Goal: Information Seeking & Learning: Check status

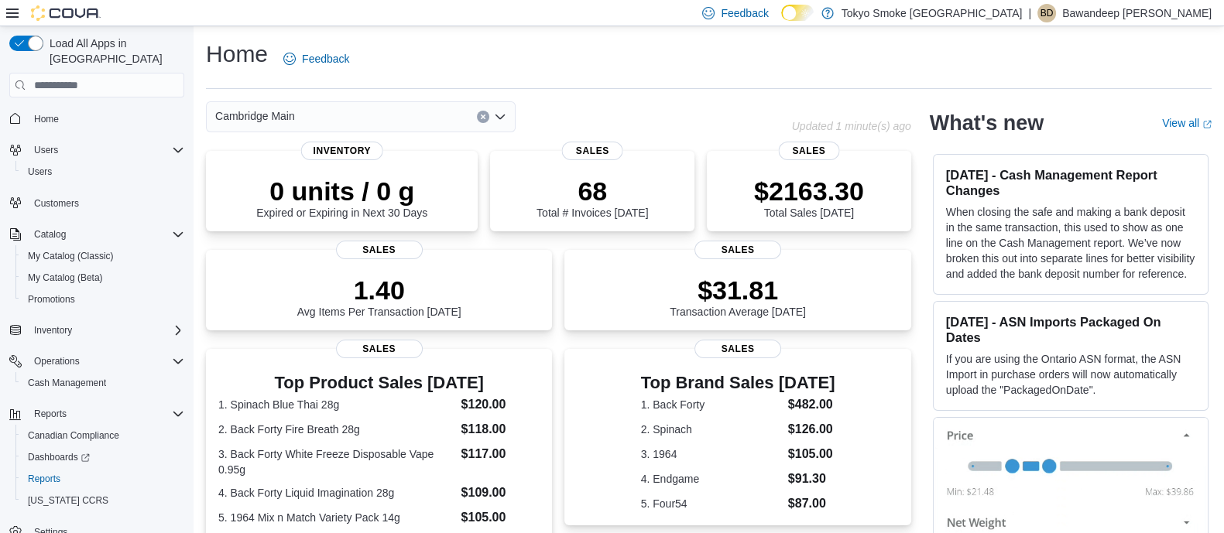
click at [682, 71] on div "Home Feedback" at bounding box center [709, 59] width 1006 height 40
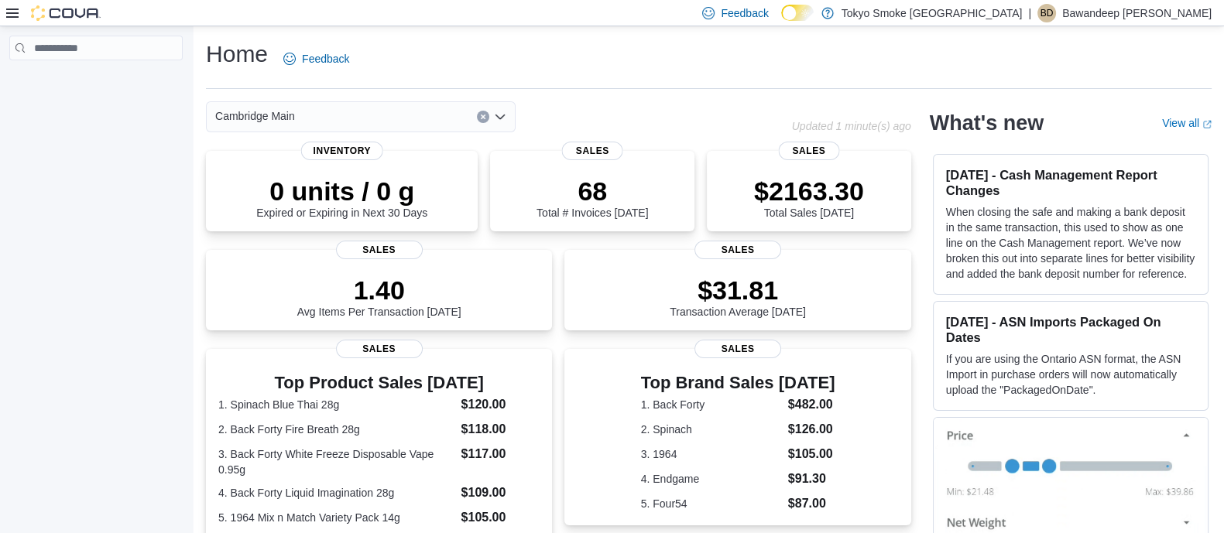
click at [722, 100] on div "Home Feedback Cambridge Main Updated 1 minute(s) ago 0 units / 0 g Expired or E…" at bounding box center [709, 454] width 1030 height 857
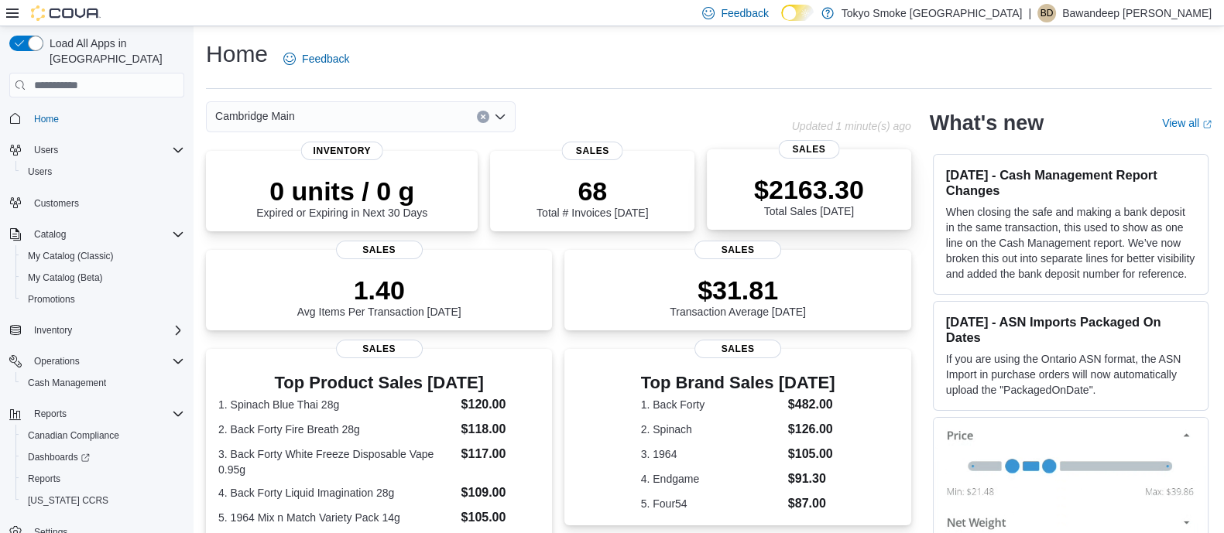
click at [796, 180] on p "$2163.30" at bounding box center [809, 189] width 110 height 31
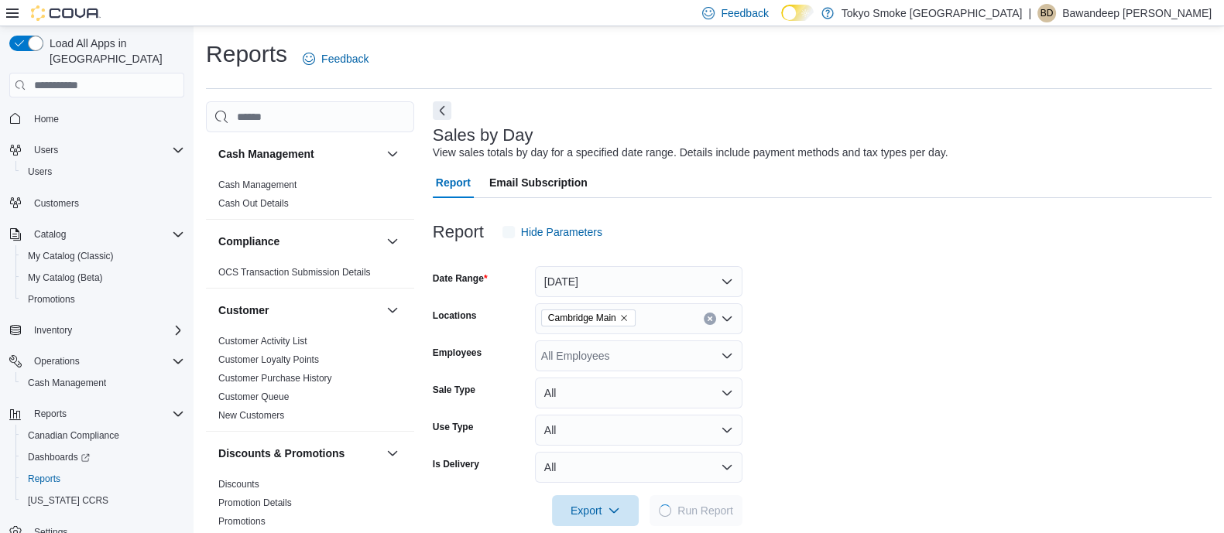
scroll to position [23, 0]
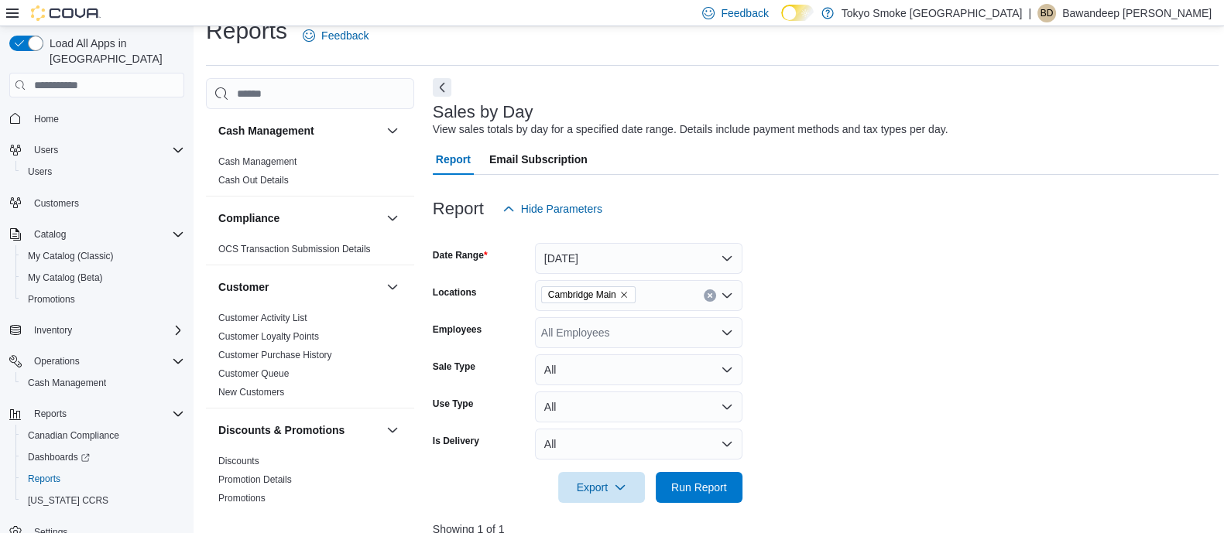
click at [782, 230] on div at bounding box center [826, 234] width 786 height 19
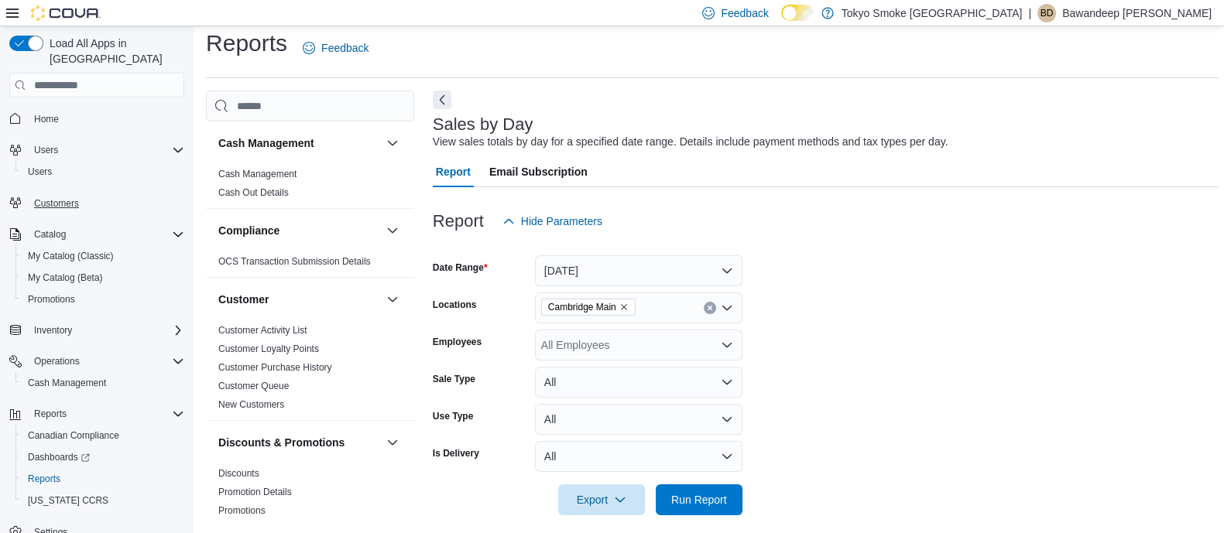
scroll to position [0, 0]
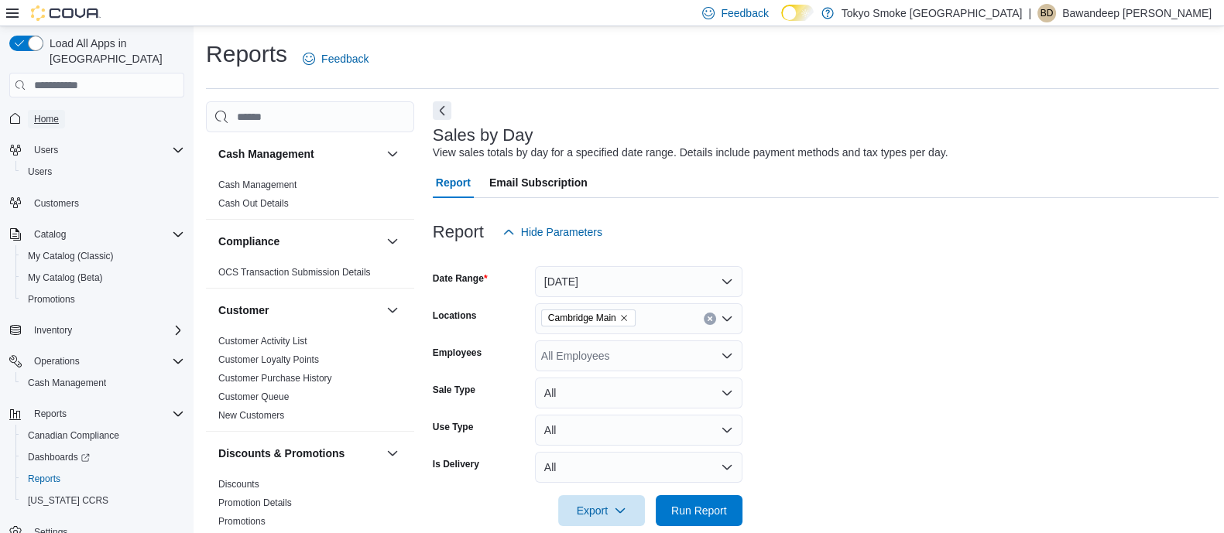
click at [54, 110] on span "Home" at bounding box center [46, 119] width 25 height 19
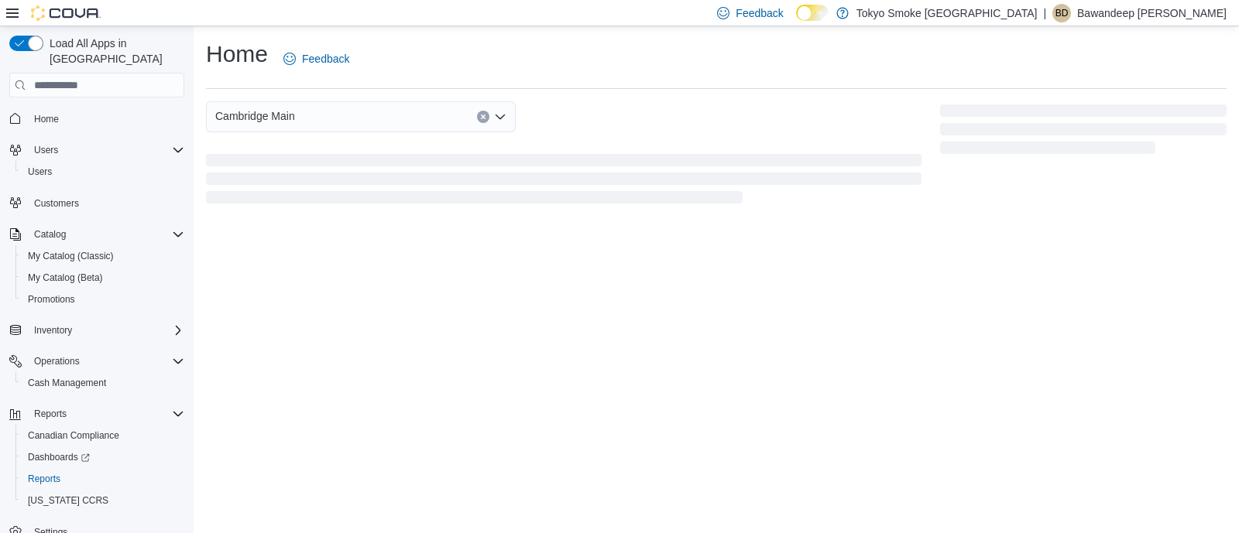
click at [709, 94] on div "Home Feedback Cambridge Main" at bounding box center [716, 122] width 1045 height 193
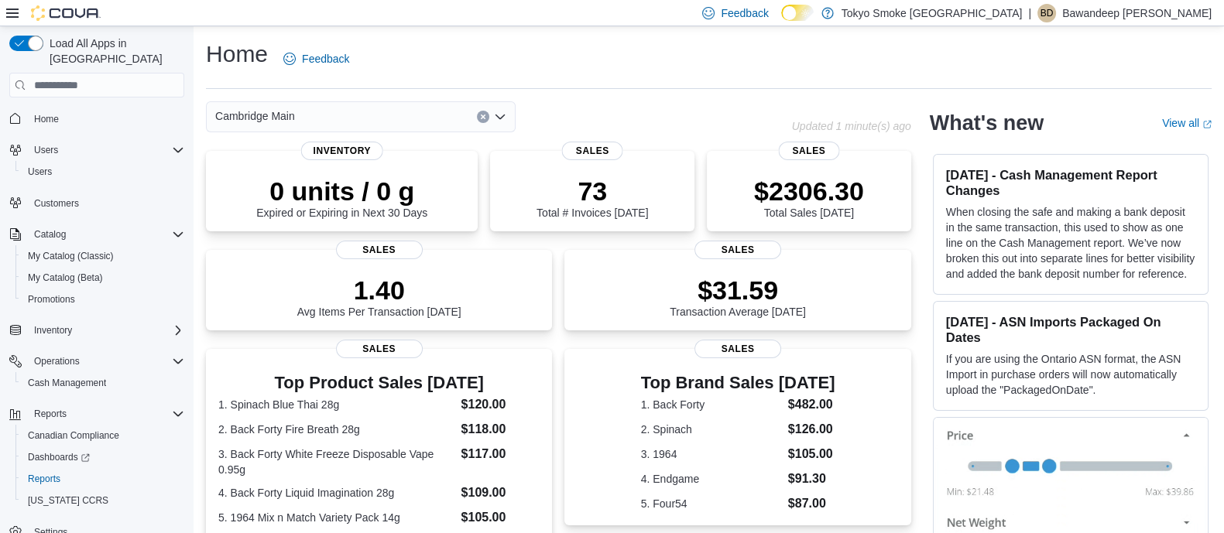
click at [685, 82] on div "Home Feedback" at bounding box center [709, 64] width 1006 height 50
click at [787, 122] on div "Cambridge Main" at bounding box center [499, 116] width 586 height 31
drag, startPoint x: 799, startPoint y: 121, endPoint x: 1003, endPoint y: 118, distance: 204.4
click at [911, 121] on div "Cambridge Main Updated 1 minute(s) ago" at bounding box center [558, 116] width 705 height 31
click at [777, 110] on div "Cambridge Main" at bounding box center [499, 116] width 586 height 31
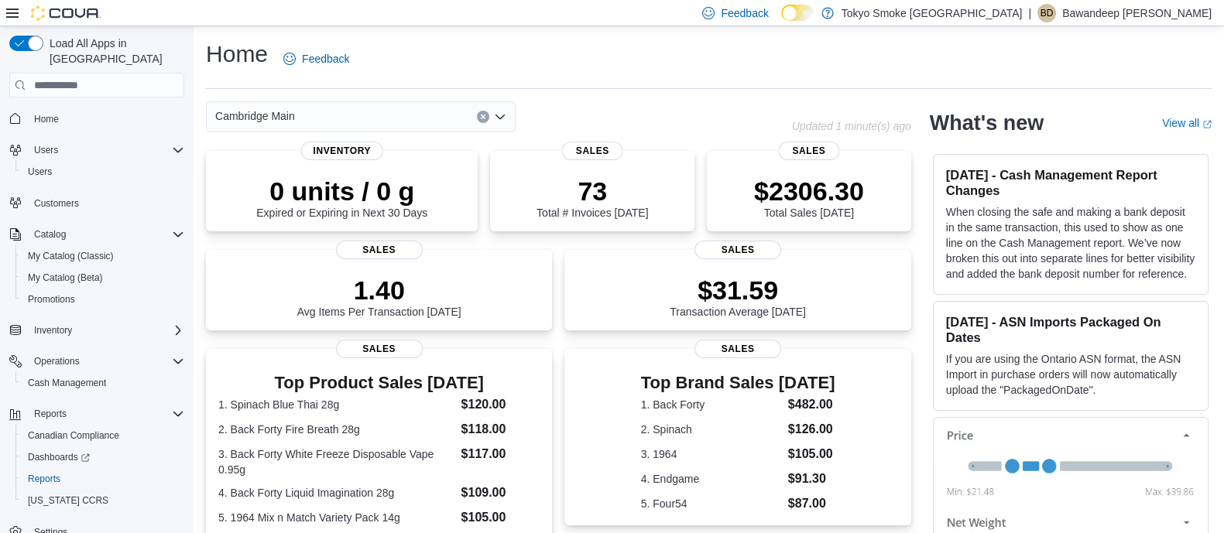
click at [578, 84] on div "Home Feedback" at bounding box center [709, 64] width 1006 height 50
click at [678, 118] on div "Cambridge Main" at bounding box center [499, 116] width 586 height 31
click at [821, 178] on p "$2328.80" at bounding box center [809, 189] width 110 height 31
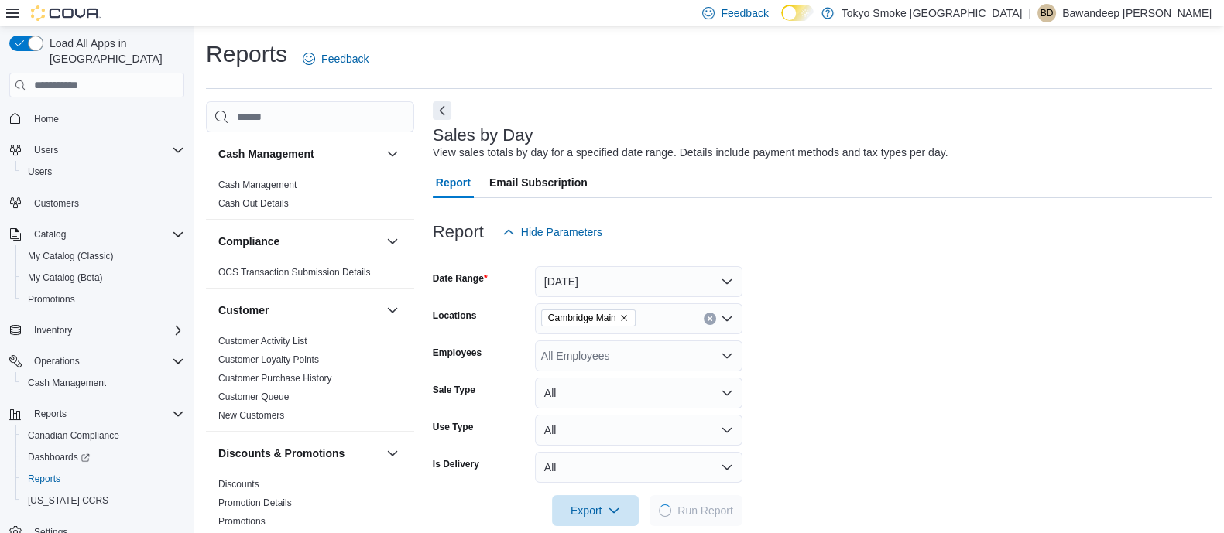
scroll to position [23, 0]
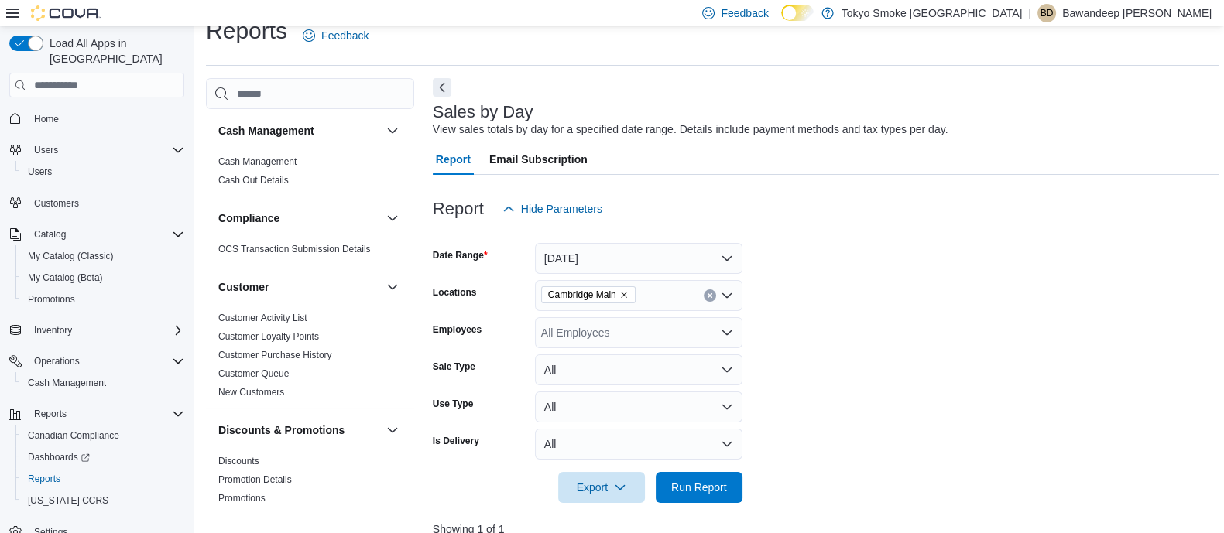
click at [431, 87] on div "Cash Management Cash Management Cash Out Details Compliance OCS Transaction Sub…" at bounding box center [712, 522] width 1013 height 889
click at [440, 93] on button "Next" at bounding box center [442, 86] width 19 height 19
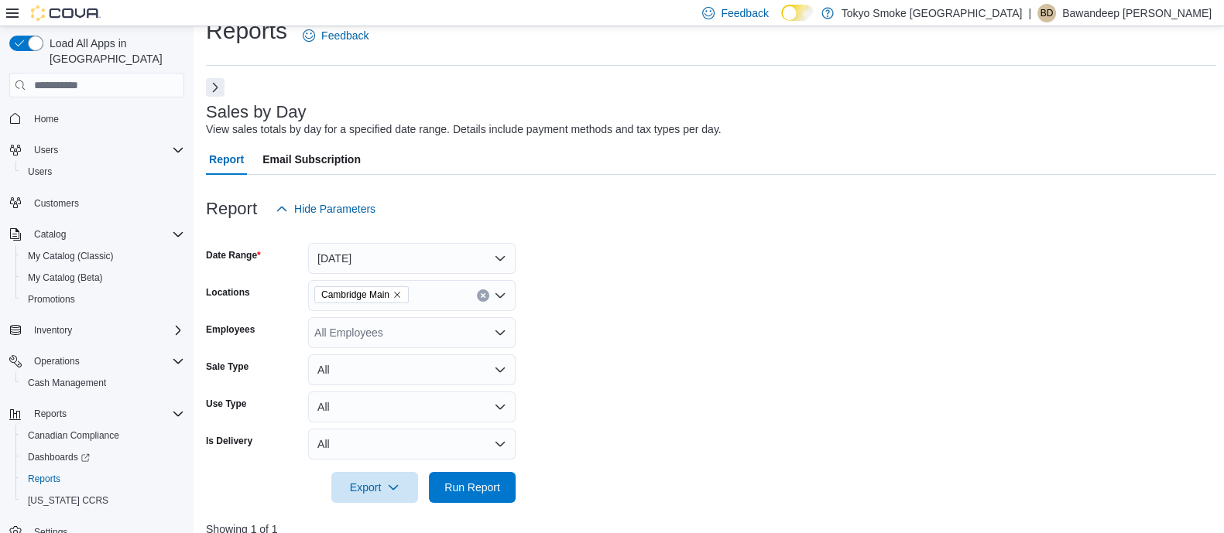
drag, startPoint x: 666, startPoint y: 107, endPoint x: 646, endPoint y: 155, distance: 51.8
click at [667, 107] on div "Sales by Day View sales totals by day for a specified date range. Details inclu…" at bounding box center [707, 120] width 1003 height 35
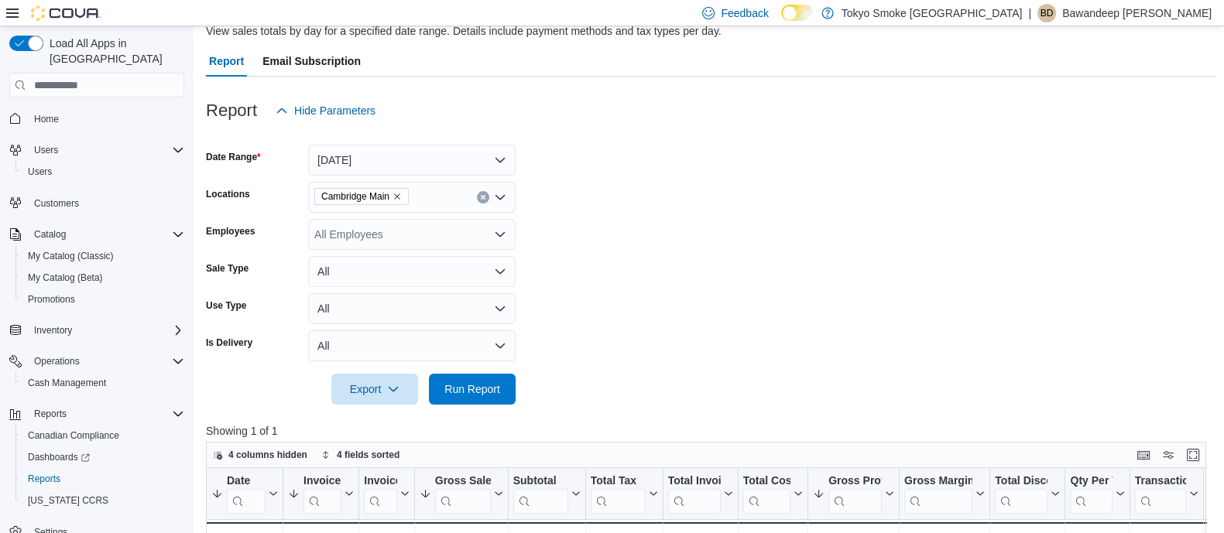
scroll to position [217, 0]
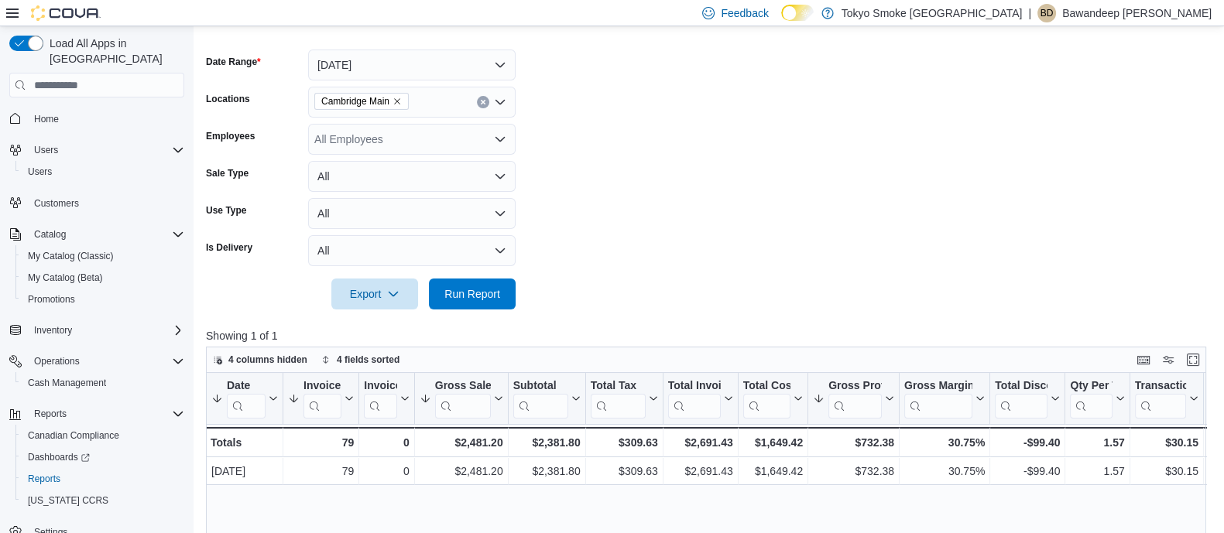
click at [508, 273] on div at bounding box center [711, 272] width 1010 height 12
click at [494, 290] on span "Run Report" at bounding box center [472, 293] width 56 height 15
click at [677, 228] on form "Date Range Today Locations Cambridge Main Employees All Employees Sale Type All…" at bounding box center [711, 170] width 1010 height 279
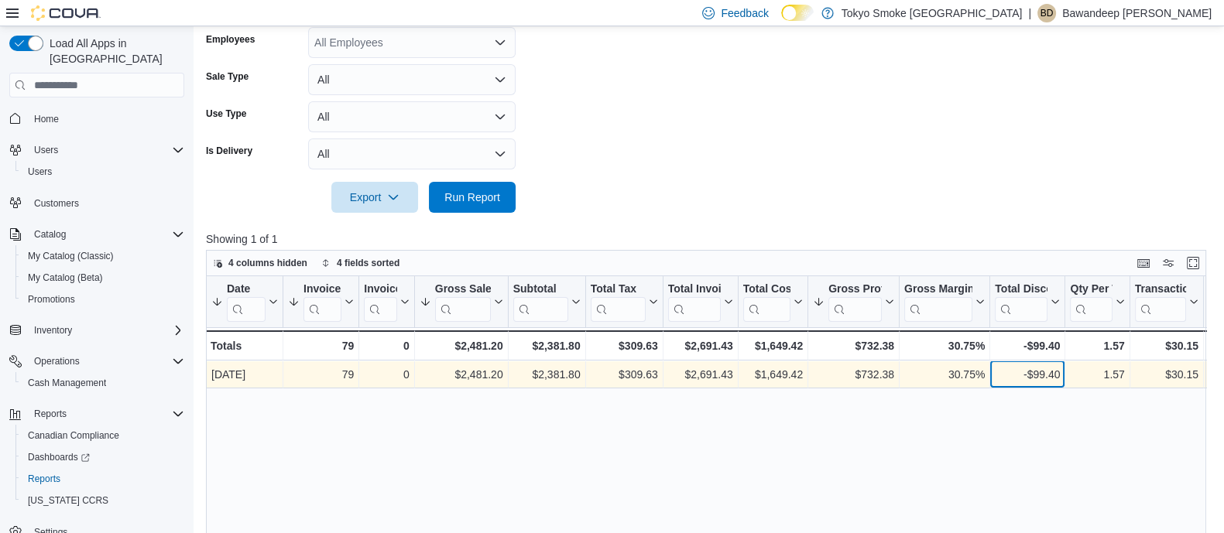
click at [1035, 362] on div "-$99.40 - Total Discount, column 11, row 1" at bounding box center [1027, 376] width 75 height 28
click at [1164, 367] on div "$30.15" at bounding box center [1166, 375] width 63 height 19
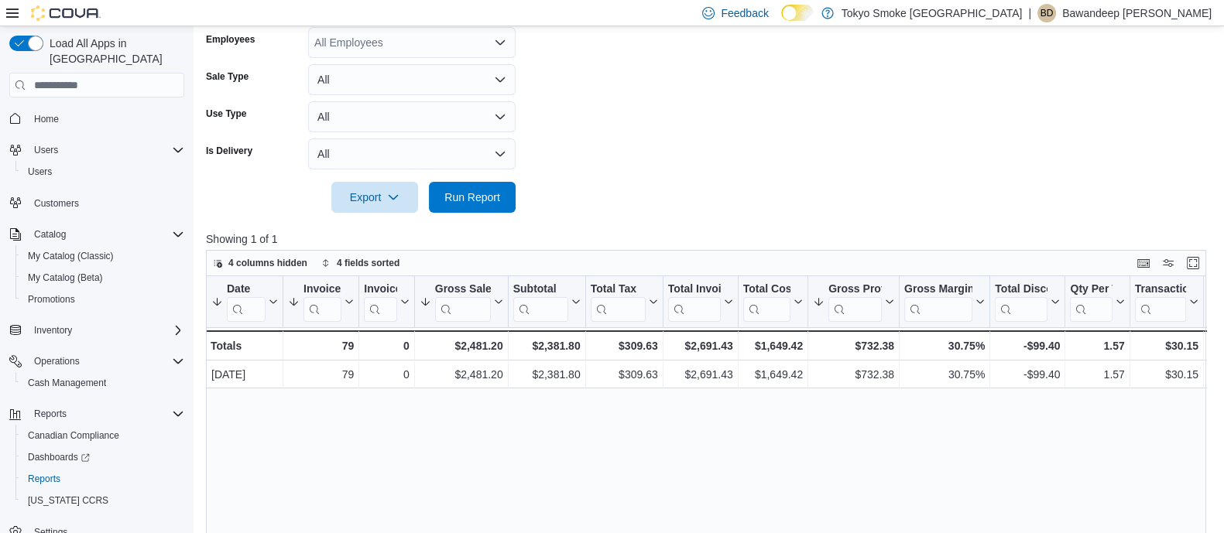
click at [817, 396] on div "Date Sorted by Gross Sales, descending , then sorted by Gross Profit, descendin…" at bounding box center [711, 476] width 1010 height 401
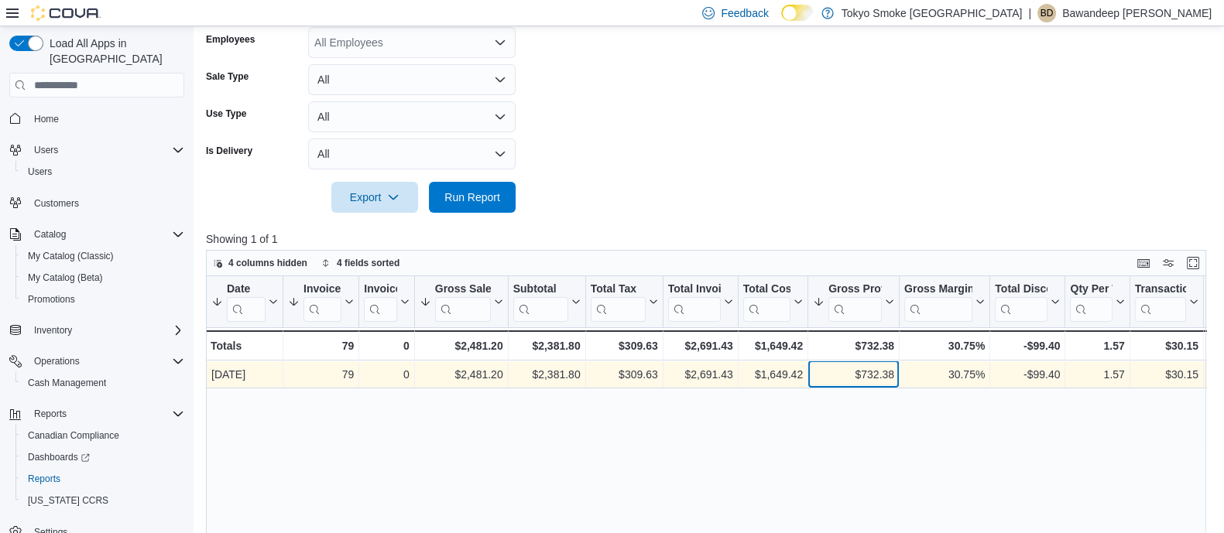
click at [846, 366] on div "$732.38" at bounding box center [853, 375] width 81 height 19
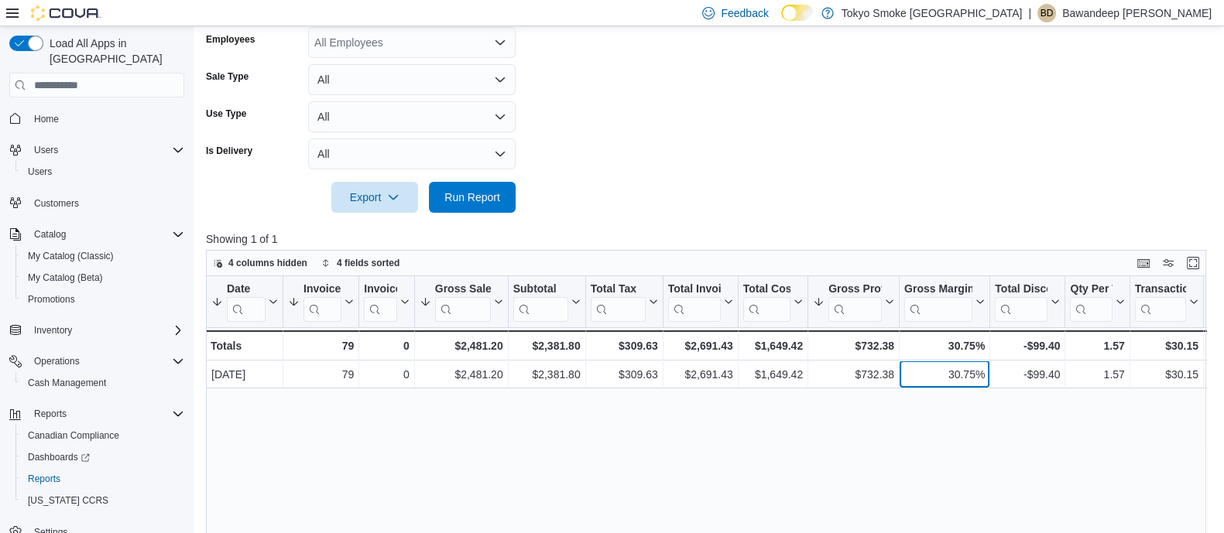
drag, startPoint x: 987, startPoint y: 379, endPoint x: 943, endPoint y: 396, distance: 47.3
click at [985, 379] on div "30.75% - Gross Margin, column 10, row 1" at bounding box center [945, 376] width 91 height 28
click at [701, 474] on div "Date Sorted by Gross Sales, descending , then sorted by Gross Profit, descendin…" at bounding box center [711, 476] width 1010 height 401
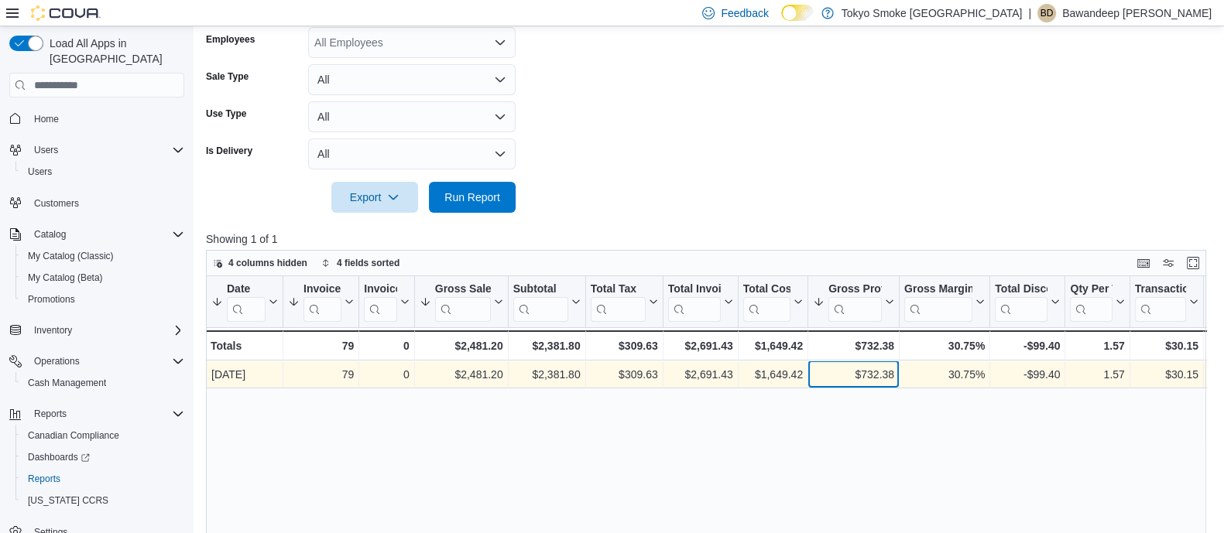
click at [852, 362] on div "$732.38 - Gross Profit, column 9, row 1" at bounding box center [853, 376] width 91 height 28
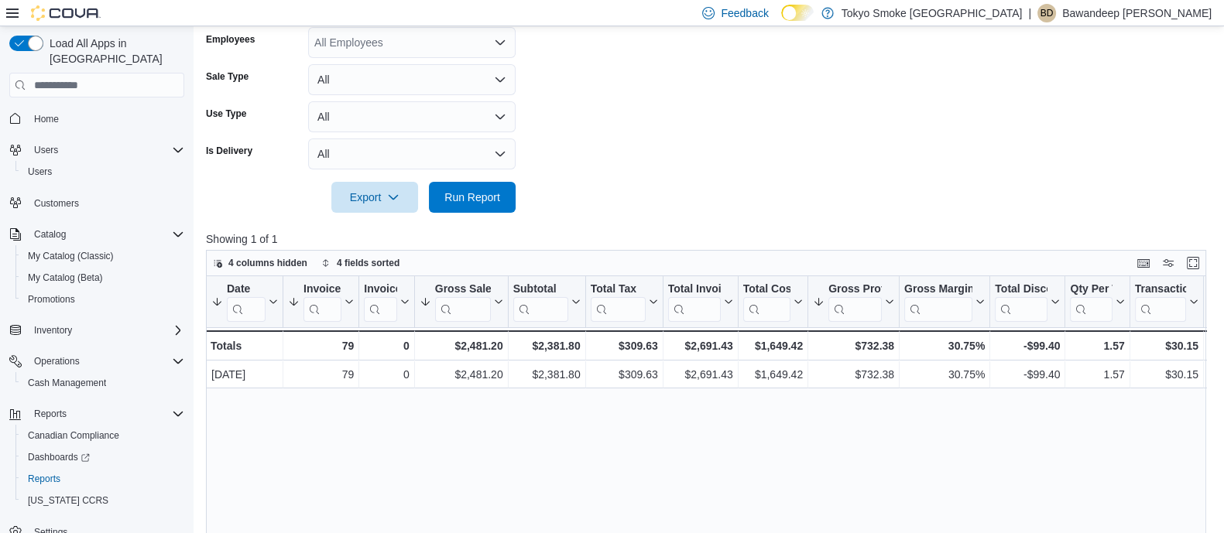
click at [353, 396] on div "Date Sorted by Gross Sales, descending , then sorted by Gross Profit, descendin…" at bounding box center [711, 476] width 1010 height 401
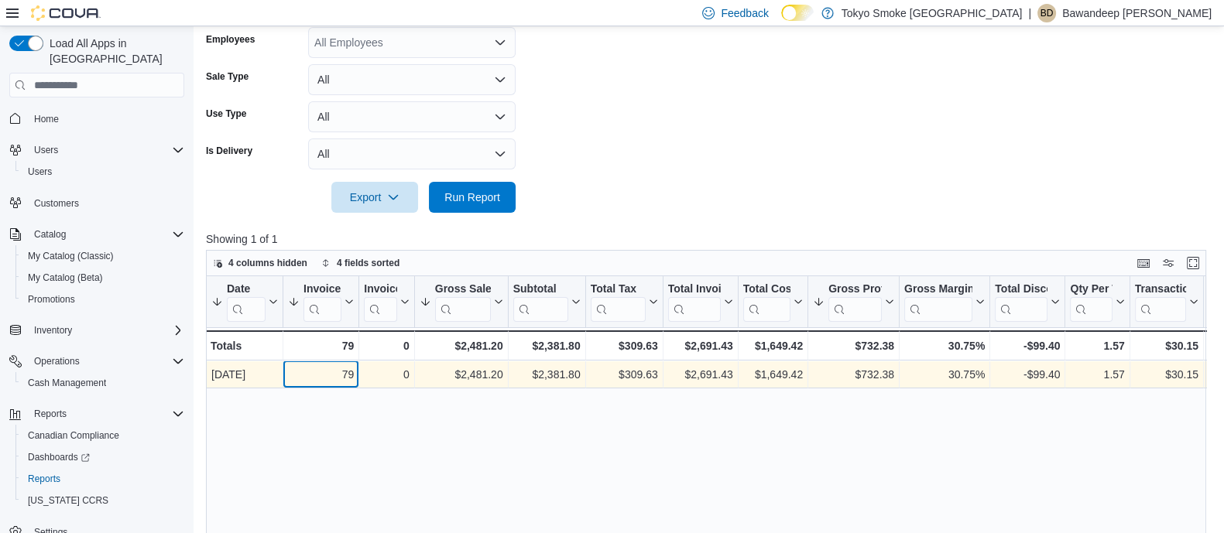
click at [351, 381] on div "79" at bounding box center [321, 375] width 66 height 19
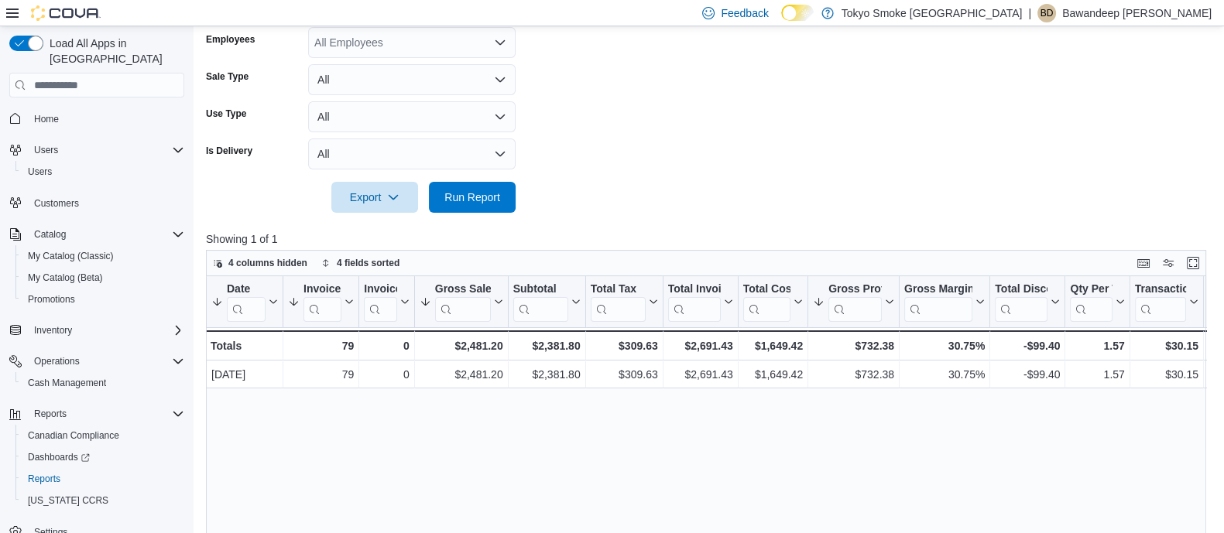
click at [552, 416] on div "Date Sorted by Gross Sales, descending , then sorted by Gross Profit, descendin…" at bounding box center [711, 476] width 1010 height 401
click at [850, 143] on form "Date Range Today Locations Cambridge Main Employees All Employees Sale Type All…" at bounding box center [711, 73] width 1010 height 279
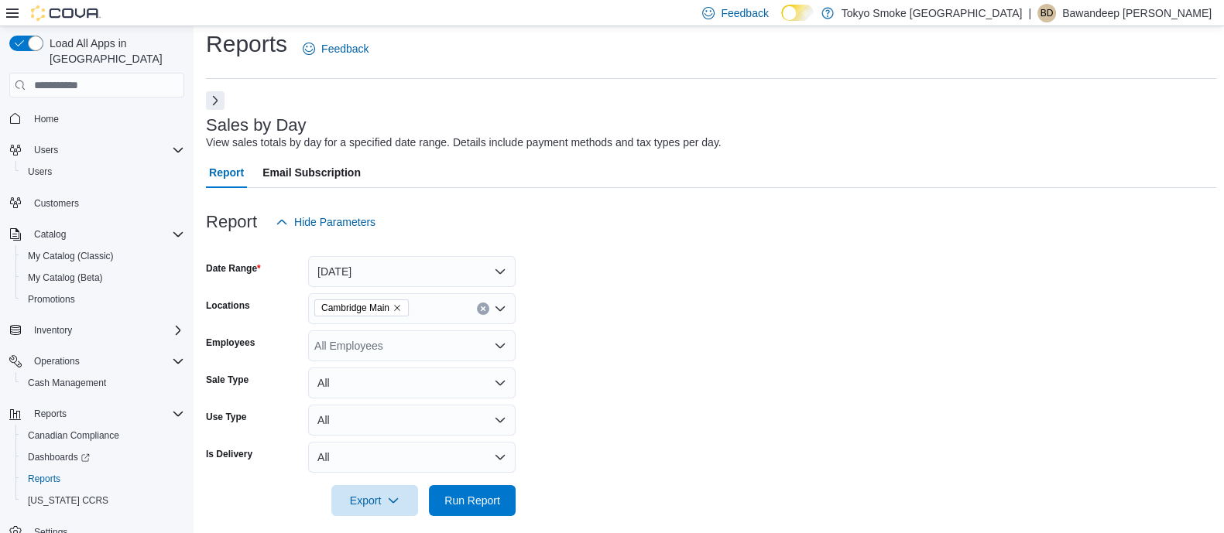
scroll to position [0, 0]
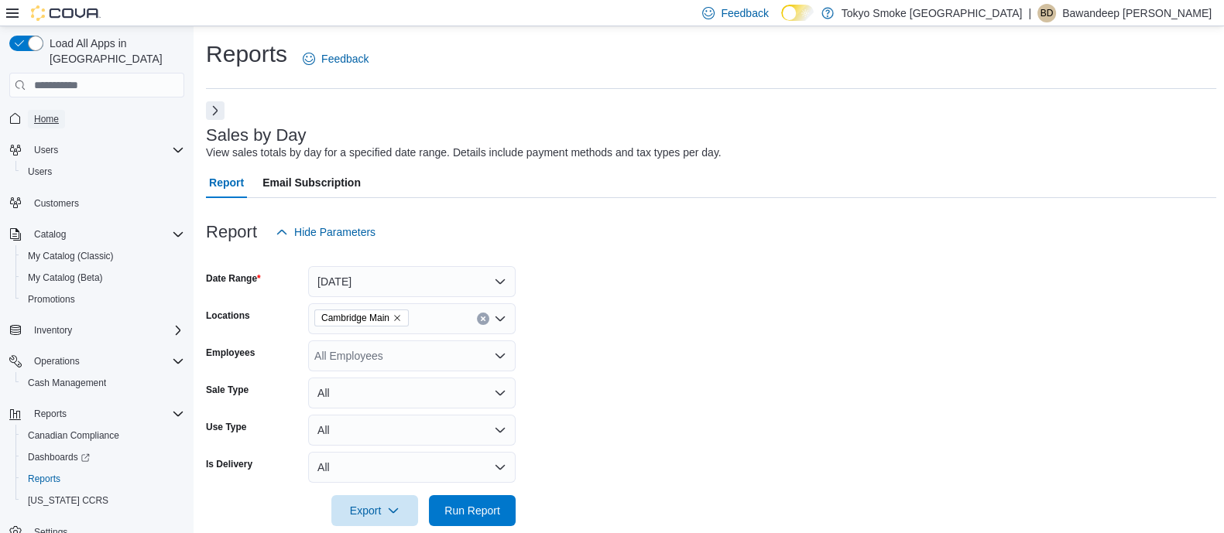
click at [55, 113] on span "Home" at bounding box center [46, 119] width 25 height 12
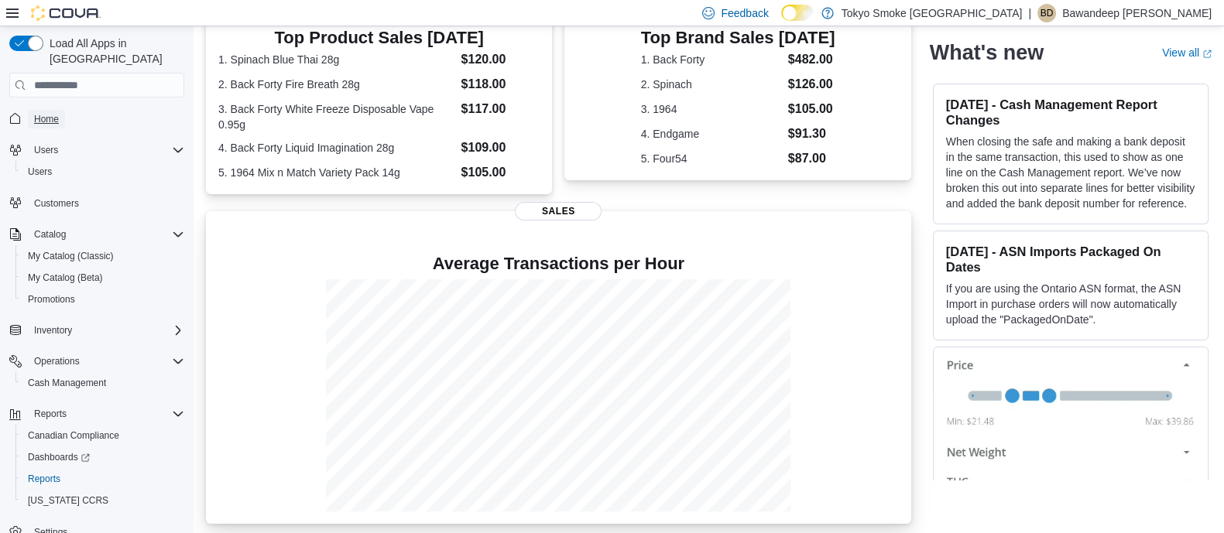
scroll to position [350, 0]
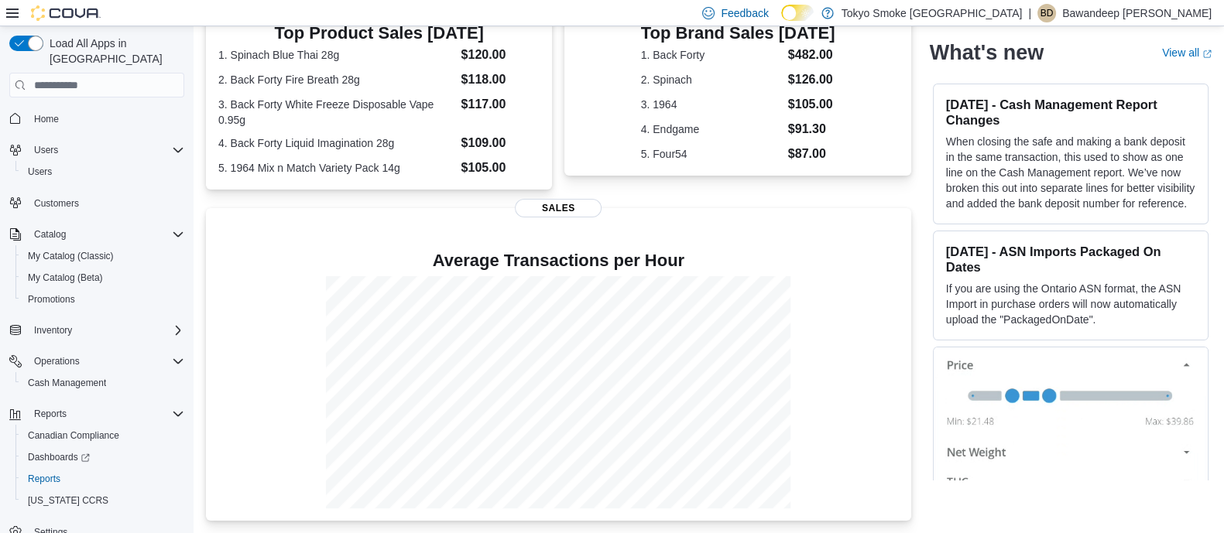
click at [926, 399] on div "Cambridge Main Updated 2 minute(s) ago 0 units / 0 g Expired or Expiring in Nex…" at bounding box center [709, 136] width 1006 height 770
click at [66, 470] on link "Reports" at bounding box center [44, 479] width 45 height 19
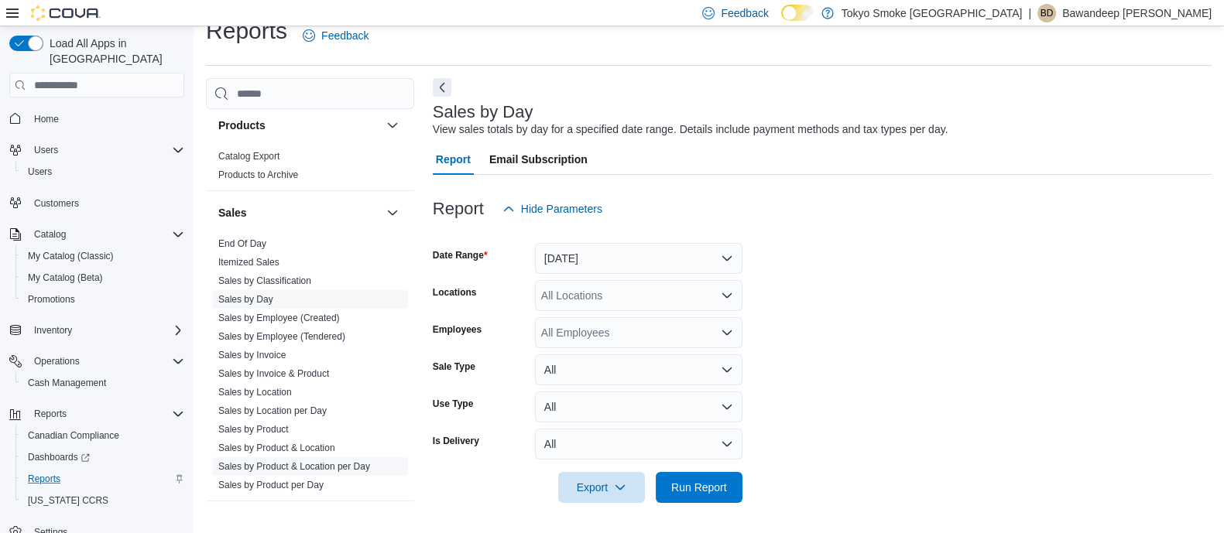
scroll to position [1090, 0]
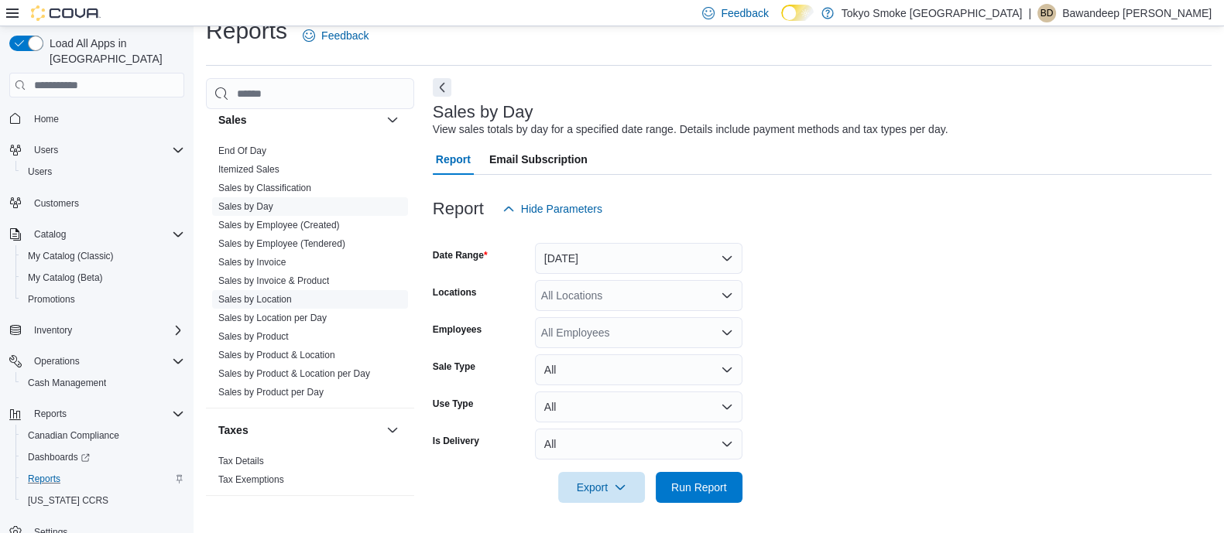
click at [285, 294] on link "Sales by Location" at bounding box center [255, 299] width 74 height 11
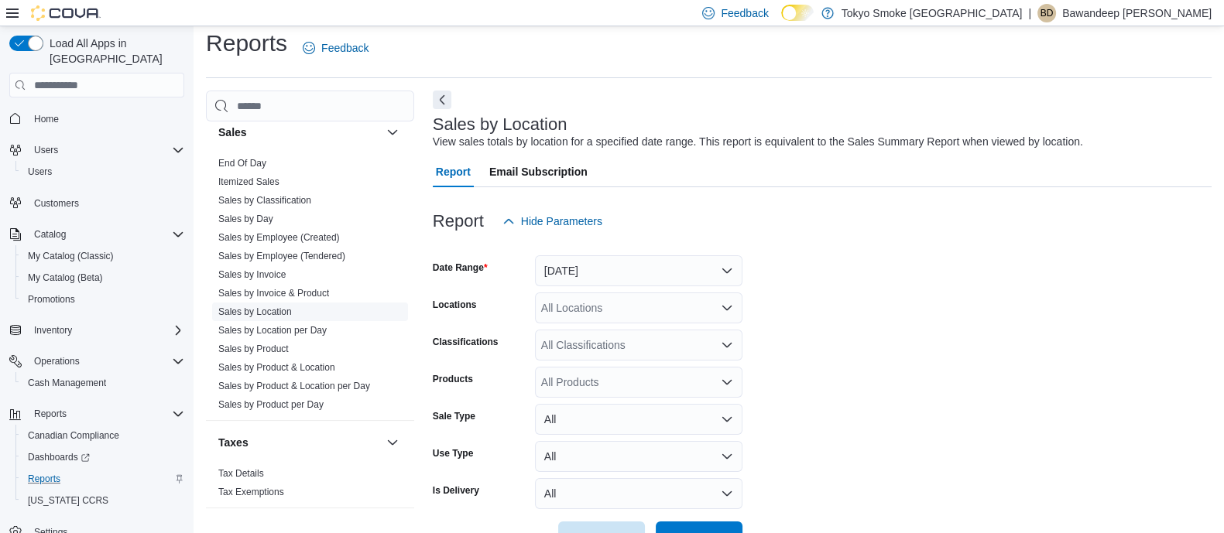
scroll to position [35, 0]
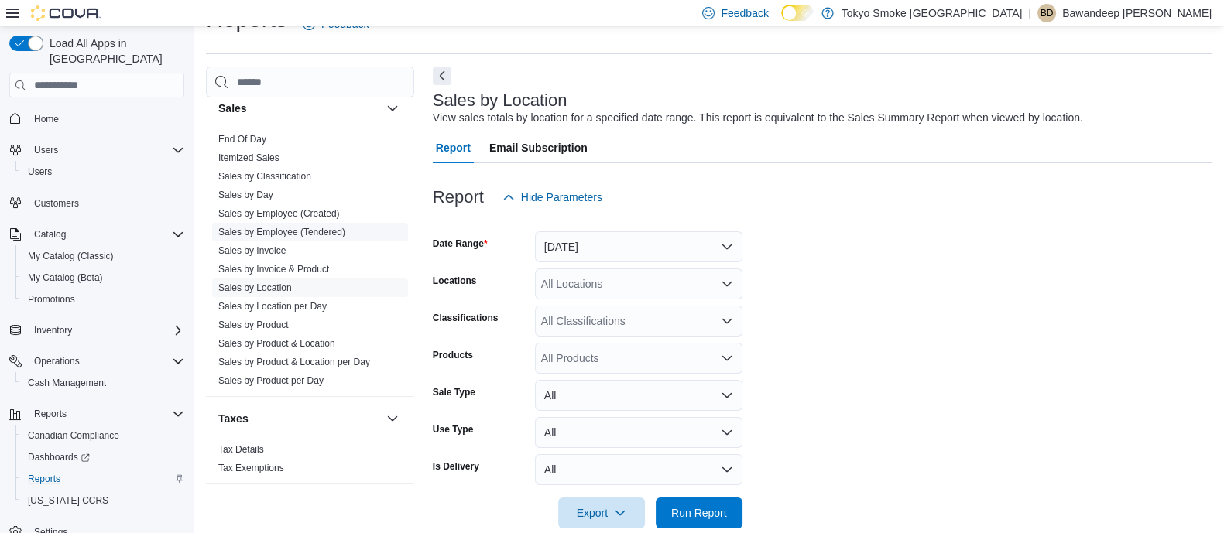
click at [283, 227] on link "Sales by Employee (Tendered)" at bounding box center [281, 232] width 127 height 11
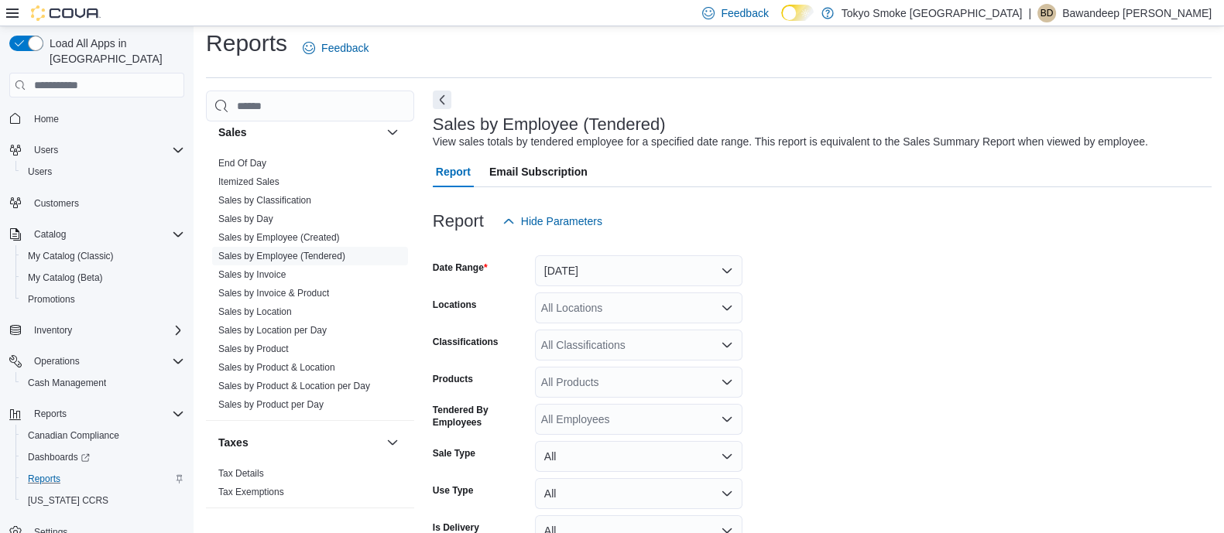
scroll to position [35, 0]
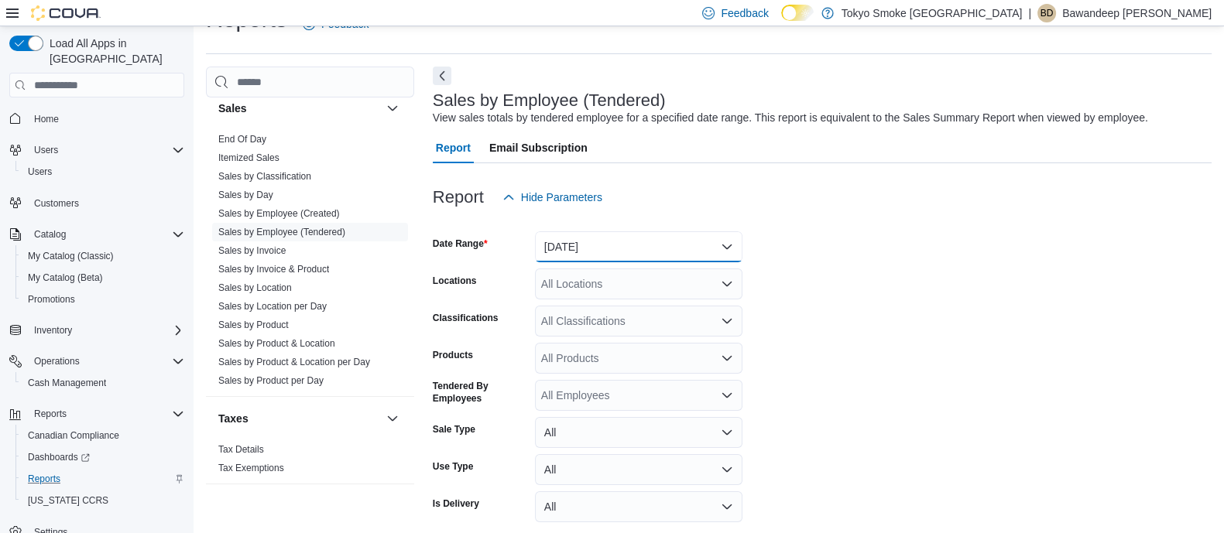
click at [601, 238] on button "[DATE]" at bounding box center [638, 246] width 207 height 31
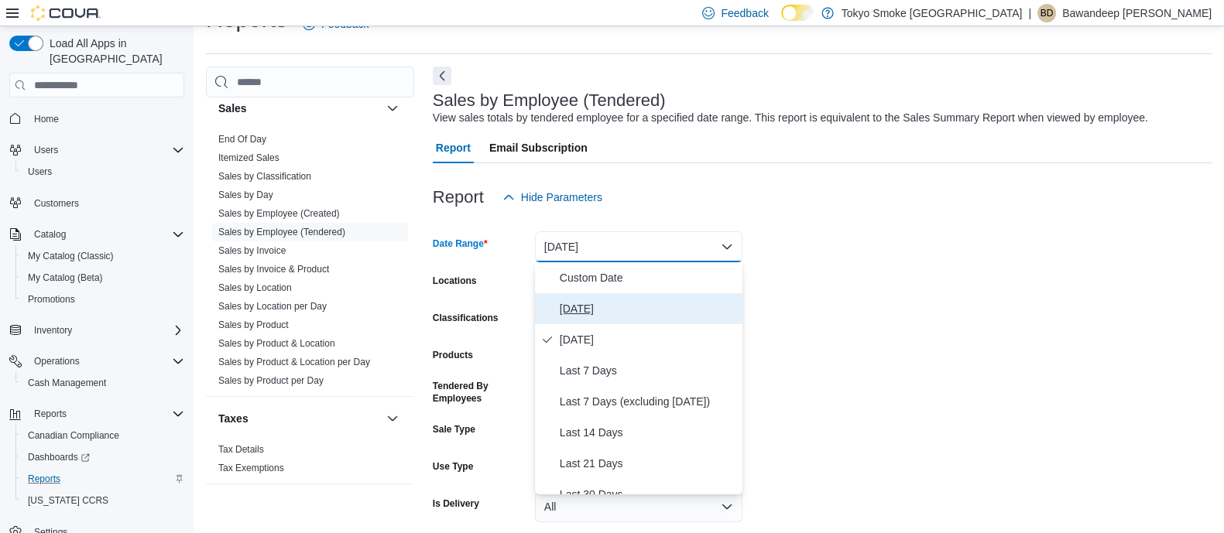
click at [585, 303] on span "[DATE]" at bounding box center [648, 309] width 177 height 19
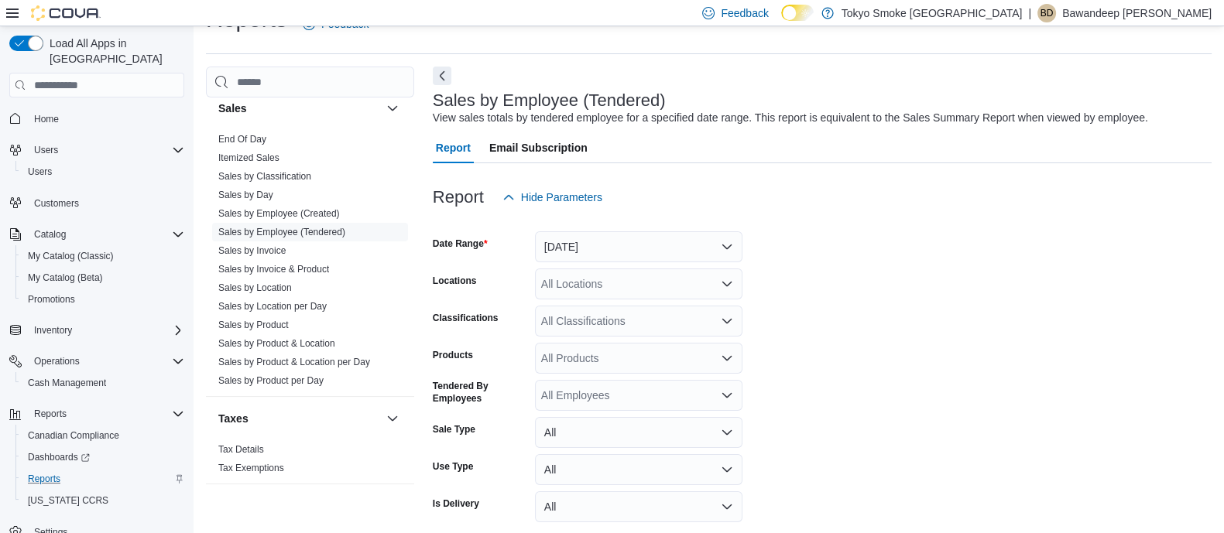
click at [592, 294] on div "All Locations" at bounding box center [638, 284] width 207 height 31
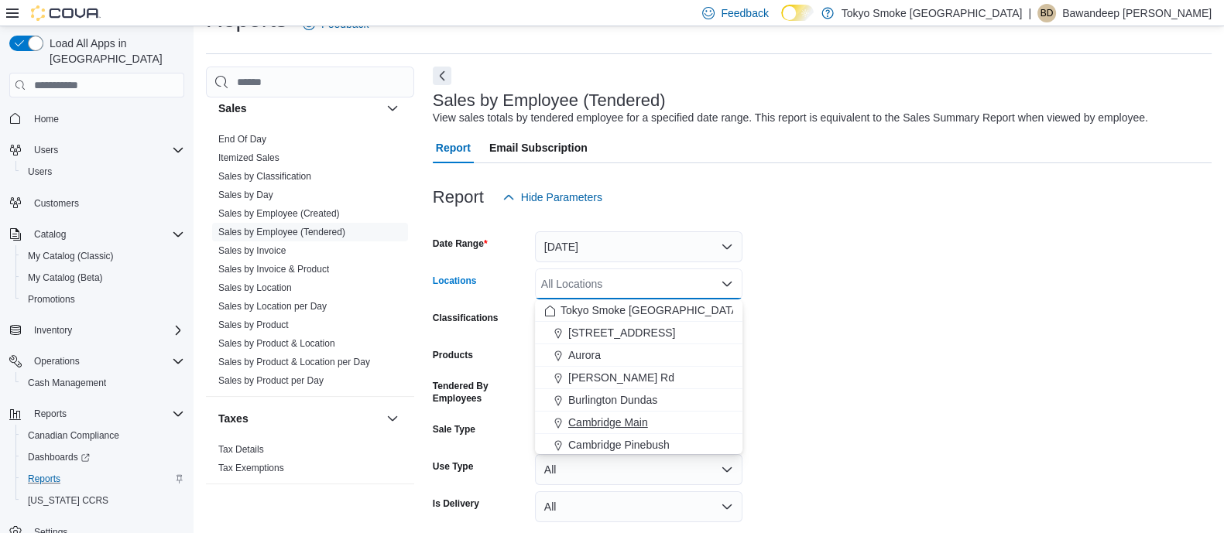
click at [609, 412] on button "Cambridge Main" at bounding box center [638, 423] width 207 height 22
click at [962, 377] on form "Date Range [DATE] Locations [GEOGRAPHIC_DATA] Combo box. Selected. [GEOGRAPHIC_…" at bounding box center [822, 389] width 779 height 353
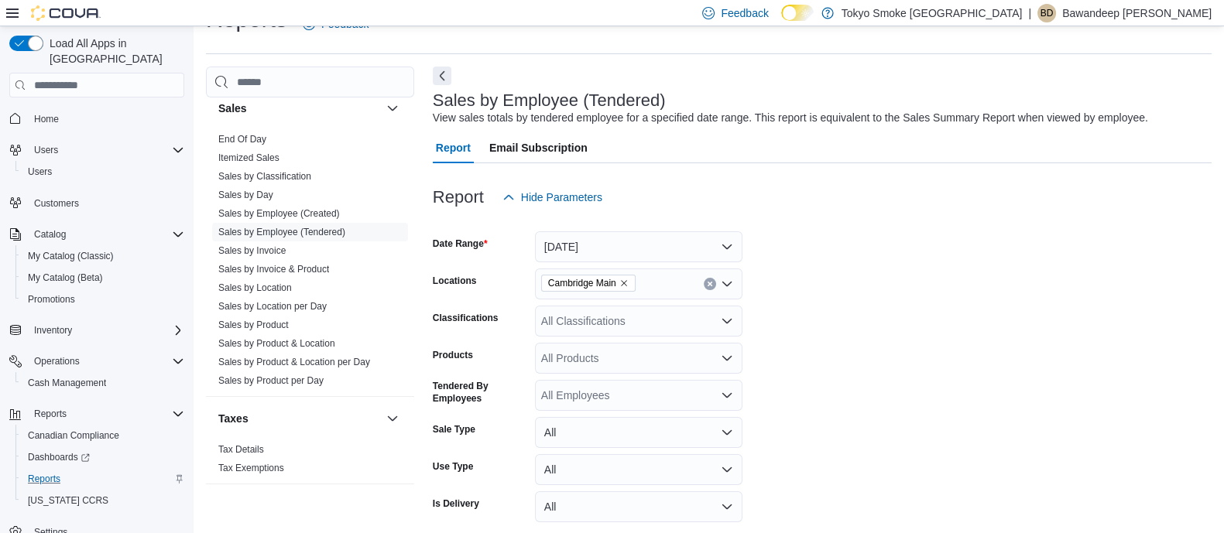
click at [453, 79] on div "Sales by Employee (Tendered) View sales totals by tendered employee for a speci…" at bounding box center [822, 326] width 779 height 518
click at [445, 79] on button "Next" at bounding box center [442, 75] width 19 height 19
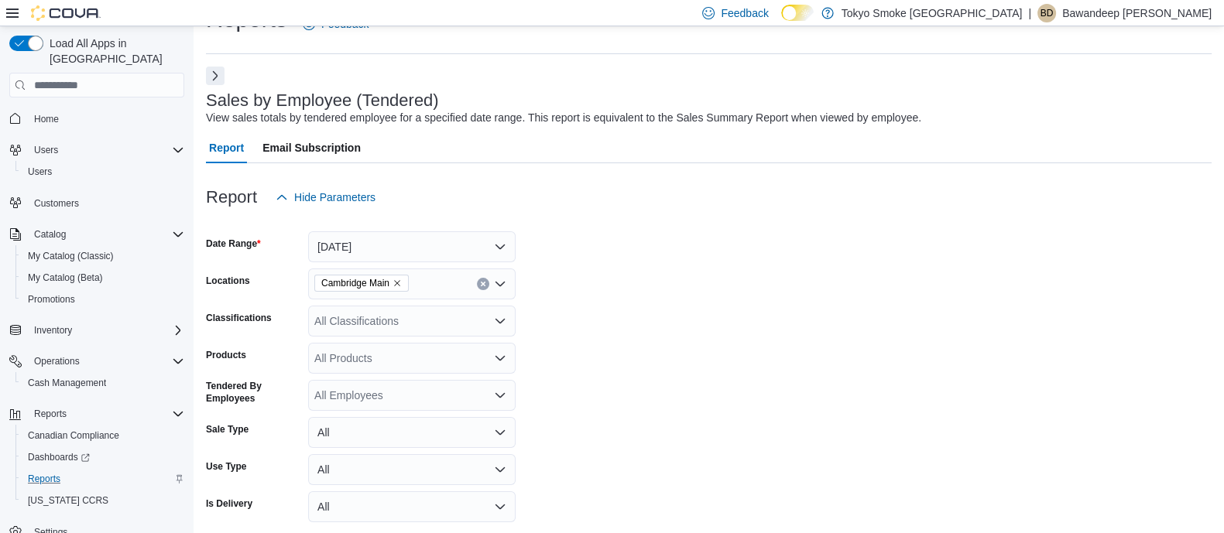
click at [632, 159] on div "Report Email Subscription" at bounding box center [709, 147] width 1006 height 31
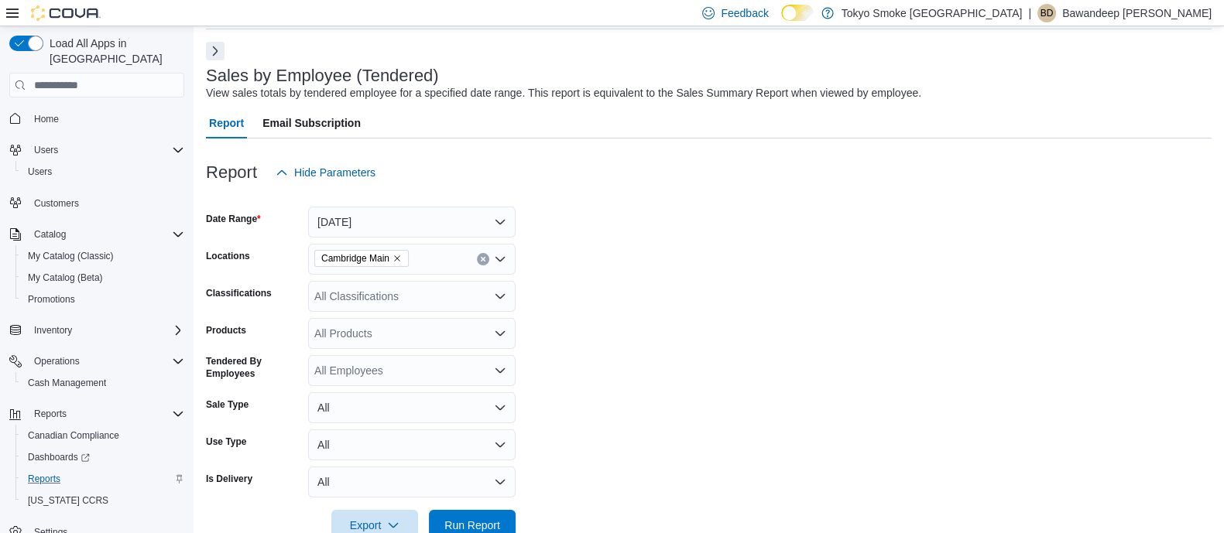
scroll to position [98, 0]
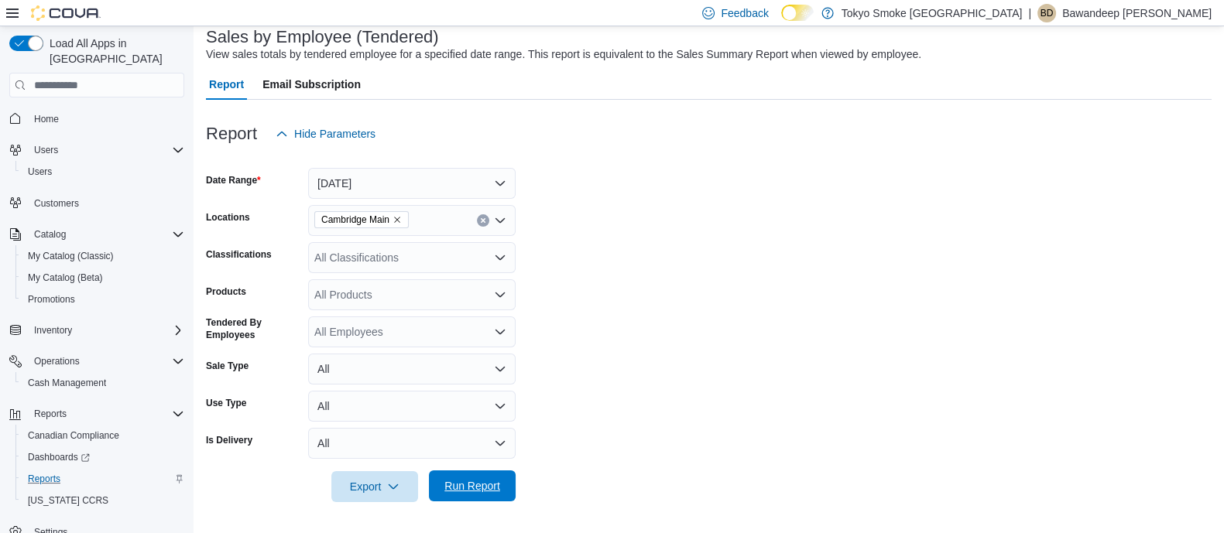
click at [492, 492] on span "Run Report" at bounding box center [472, 485] width 56 height 15
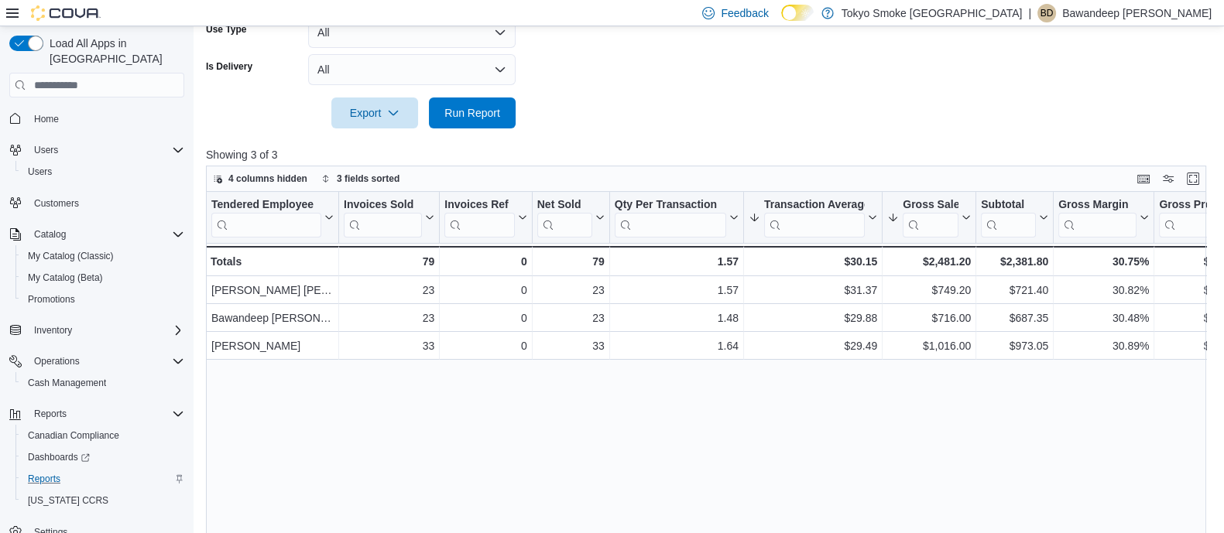
scroll to position [447, 0]
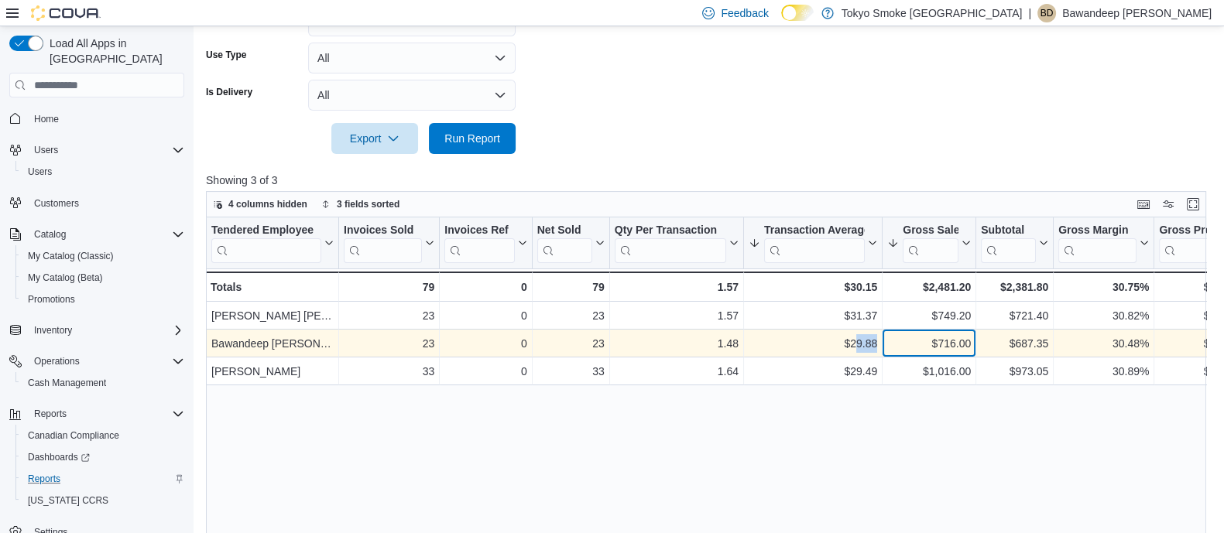
drag, startPoint x: 890, startPoint y: 331, endPoint x: 837, endPoint y: 342, distance: 53.8
click at [845, 342] on div "Bawandeep Dhesi - Tendered Employee, column 1, row 2 23 - Invoices Sold, column…" at bounding box center [978, 345] width 1545 height 28
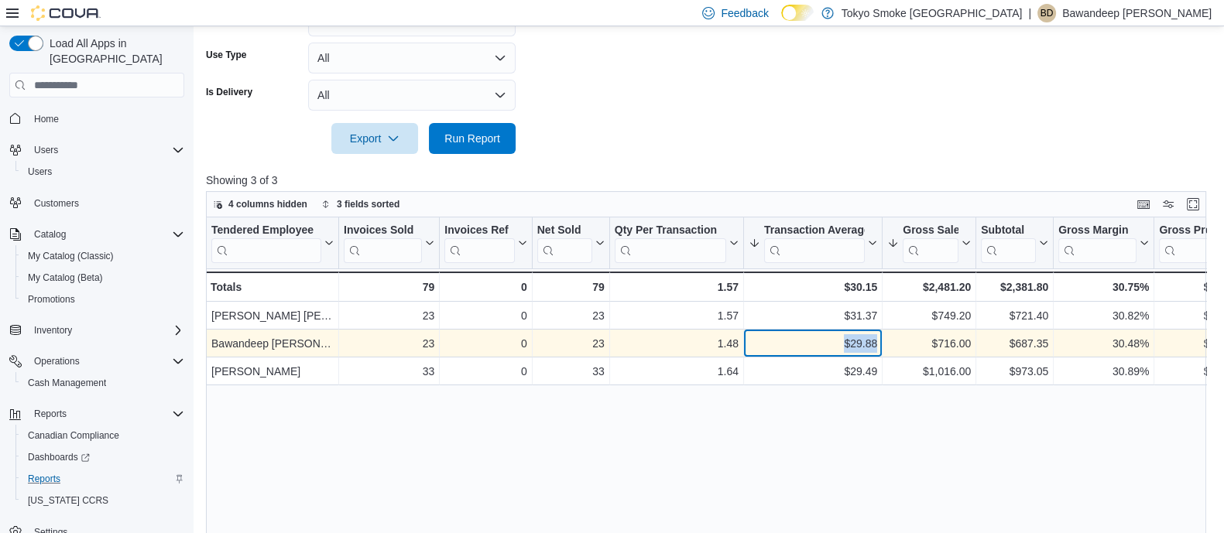
click at [832, 338] on div "$29.88" at bounding box center [813, 344] width 129 height 19
drag, startPoint x: 842, startPoint y: 338, endPoint x: 882, endPoint y: 343, distance: 40.5
click at [856, 339] on div "$29.88" at bounding box center [813, 344] width 129 height 19
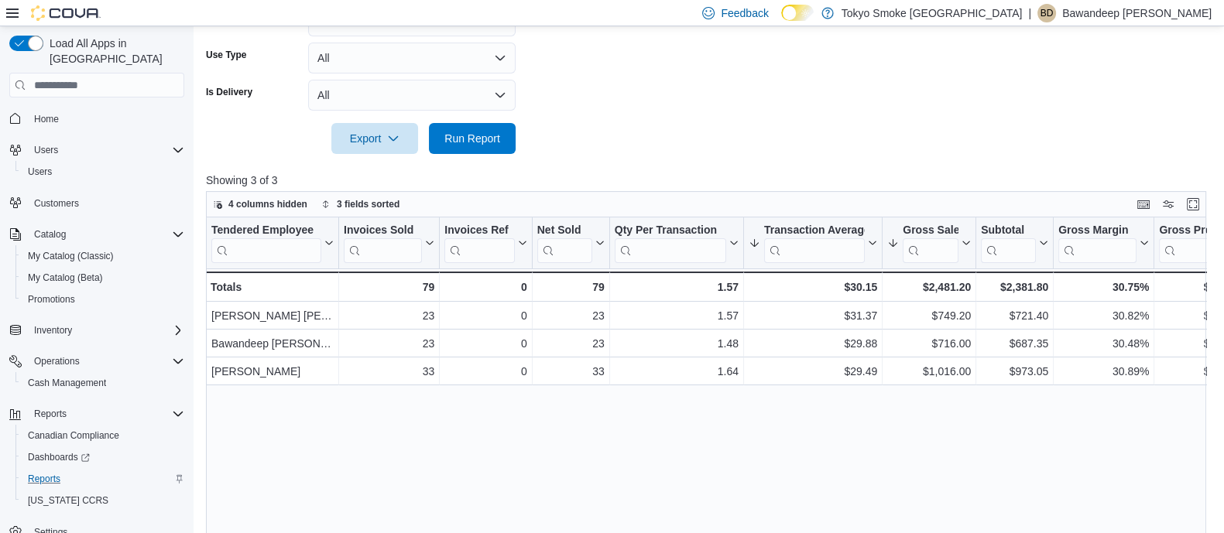
click at [852, 427] on div "Tendered Employee Click to view column header actions Invoices Sold Click to vi…" at bounding box center [711, 418] width 1010 height 401
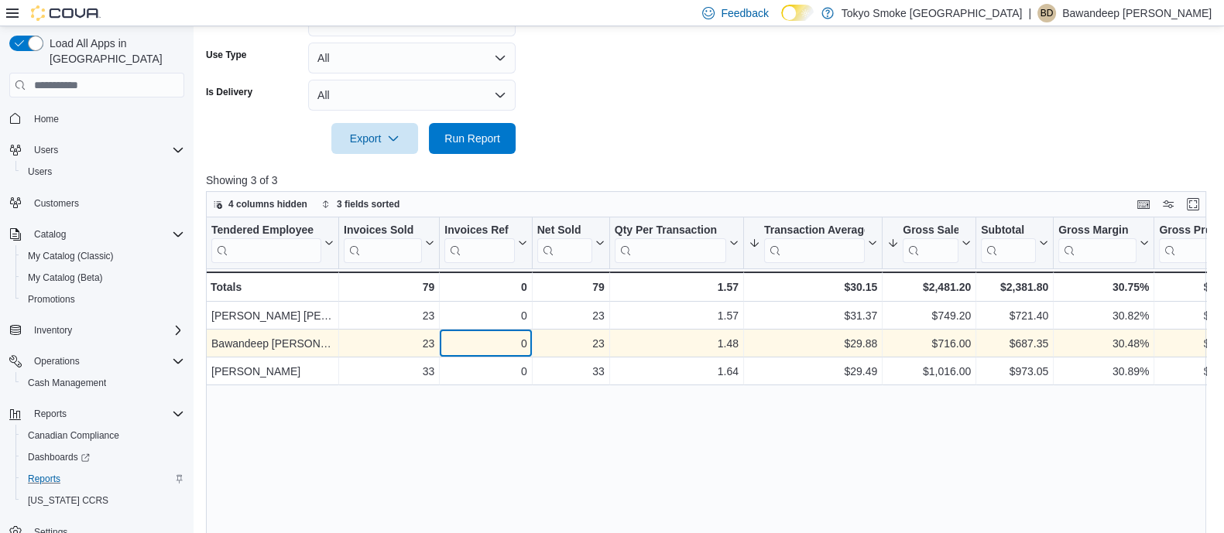
click at [440, 333] on div "0 - Invoices Ref, column 3, row 2" at bounding box center [486, 345] width 92 height 28
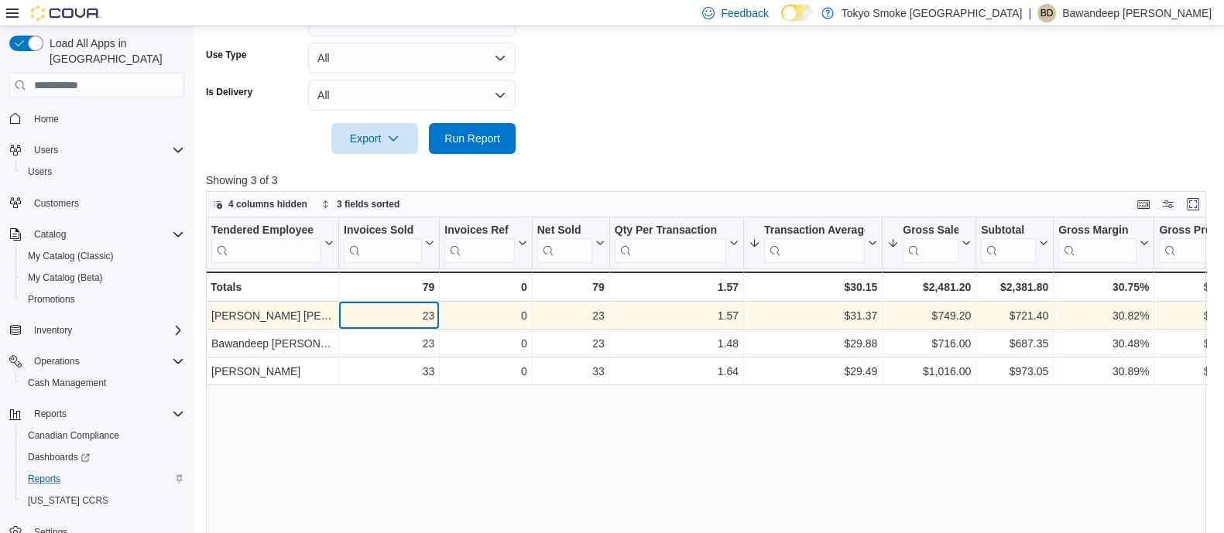
click at [434, 307] on div "23 - Invoices Sold, column 2, row 1" at bounding box center [389, 317] width 101 height 28
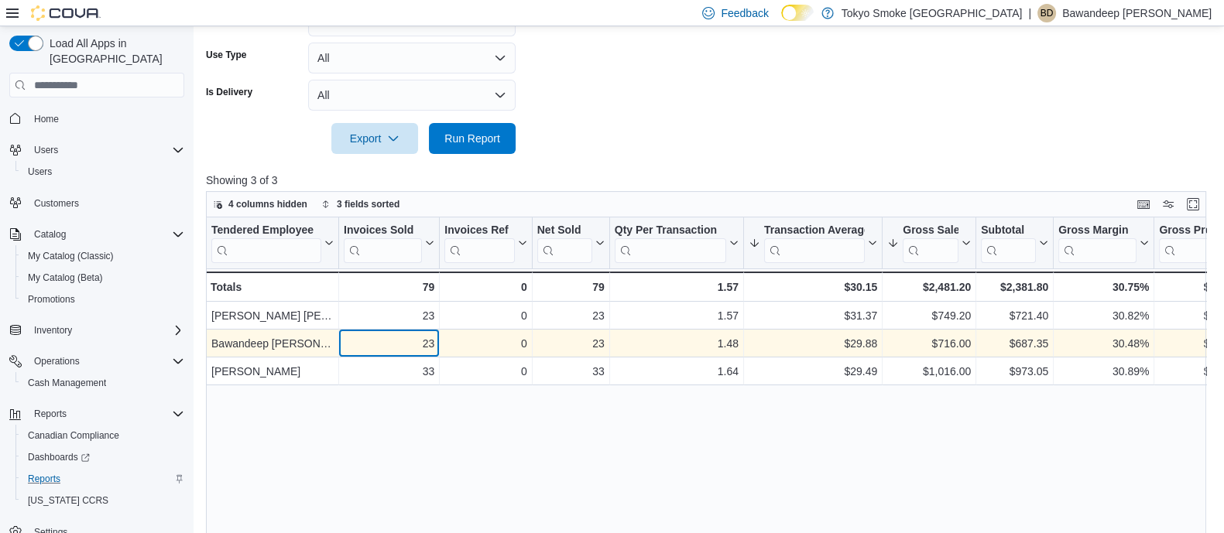
click at [422, 345] on div "23" at bounding box center [389, 344] width 91 height 19
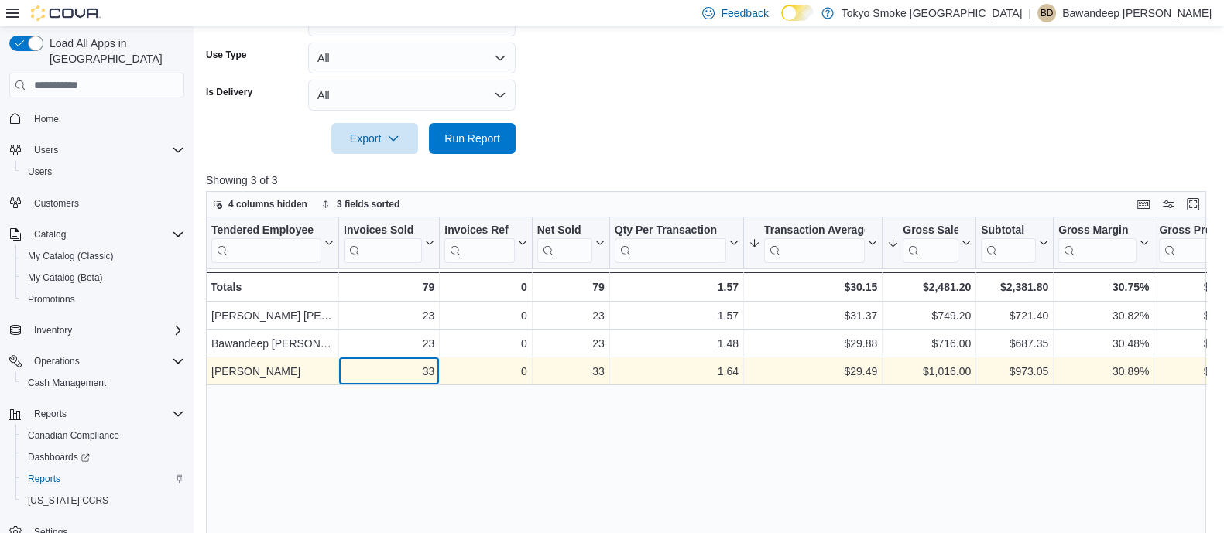
click at [421, 369] on div "33" at bounding box center [389, 372] width 91 height 19
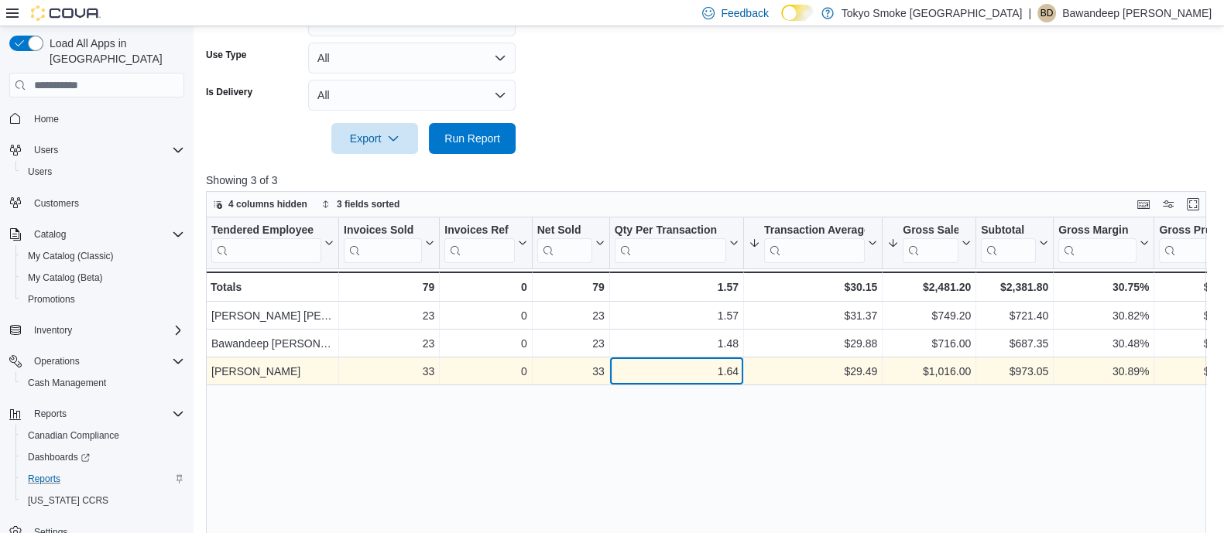
click at [701, 360] on div "1.64 - Qty Per Transaction, column 5, row 3" at bounding box center [677, 372] width 134 height 28
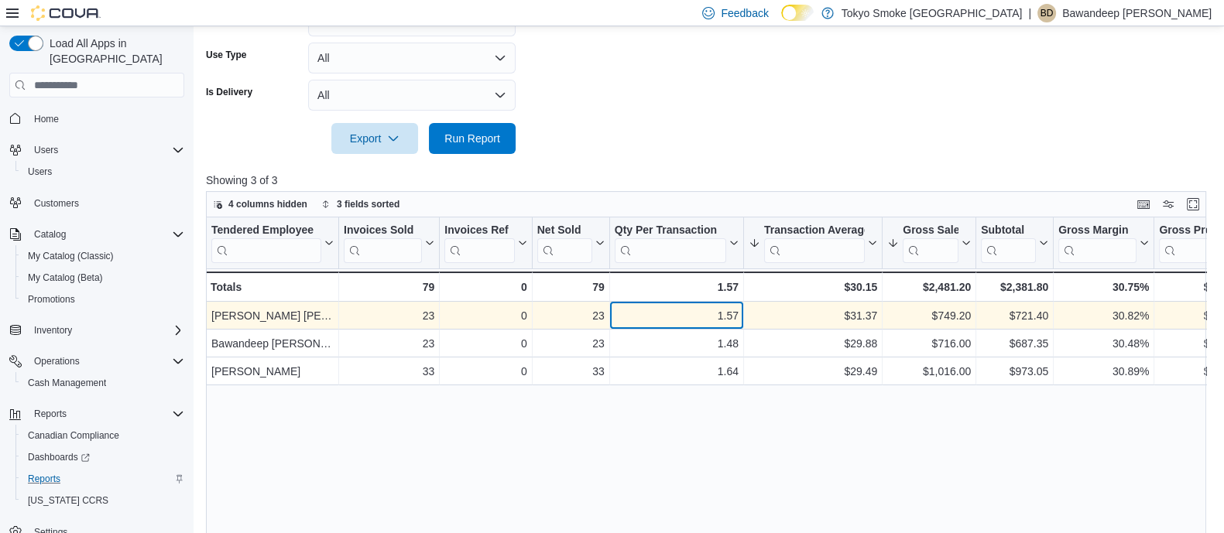
click at [713, 318] on div "1.57" at bounding box center [677, 316] width 124 height 19
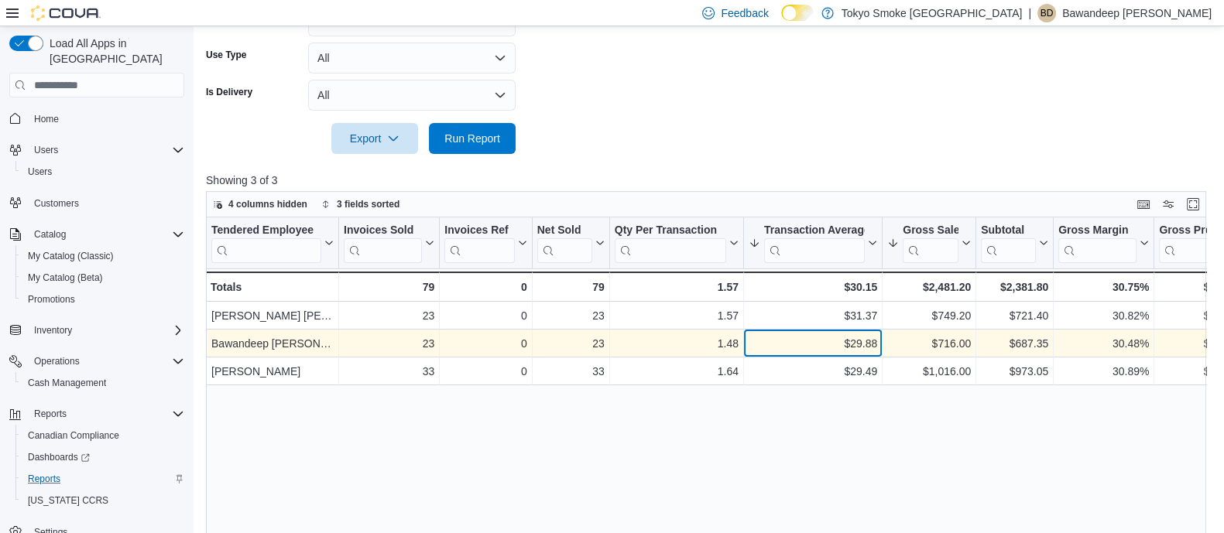
click at [816, 331] on div "$29.88 - Transaction Average, column 6, row 2" at bounding box center [813, 345] width 139 height 28
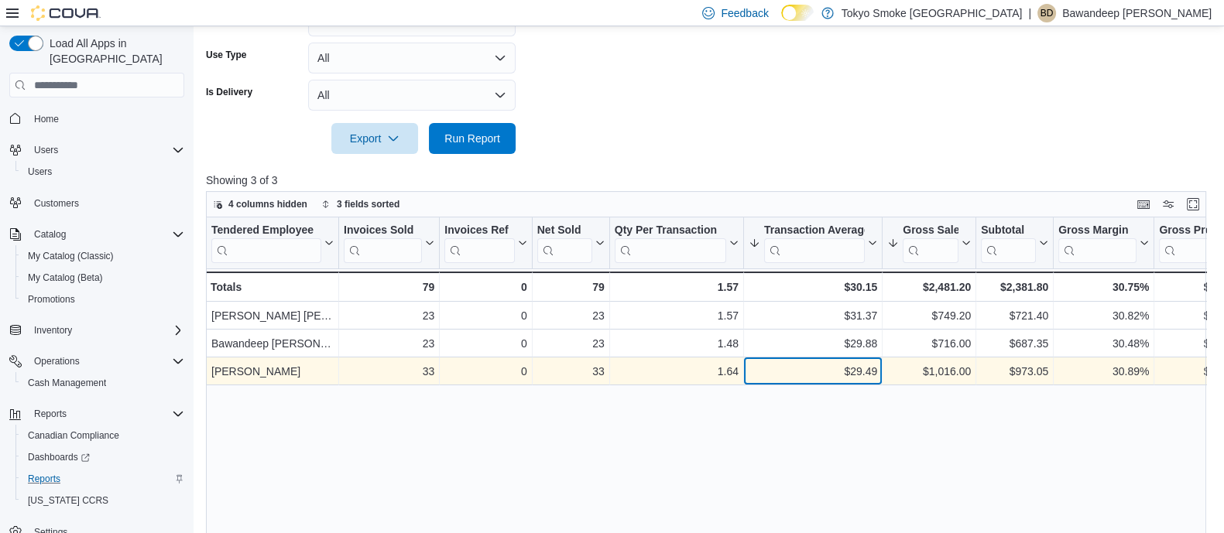
click at [842, 385] on div "$29.49 - Transaction Average, column 6, row 3" at bounding box center [813, 372] width 139 height 28
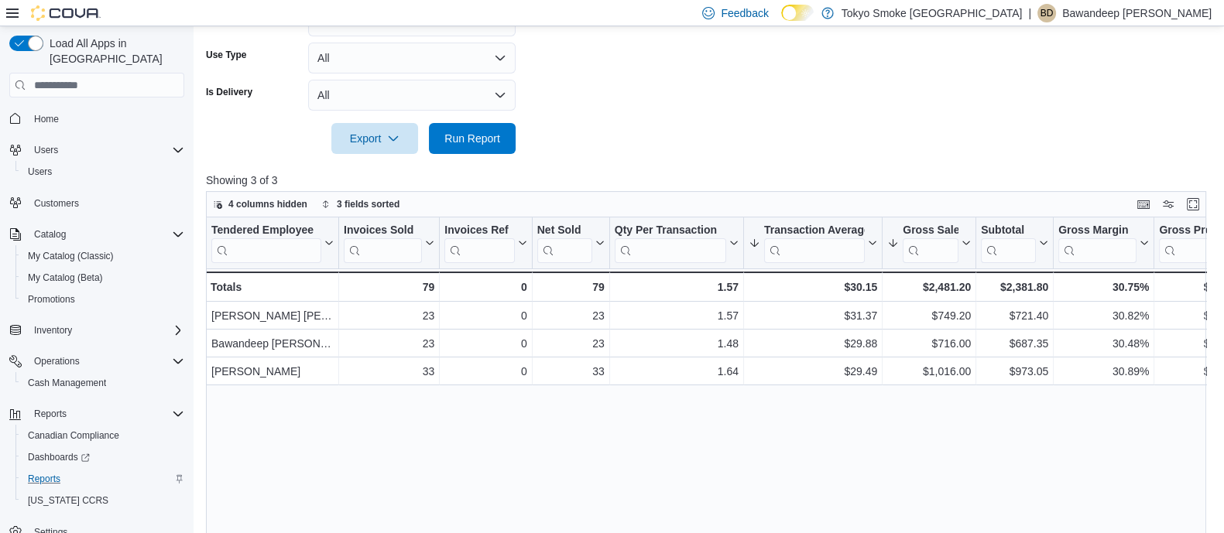
click at [812, 430] on div "Tendered Employee Click to view column header actions Invoices Sold Click to vi…" at bounding box center [711, 418] width 1010 height 401
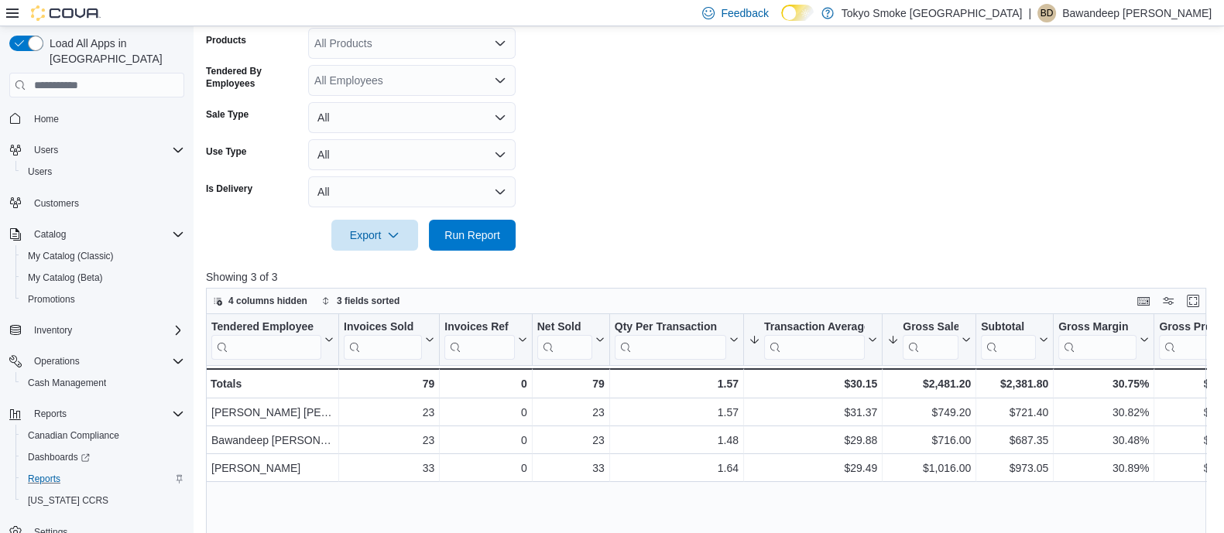
scroll to position [253, 0]
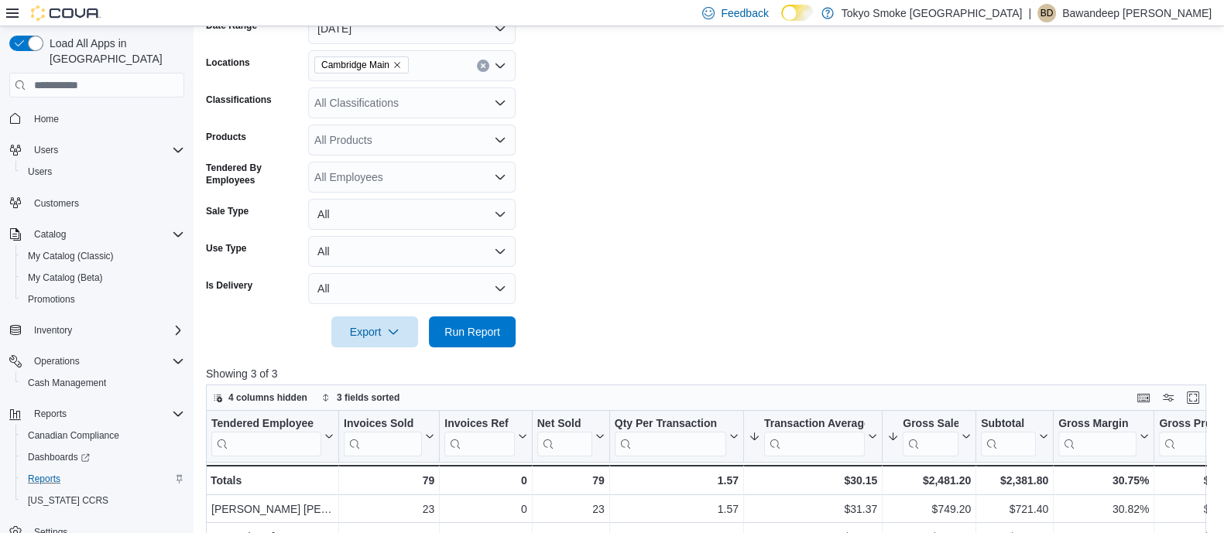
click at [929, 218] on form "Date Range [DATE] Locations Cambridge Main Classifications All Classifications …" at bounding box center [711, 171] width 1010 height 353
click at [468, 335] on span "Run Report" at bounding box center [472, 331] width 56 height 15
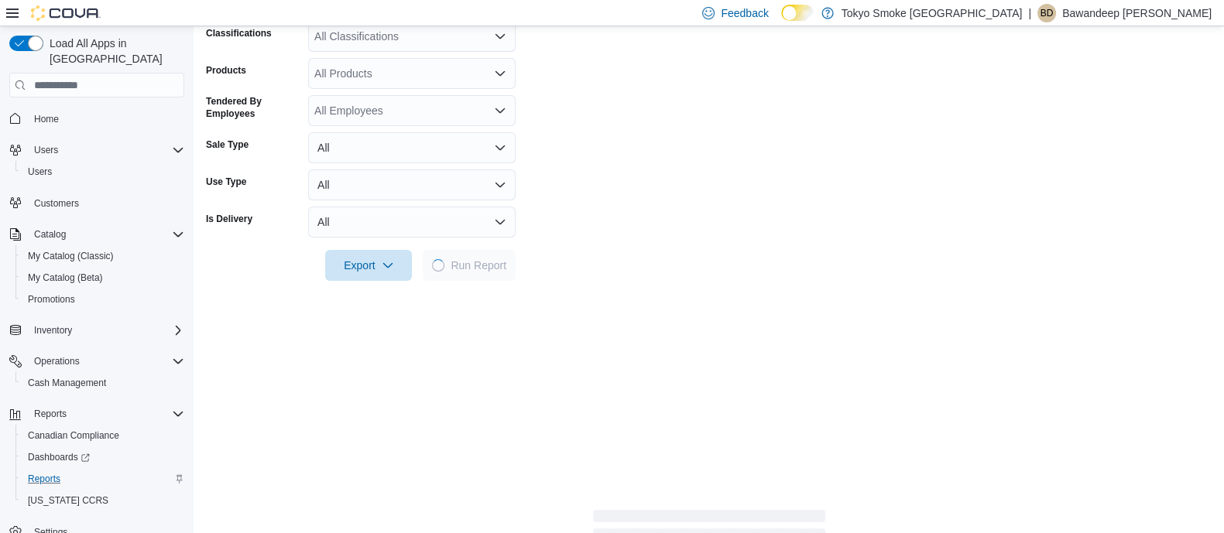
scroll to position [350, 0]
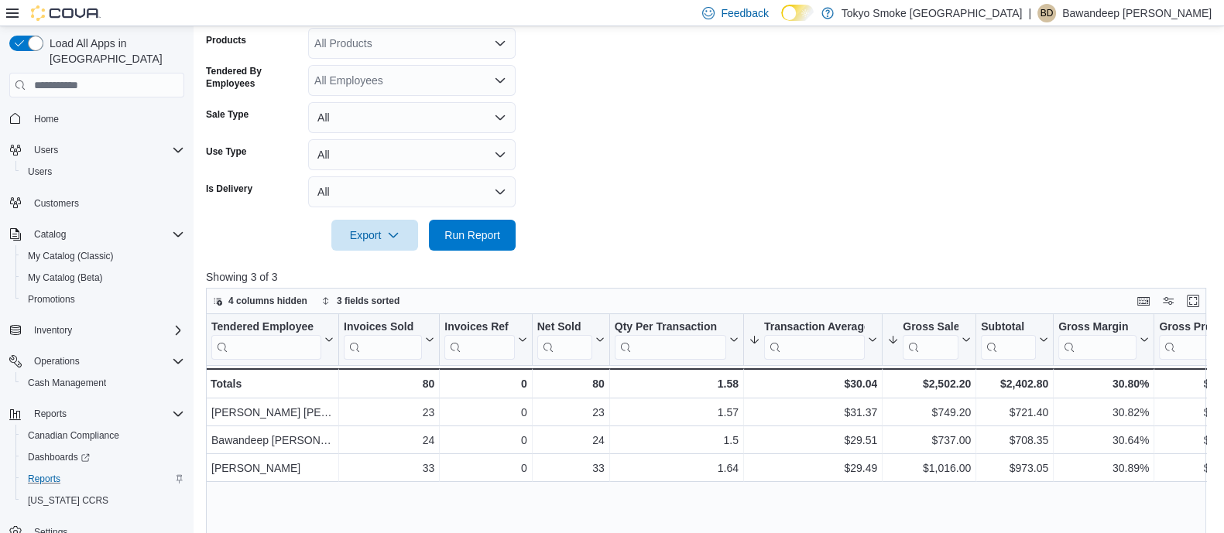
click at [752, 183] on form "Date Range [DATE] Locations Cambridge Main Classifications All Classifications …" at bounding box center [711, 74] width 1010 height 353
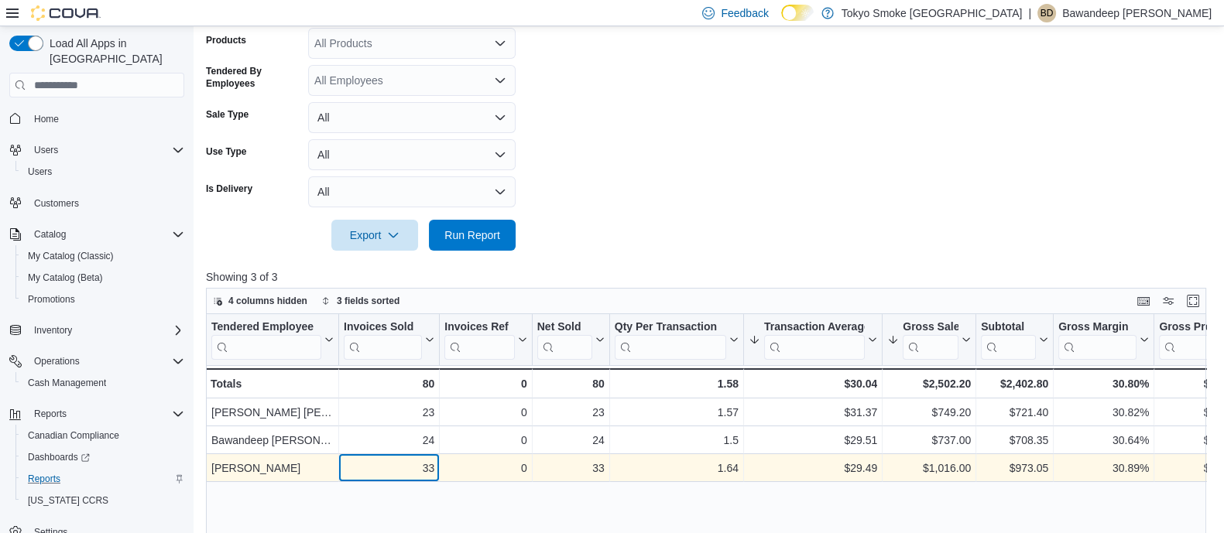
click at [406, 465] on div "33" at bounding box center [389, 469] width 91 height 19
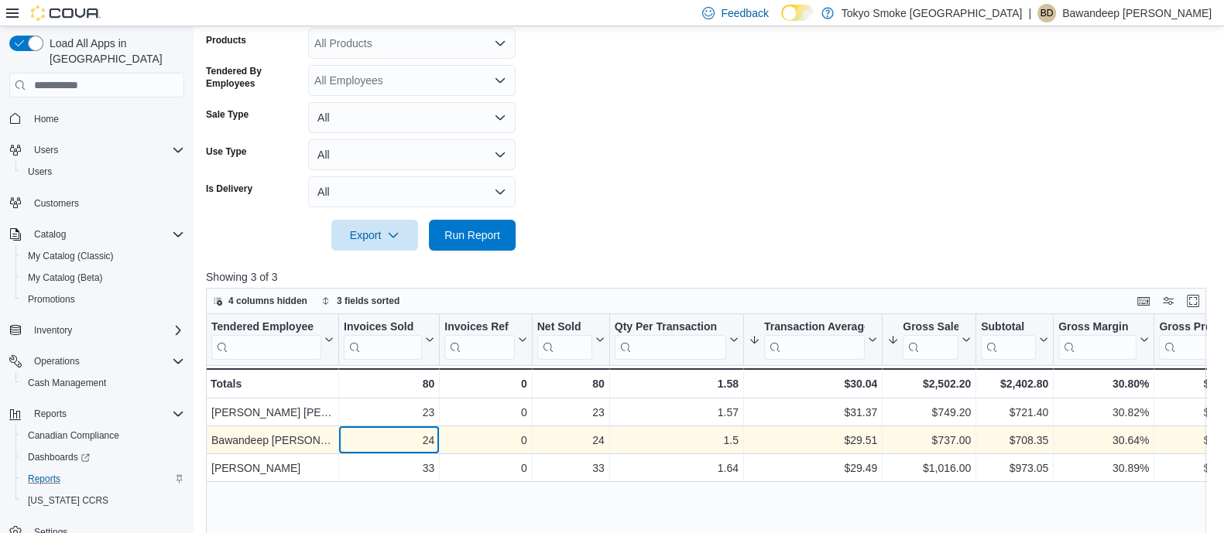
click at [403, 436] on div "24" at bounding box center [389, 441] width 91 height 19
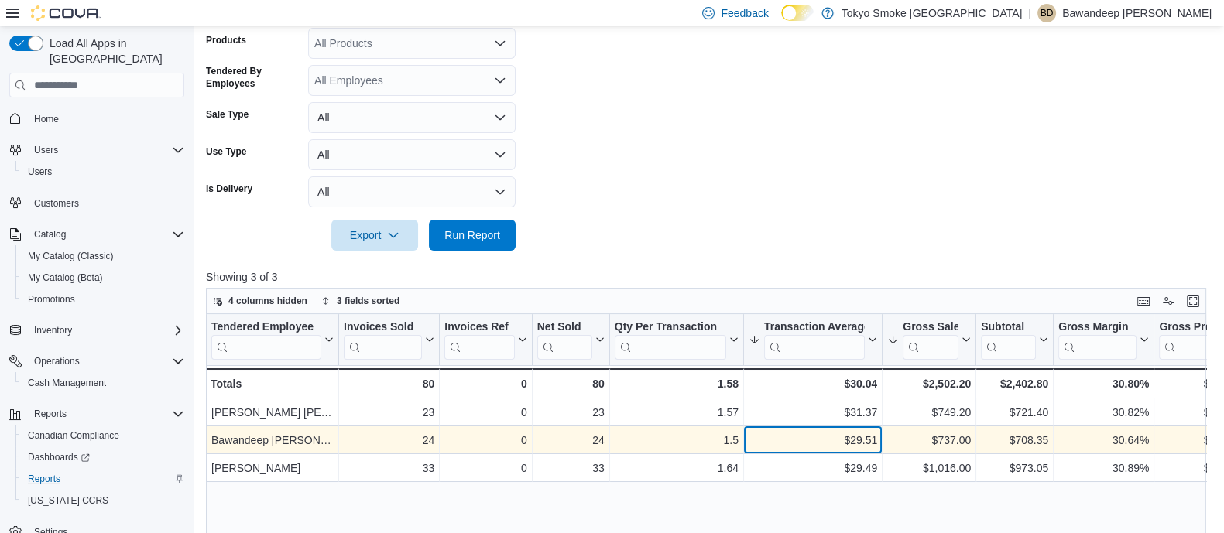
drag, startPoint x: 873, startPoint y: 442, endPoint x: 778, endPoint y: 435, distance: 95.5
click at [852, 442] on div "$29.51" at bounding box center [813, 441] width 129 height 19
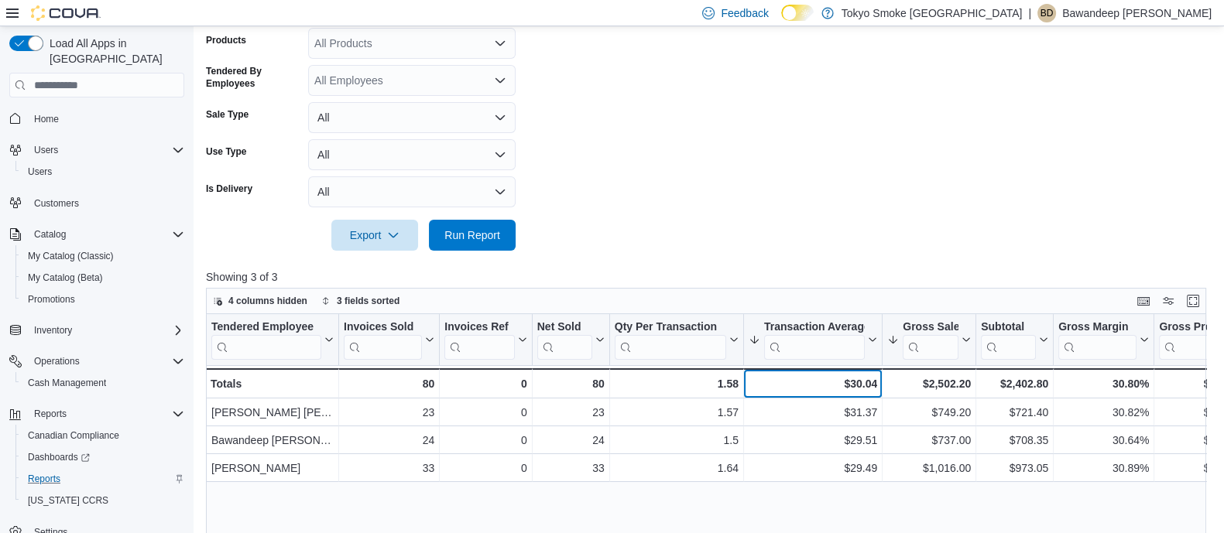
click at [815, 395] on div "$30.04 - Transaction Average, column 6, row 4" at bounding box center [813, 384] width 139 height 30
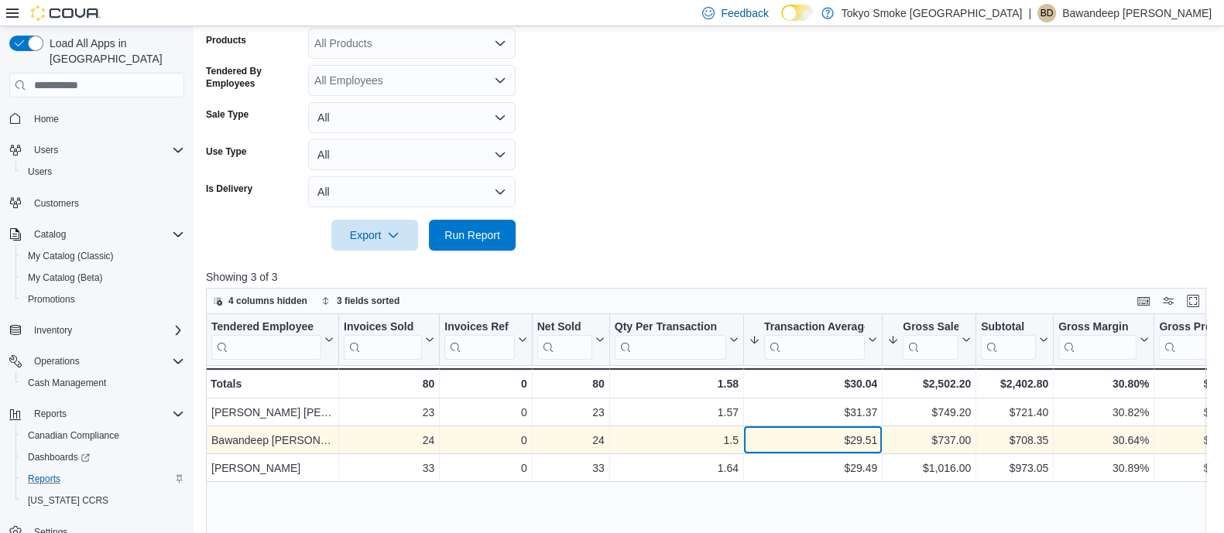
click at [860, 429] on div "$29.51 - Transaction Average, column 6, row 2" at bounding box center [813, 441] width 139 height 28
click at [813, 427] on div "$29.51 - Transaction Average, column 6, row 2" at bounding box center [813, 441] width 139 height 28
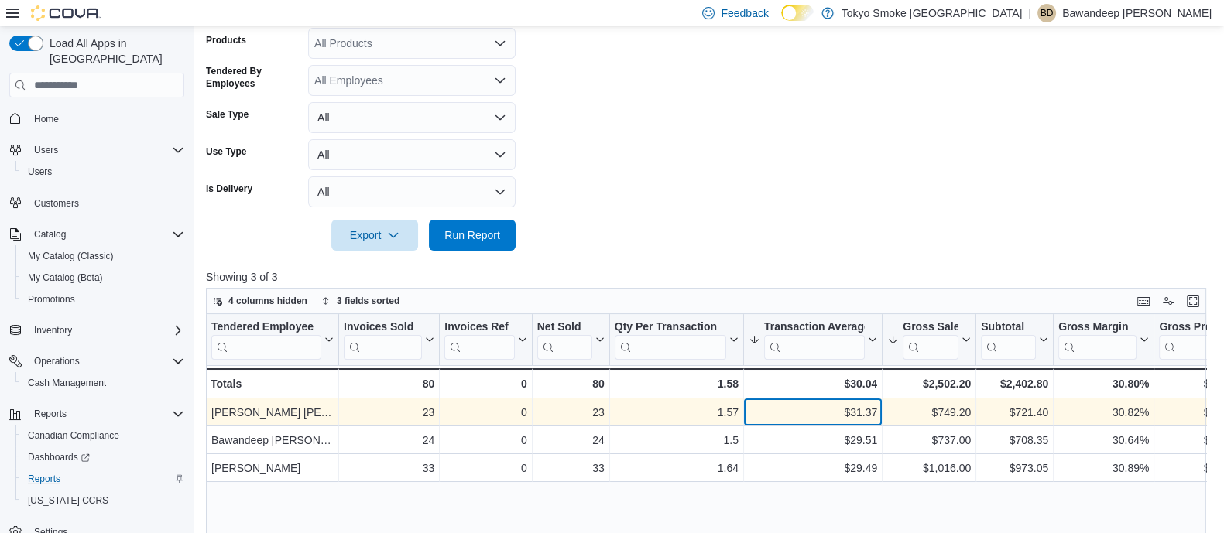
click at [818, 404] on div "$31.37" at bounding box center [813, 413] width 129 height 19
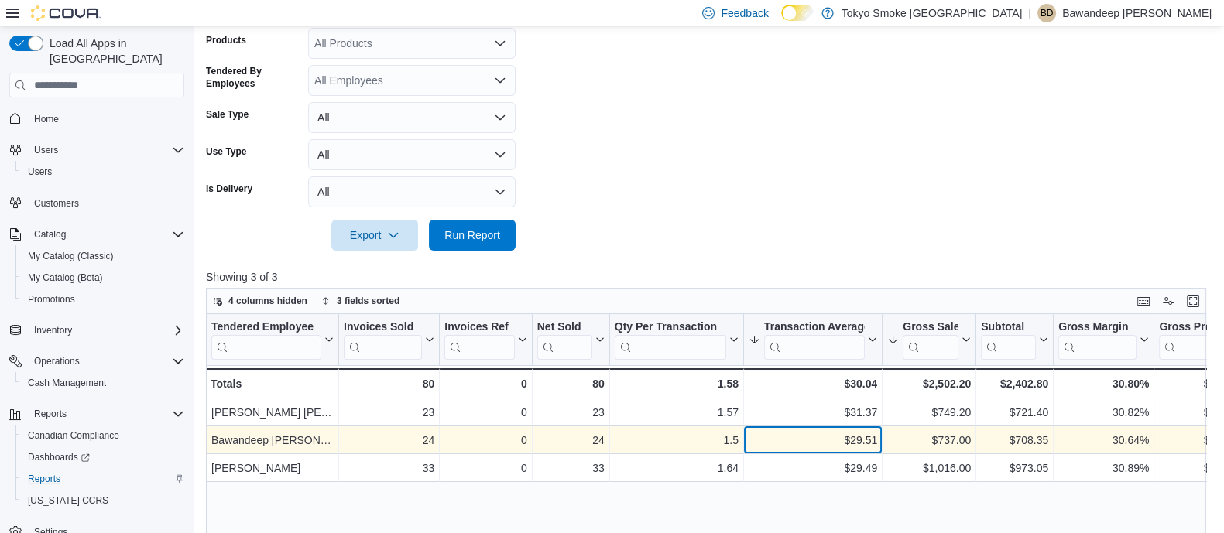
click at [797, 444] on div "$29.51" at bounding box center [813, 441] width 129 height 19
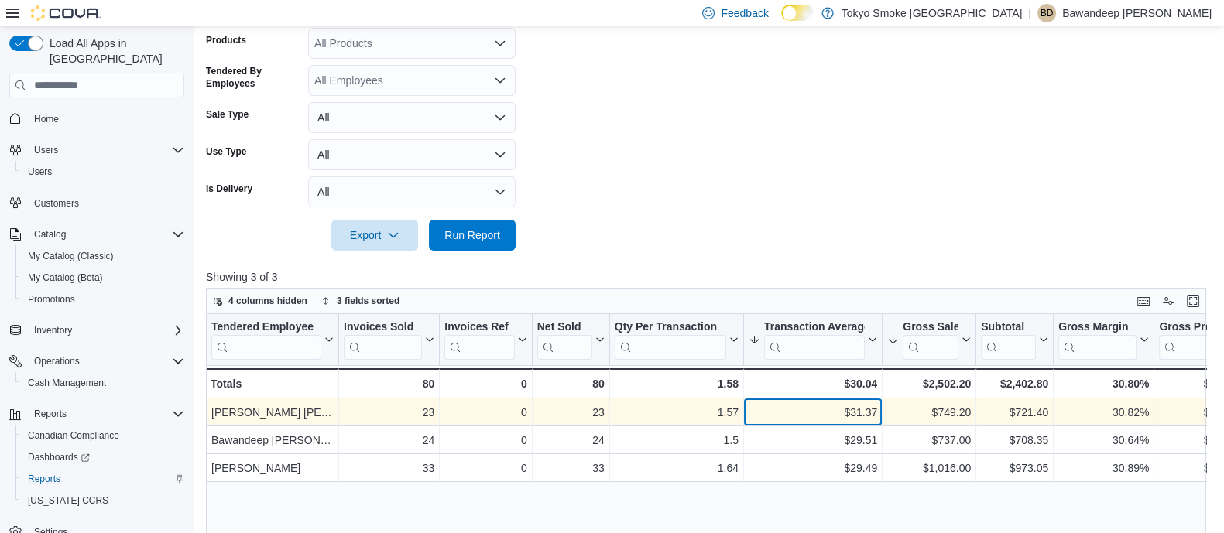
click at [873, 420] on div "$31.37" at bounding box center [813, 413] width 129 height 19
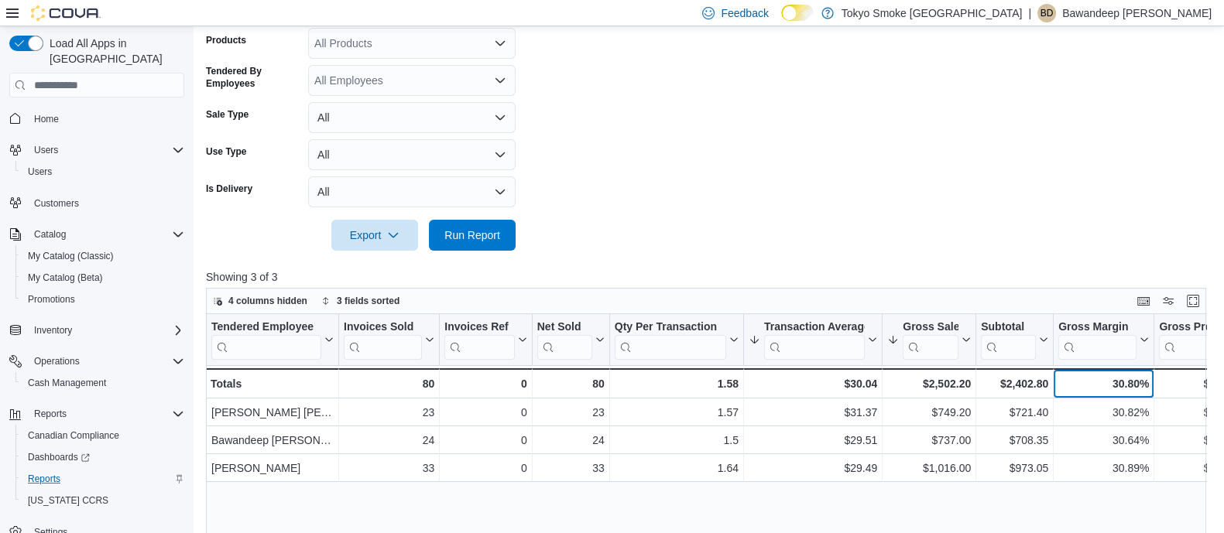
click at [1070, 393] on div "30.80%" at bounding box center [1103, 384] width 91 height 19
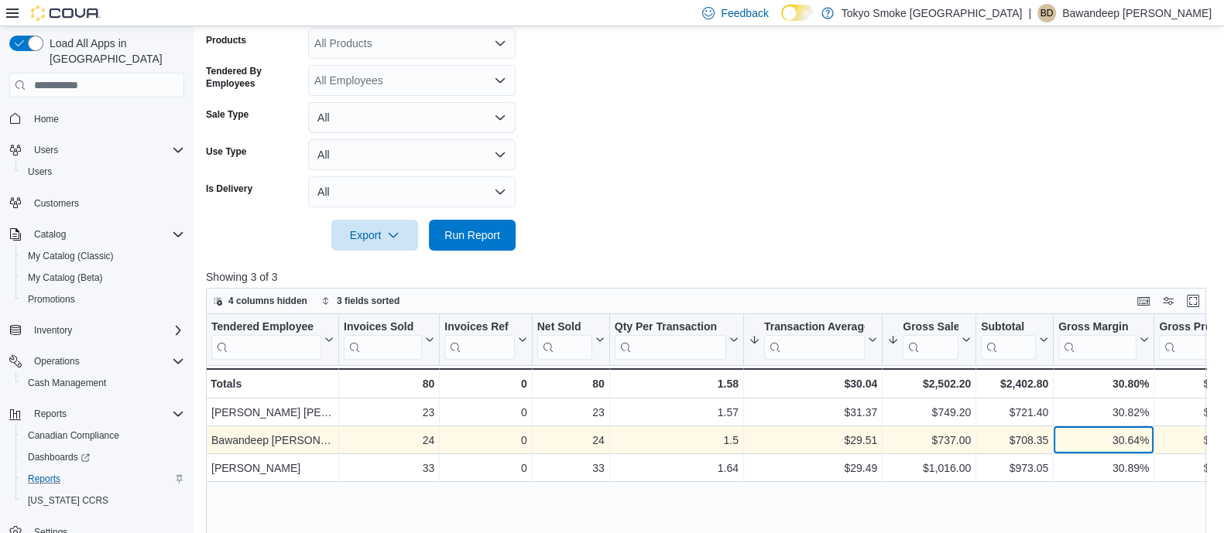
click at [1054, 435] on div "30.64% - Gross Margin, column 9, row 2" at bounding box center [1104, 441] width 101 height 28
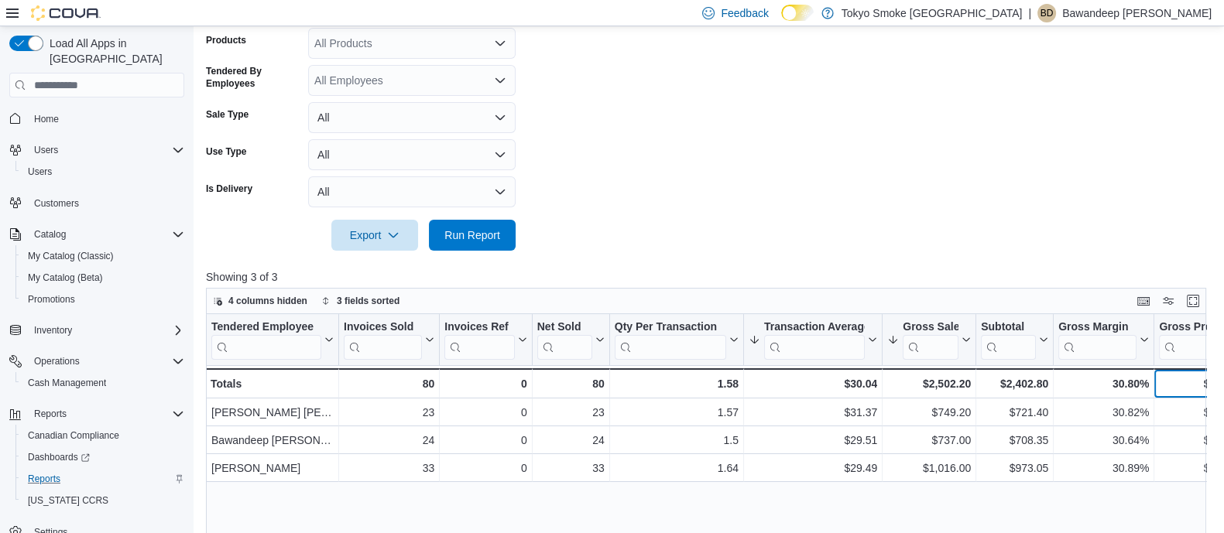
click at [1177, 372] on div "$739.96 - Gross Profit, column 10, row 4" at bounding box center [1201, 384] width 94 height 30
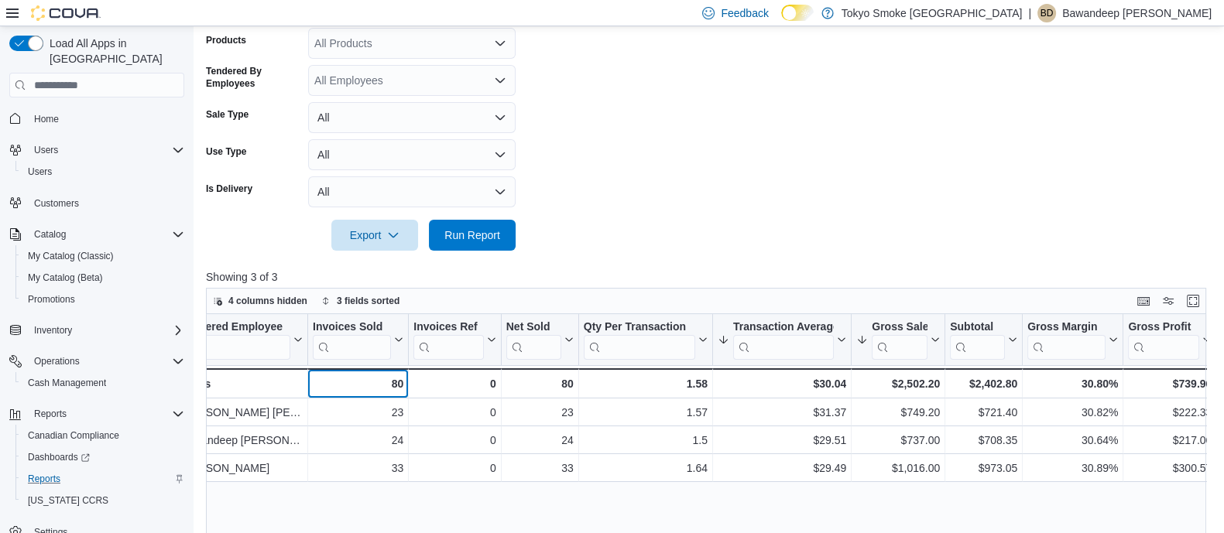
click at [362, 385] on div "80" at bounding box center [358, 384] width 91 height 19
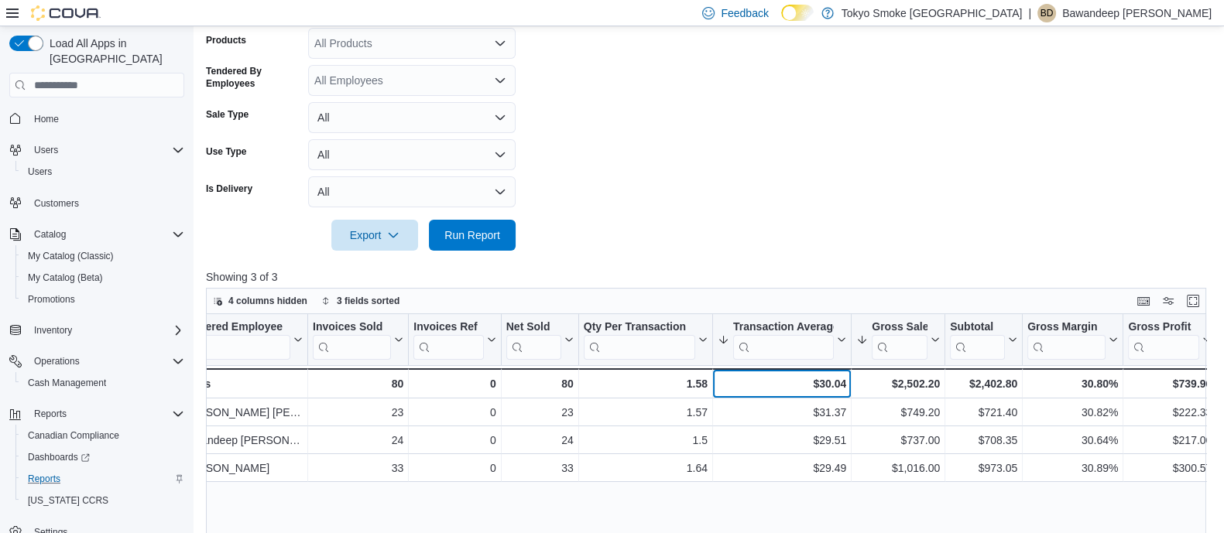
drag, startPoint x: 800, startPoint y: 386, endPoint x: 910, endPoint y: 380, distance: 110.1
click at [845, 382] on div "$30.04 - Transaction Average, column 6, row 4" at bounding box center [782, 384] width 139 height 30
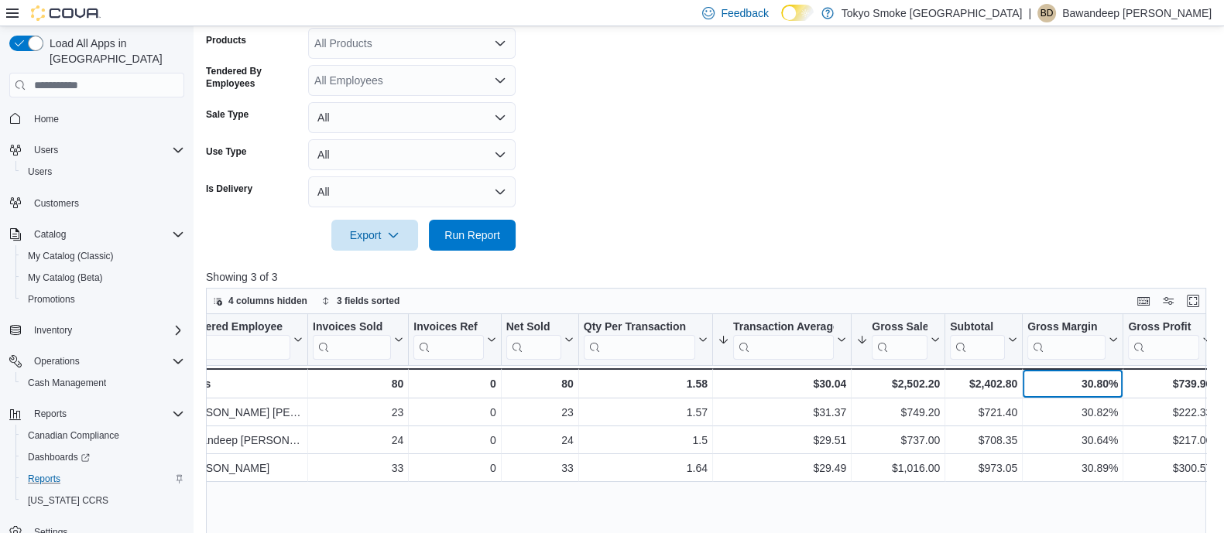
click at [1092, 382] on div "30.80%" at bounding box center [1072, 384] width 91 height 19
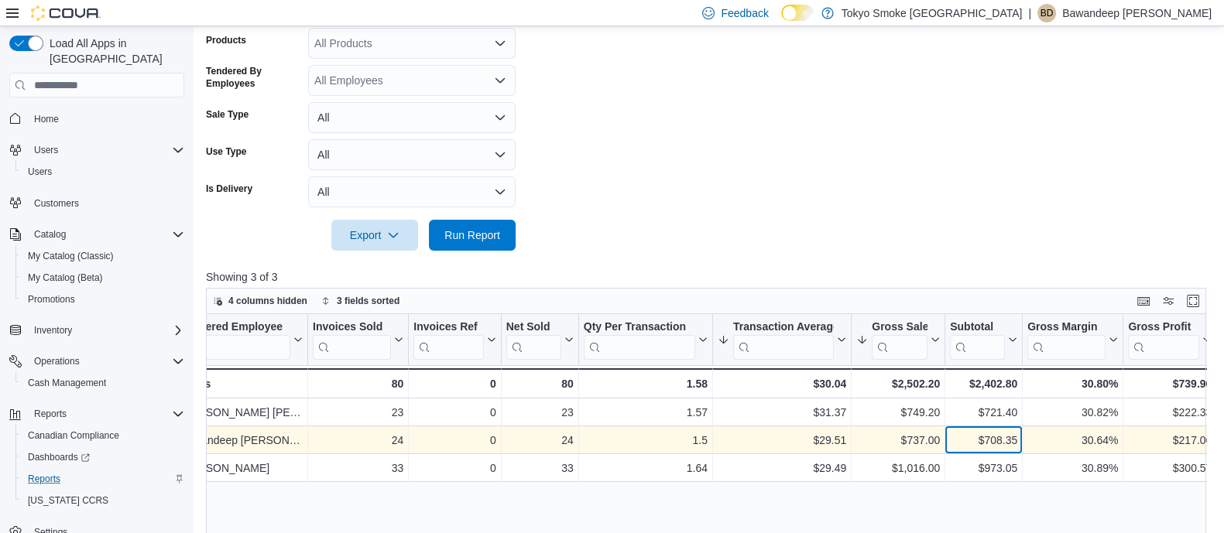
click at [990, 451] on div "$708.35 - Subtotal, column 8, row 2" at bounding box center [983, 441] width 77 height 28
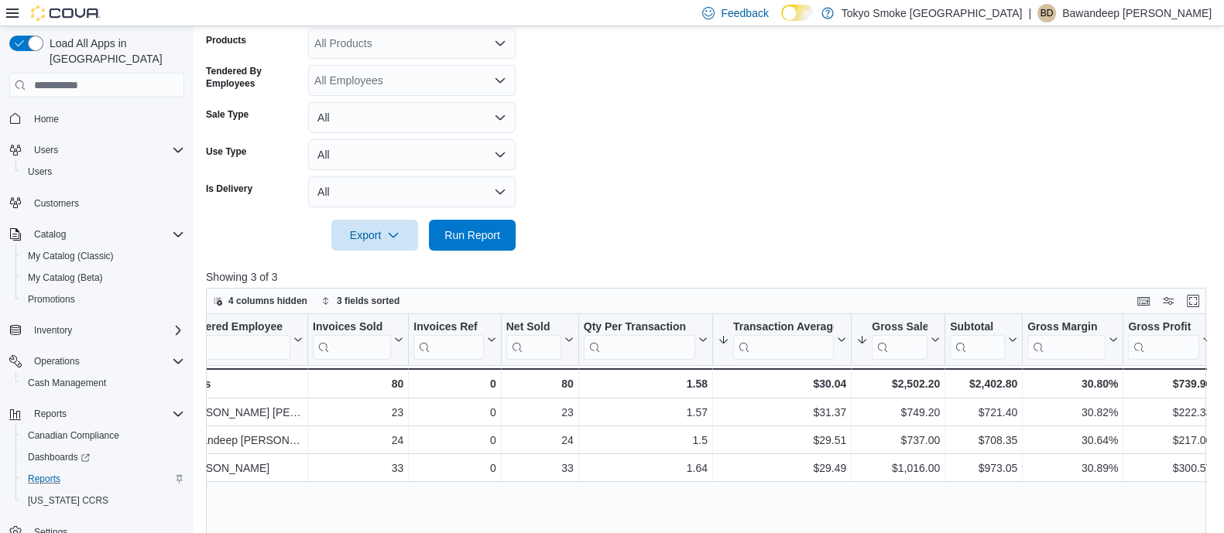
drag, startPoint x: 803, startPoint y: 243, endPoint x: 651, endPoint y: 247, distance: 151.8
click at [692, 225] on form "Date Range [DATE] Locations Cambridge Main Classifications All Classifications …" at bounding box center [711, 74] width 1010 height 353
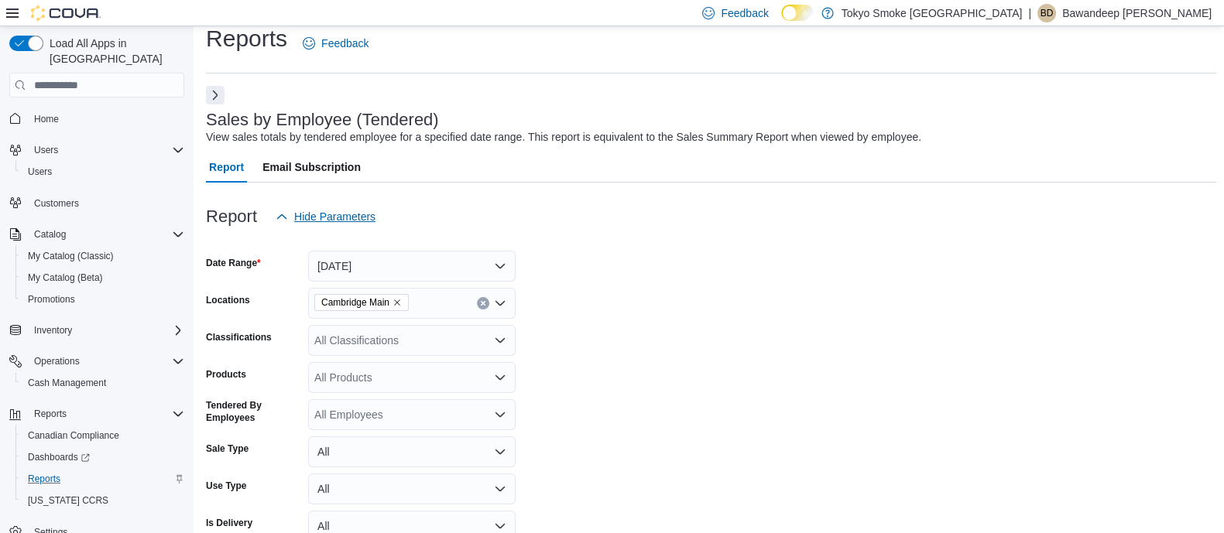
scroll to position [0, 0]
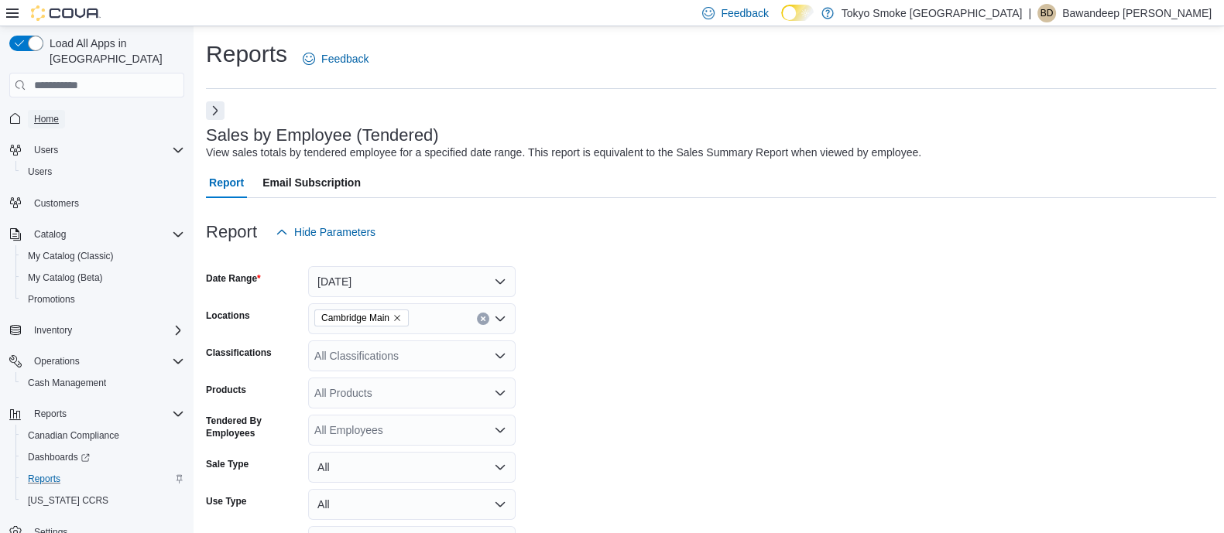
click at [62, 110] on link "Home" at bounding box center [46, 119] width 37 height 19
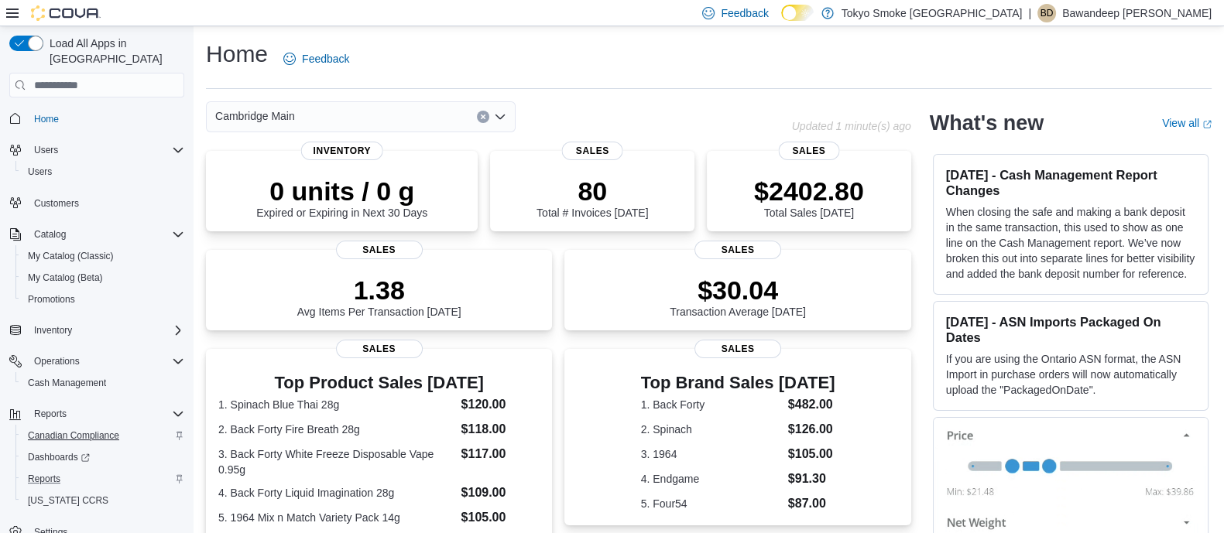
scroll to position [5, 0]
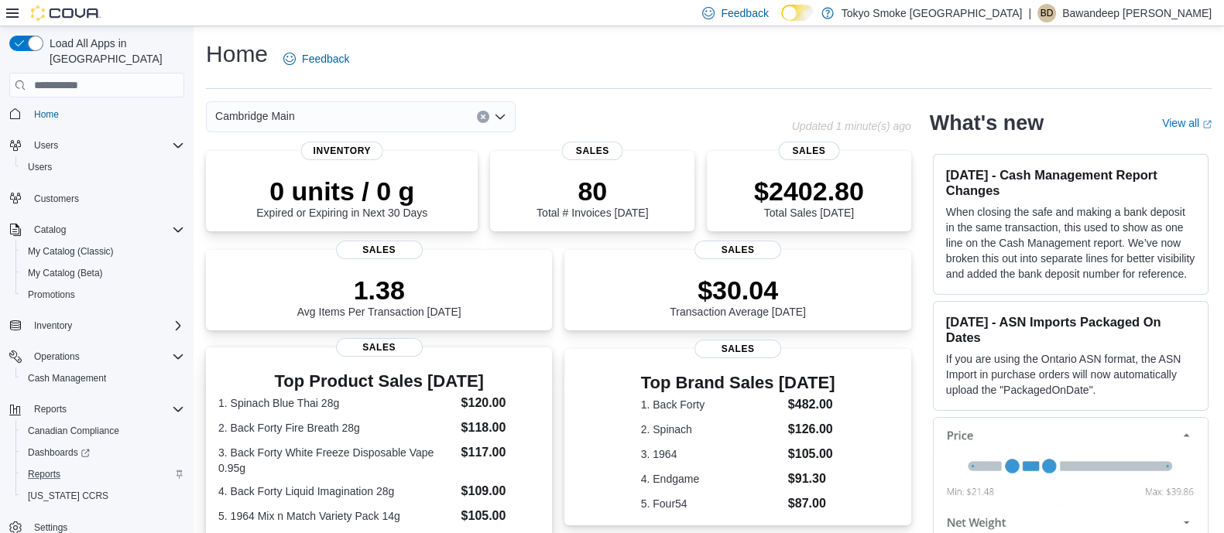
click at [324, 446] on dt "3. Back Forty White Freeze Disposable Vape 0.95g" at bounding box center [336, 460] width 237 height 31
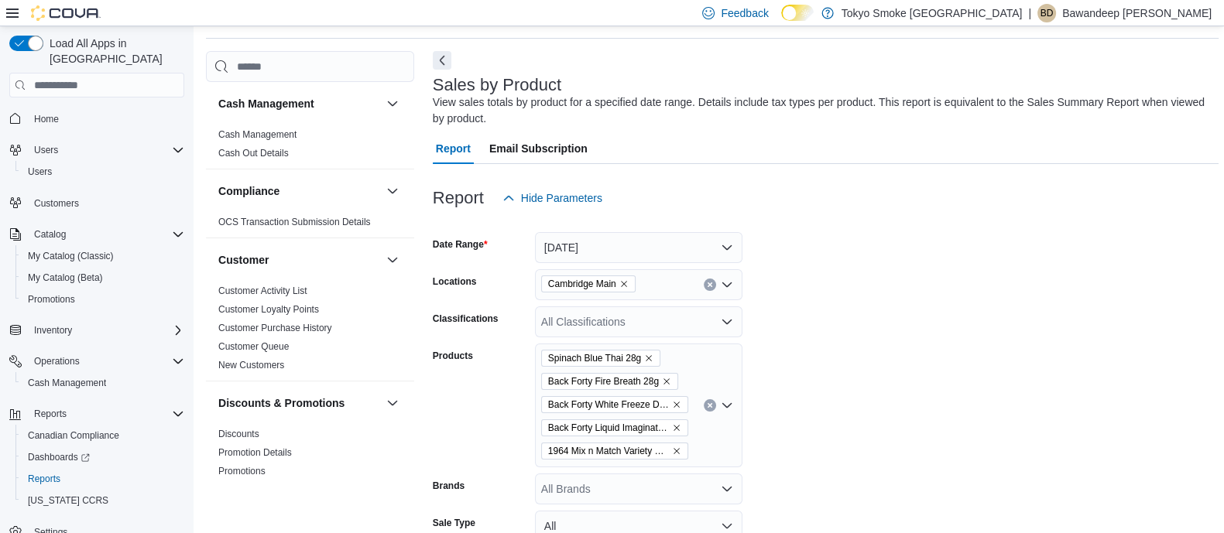
scroll to position [51, 0]
click at [705, 408] on button "Clear input" at bounding box center [710, 405] width 12 height 12
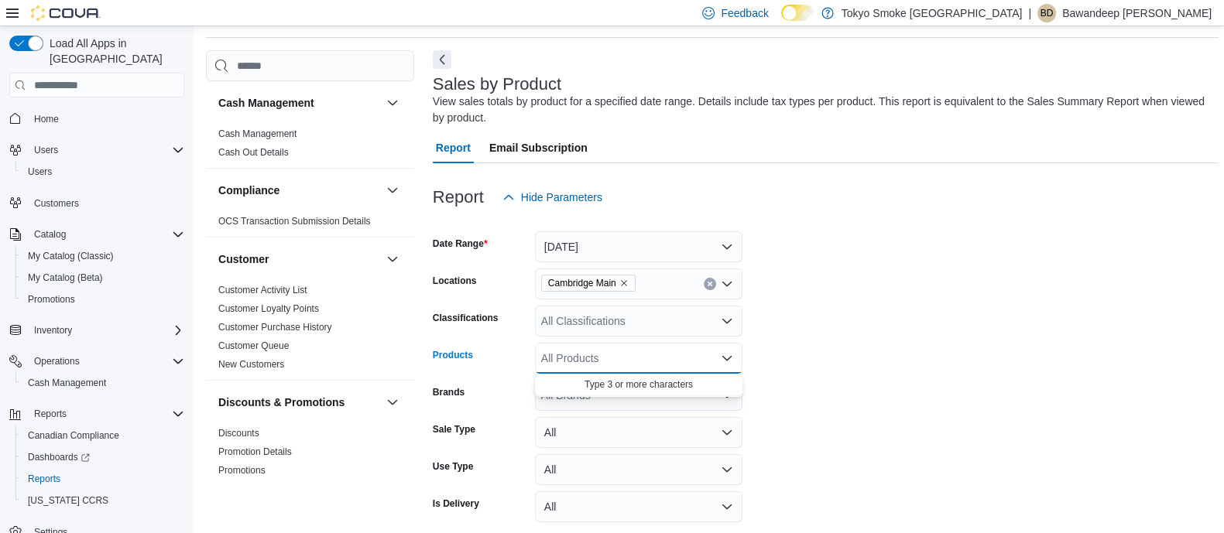
click at [884, 365] on form "Date Range Today Locations Cambridge Main Classifications All Classifications P…" at bounding box center [826, 389] width 786 height 353
click at [667, 362] on div "All Products" at bounding box center [638, 358] width 207 height 31
paste input "**********"
type input "**********"
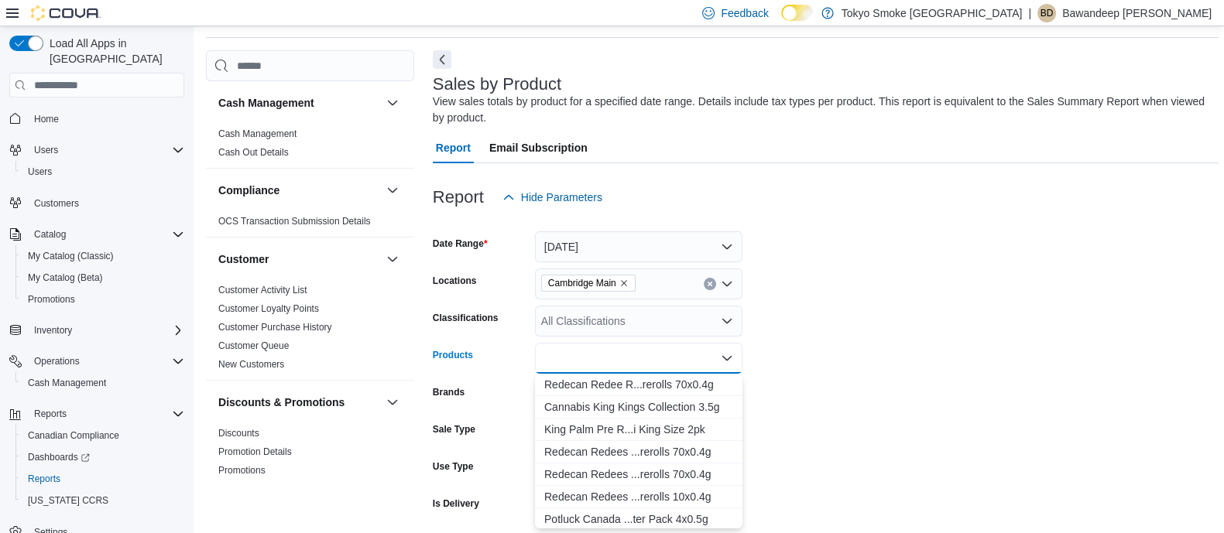
scroll to position [0, 0]
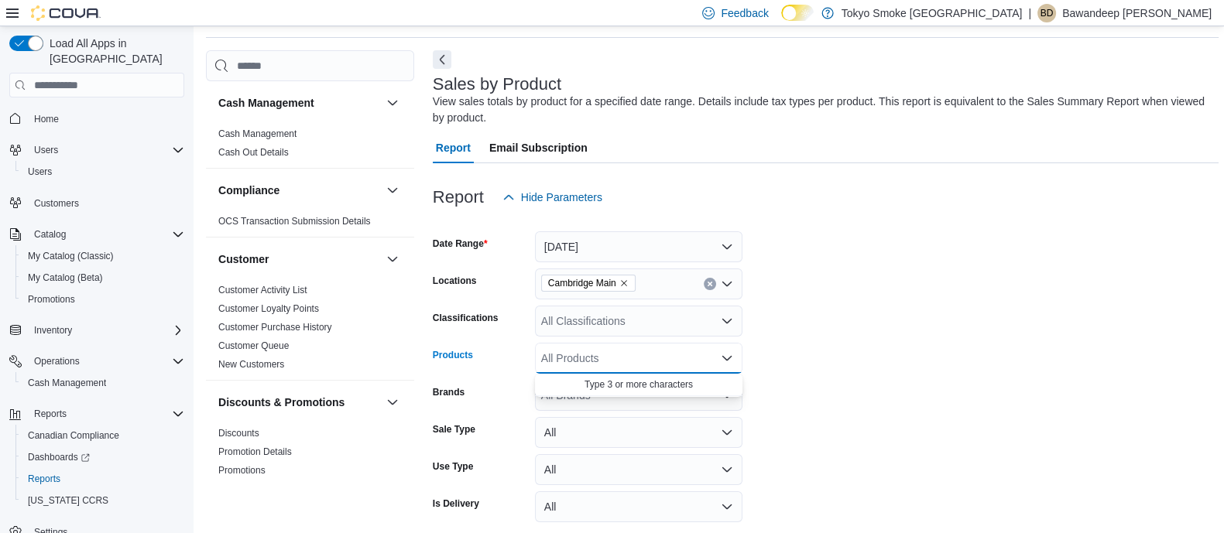
click at [826, 348] on form "Date Range Today Locations Cambridge Main Classifications All Classifications P…" at bounding box center [826, 389] width 786 height 353
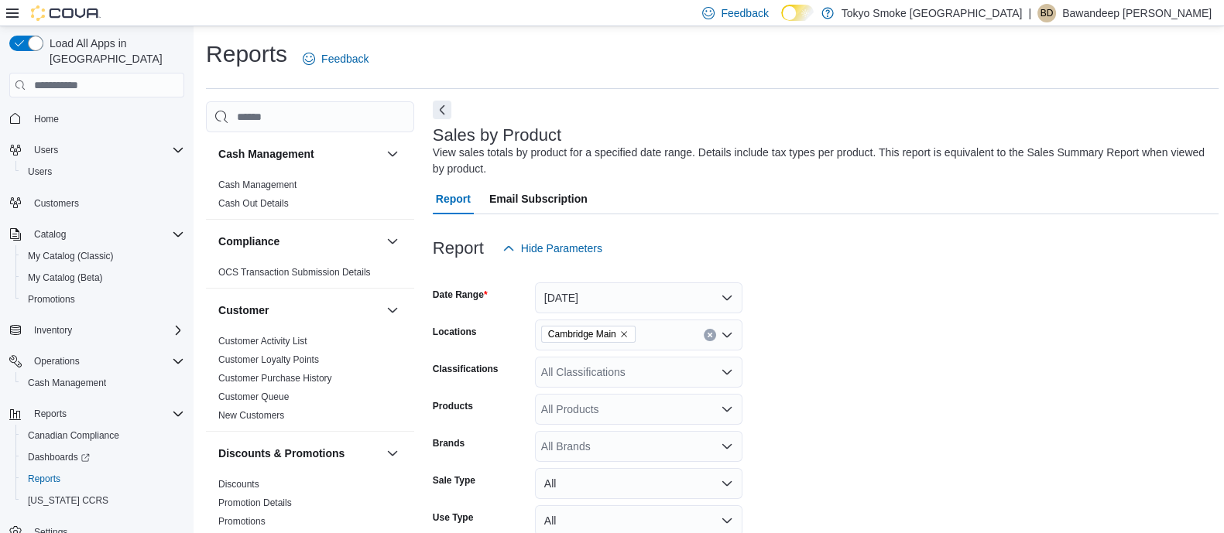
click at [442, 110] on button "Next" at bounding box center [442, 110] width 19 height 19
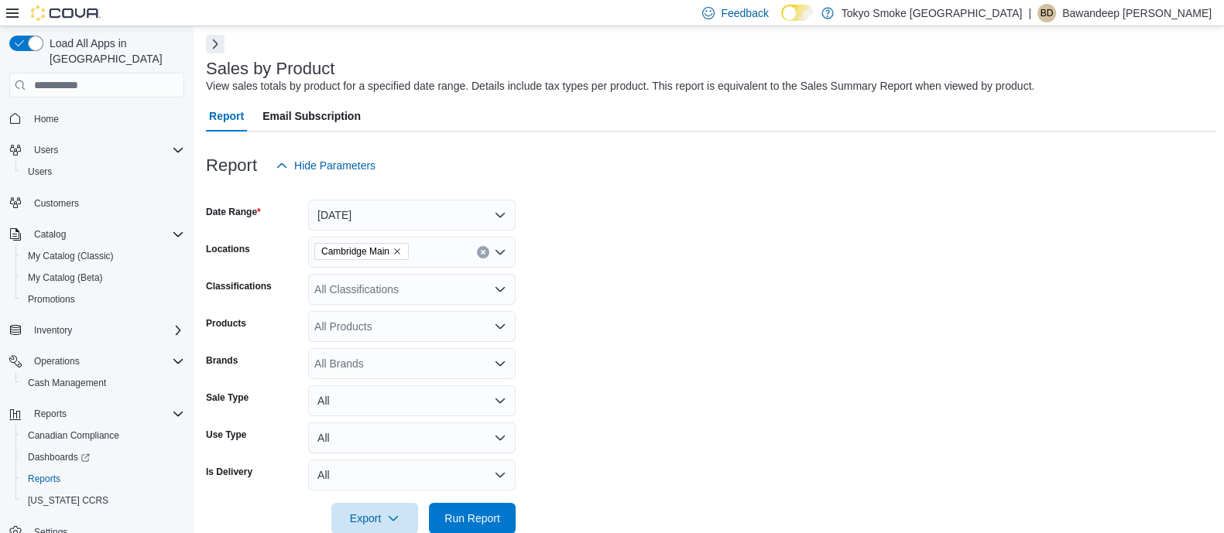
scroll to position [96, 0]
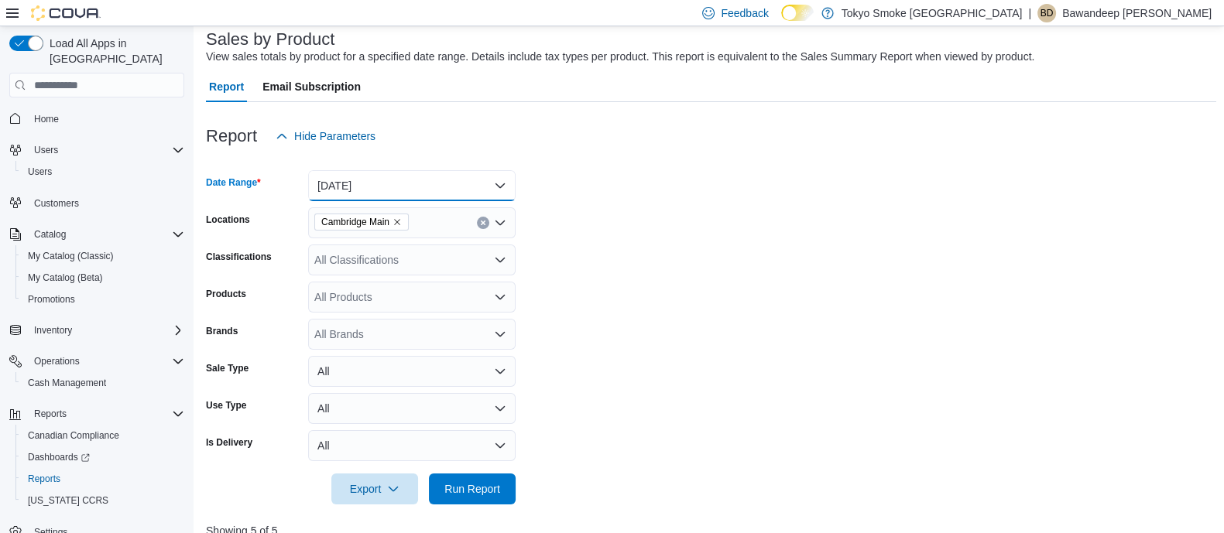
click at [445, 180] on button "[DATE]" at bounding box center [411, 185] width 207 height 31
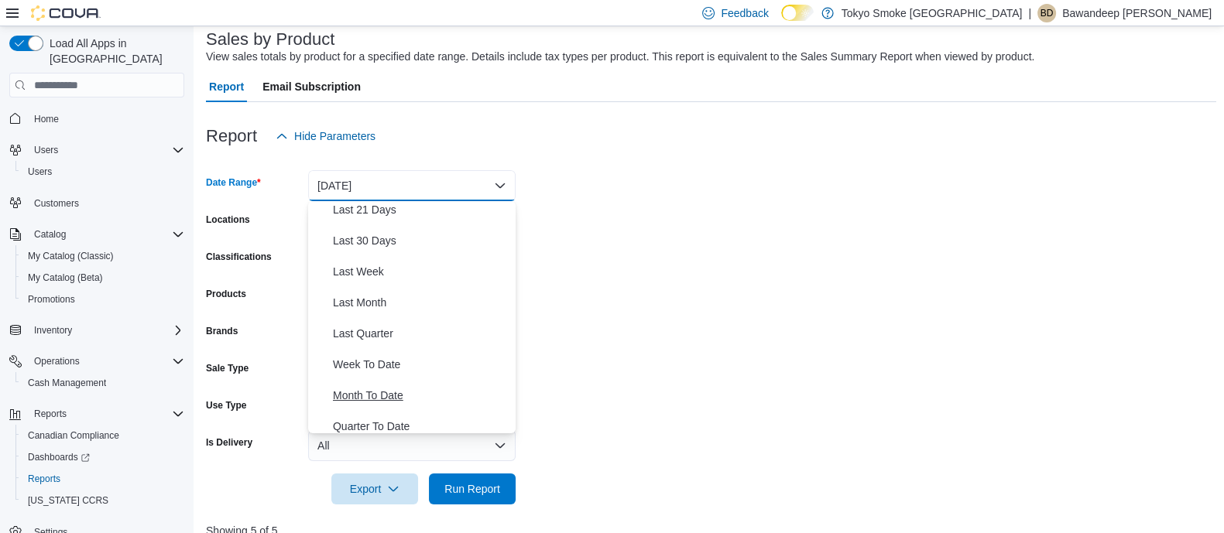
scroll to position [232, 0]
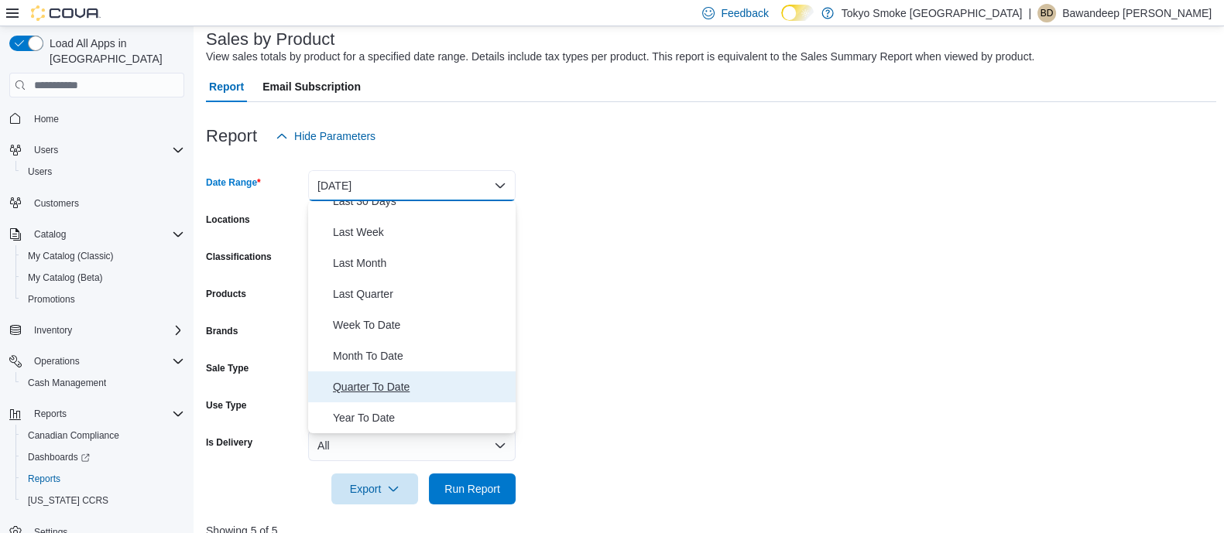
click at [403, 379] on span "Quarter To Date" at bounding box center [421, 387] width 177 height 19
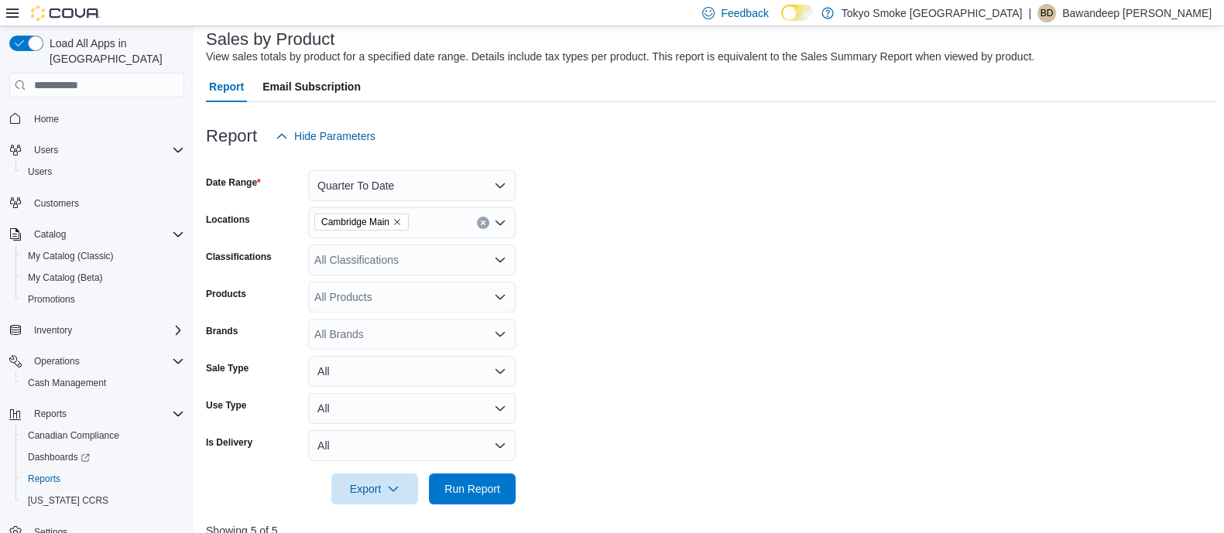
click at [784, 381] on form "Date Range Quarter To Date Locations Cambridge Main Classifications All Classif…" at bounding box center [711, 328] width 1010 height 353
click at [451, 253] on div "All Classifications" at bounding box center [411, 260] width 207 height 31
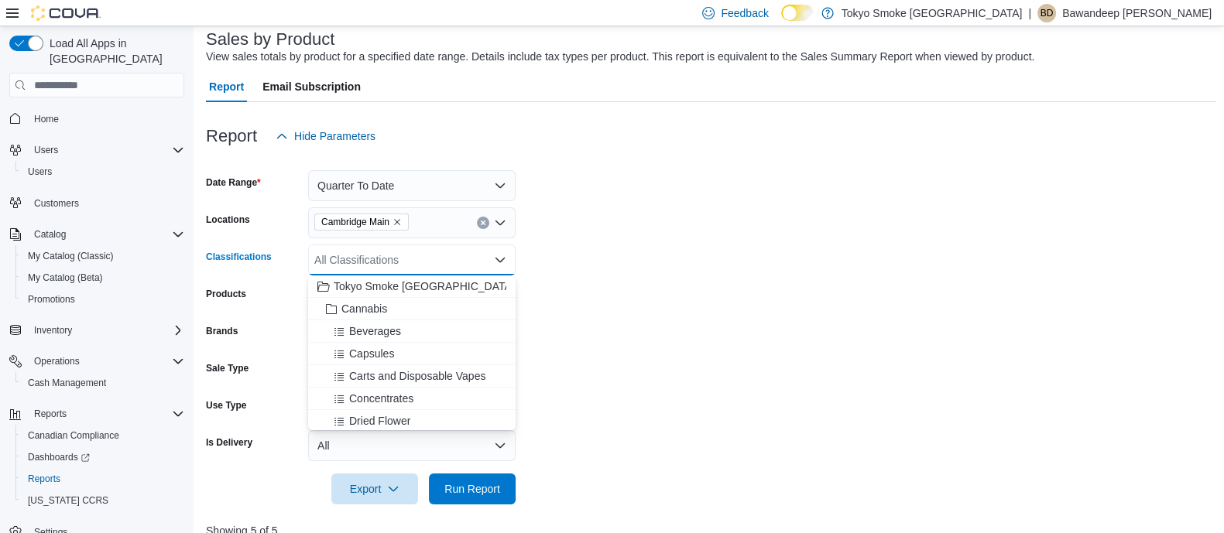
scroll to position [96, 0]
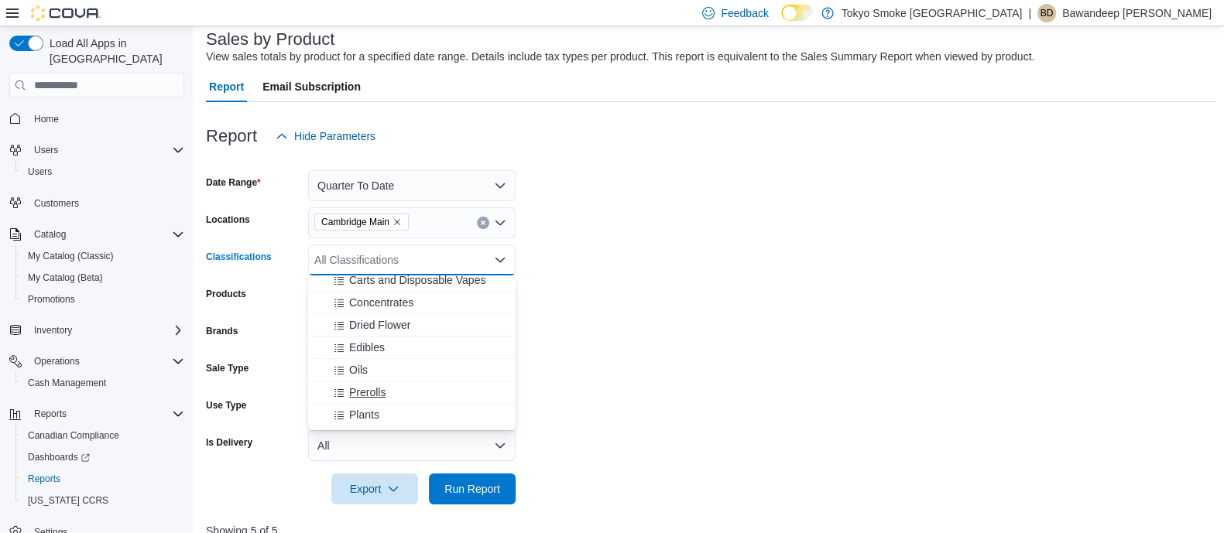
click at [386, 388] on span "Prerolls" at bounding box center [367, 392] width 36 height 15
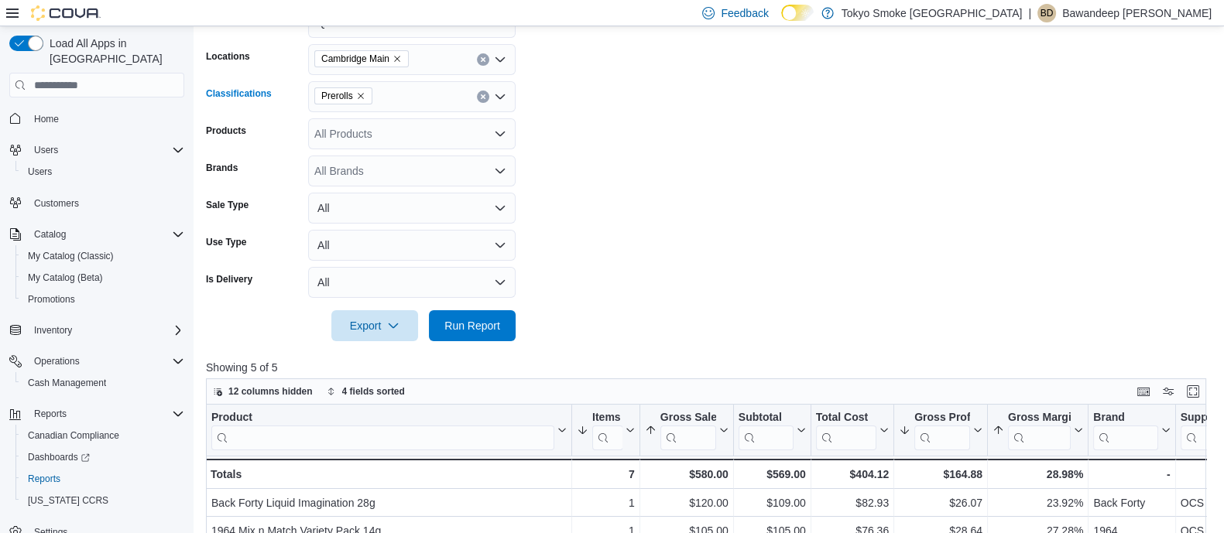
scroll to position [290, 0]
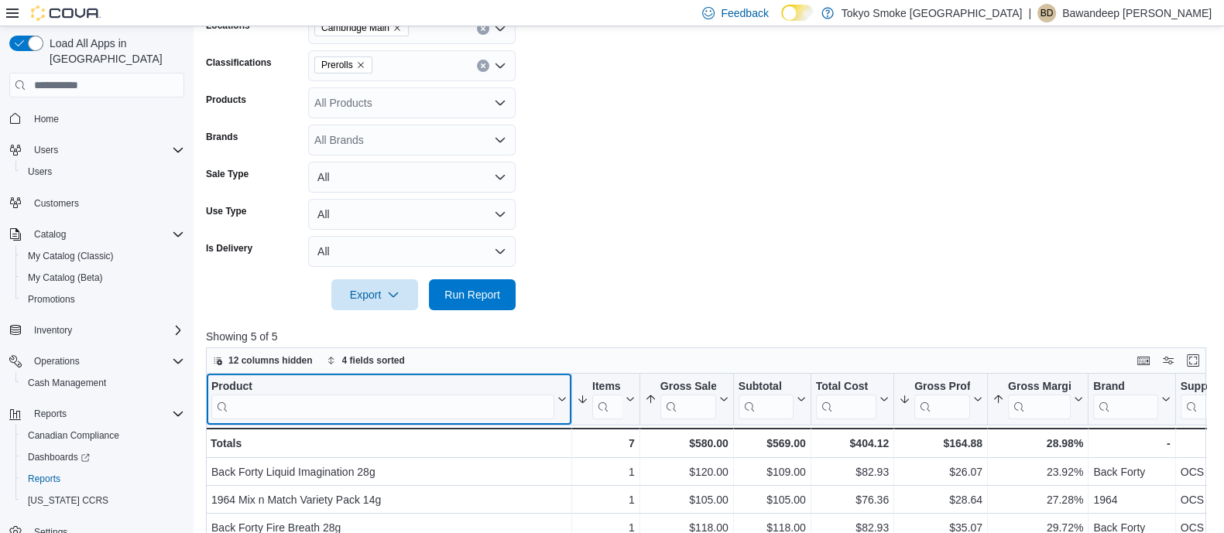
click at [333, 408] on input "search" at bounding box center [382, 407] width 343 height 25
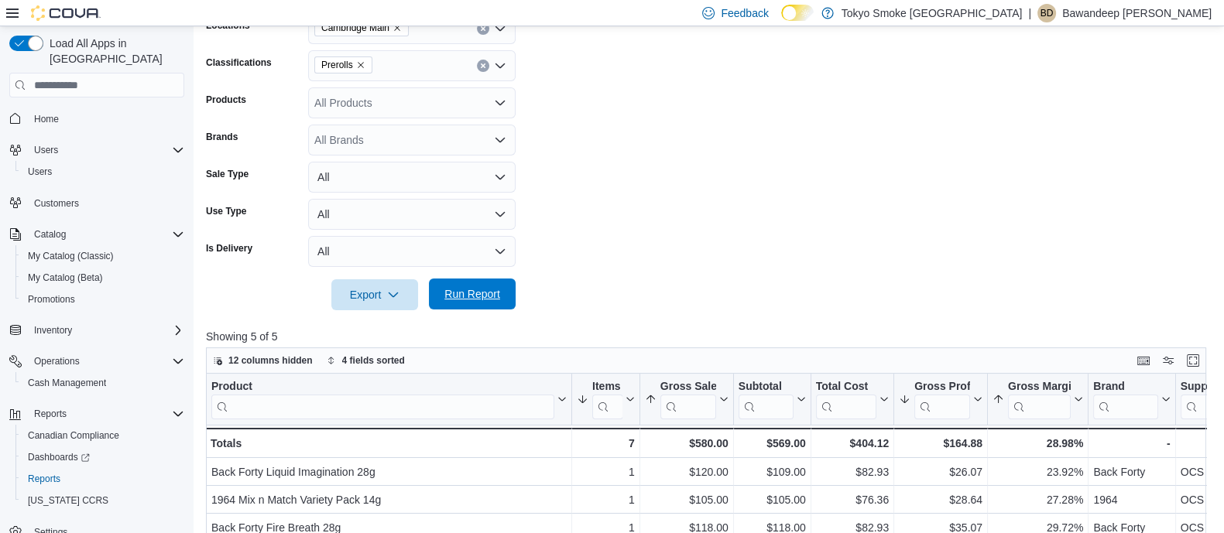
click at [507, 302] on button "Run Report" at bounding box center [472, 294] width 87 height 31
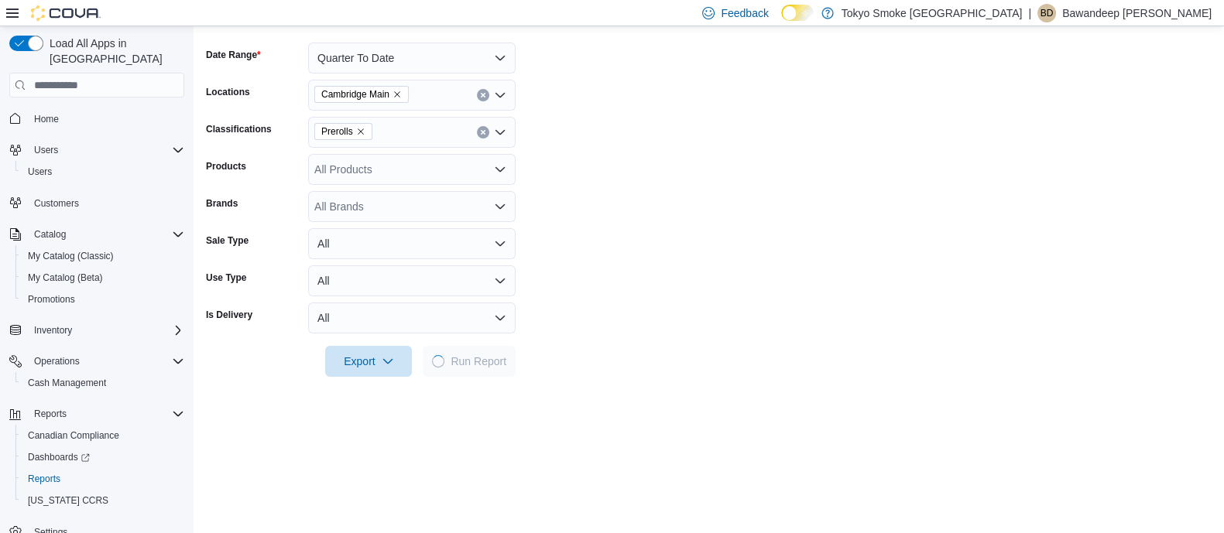
scroll to position [193, 0]
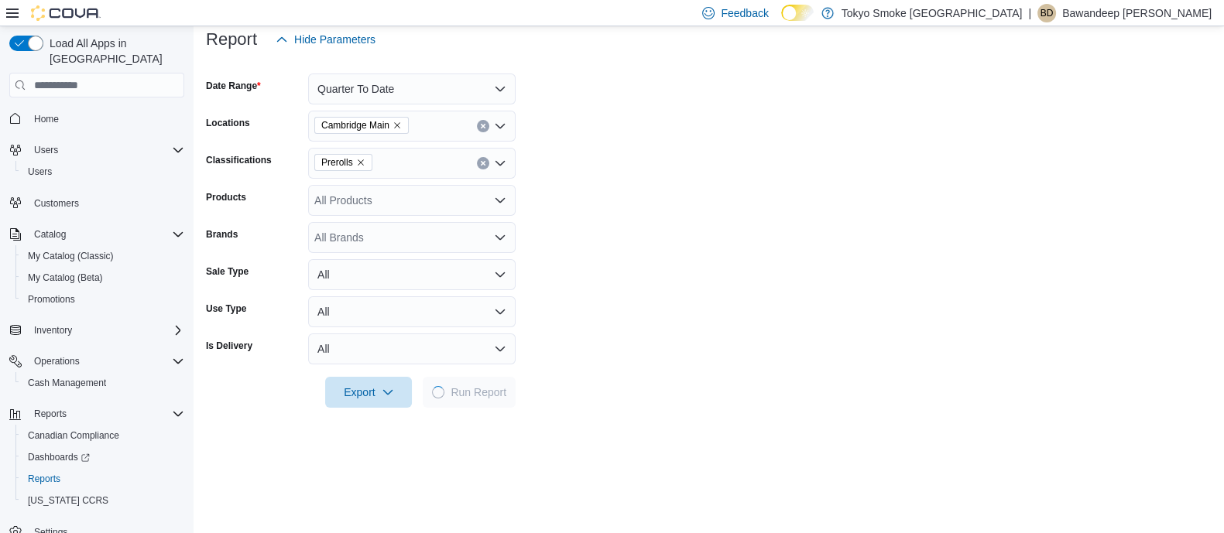
click at [399, 123] on icon "Remove Cambridge Main from selection in this group" at bounding box center [397, 125] width 9 height 9
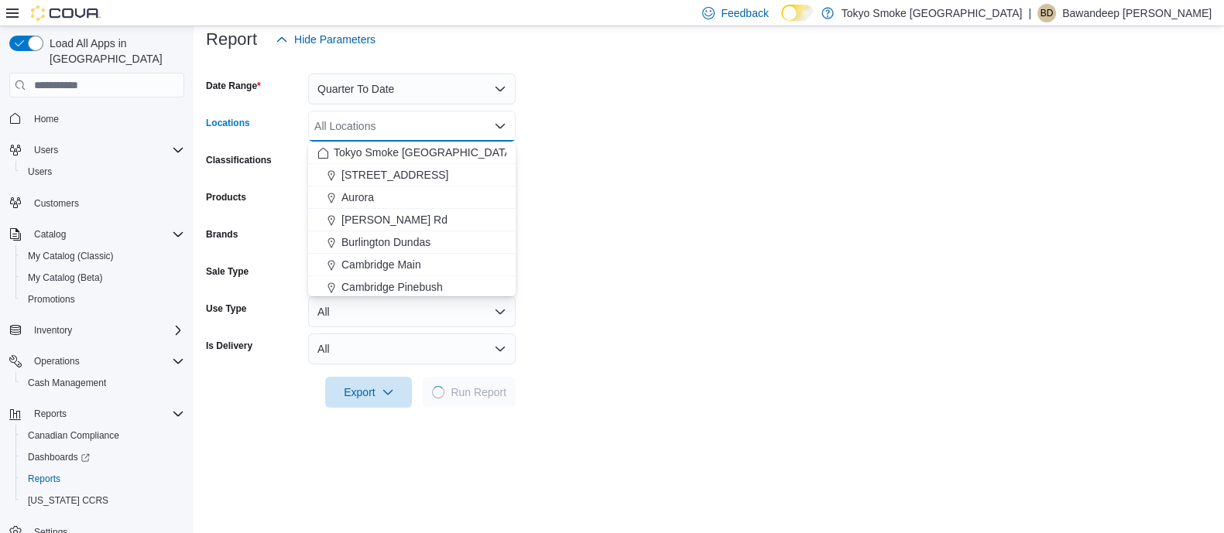
click at [731, 217] on form "Date Range Quarter To Date Locations All Locations Combo box. Selected. Combo b…" at bounding box center [709, 231] width 1006 height 353
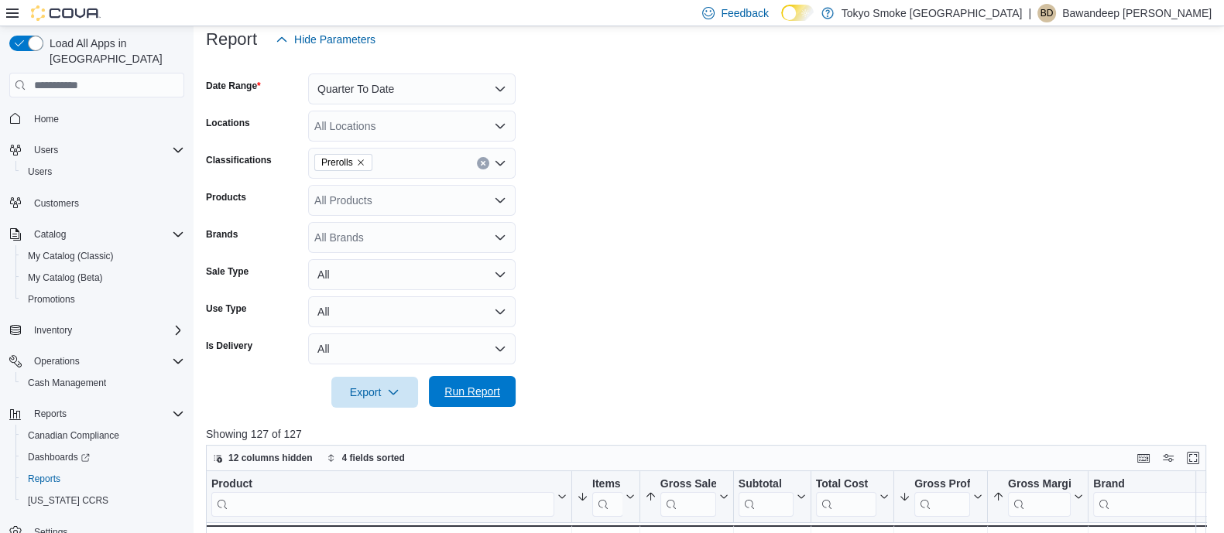
click at [492, 383] on span "Run Report" at bounding box center [472, 391] width 68 height 31
click at [638, 172] on form "Date Range Quarter To Date Locations All Locations Classifications Prerolls Pro…" at bounding box center [711, 231] width 1010 height 353
click at [362, 129] on div "All Locations" at bounding box center [411, 126] width 207 height 31
click at [651, 266] on form "Date Range Quarter To Date Locations All Locations Classifications Prerolls Pro…" at bounding box center [711, 231] width 1010 height 353
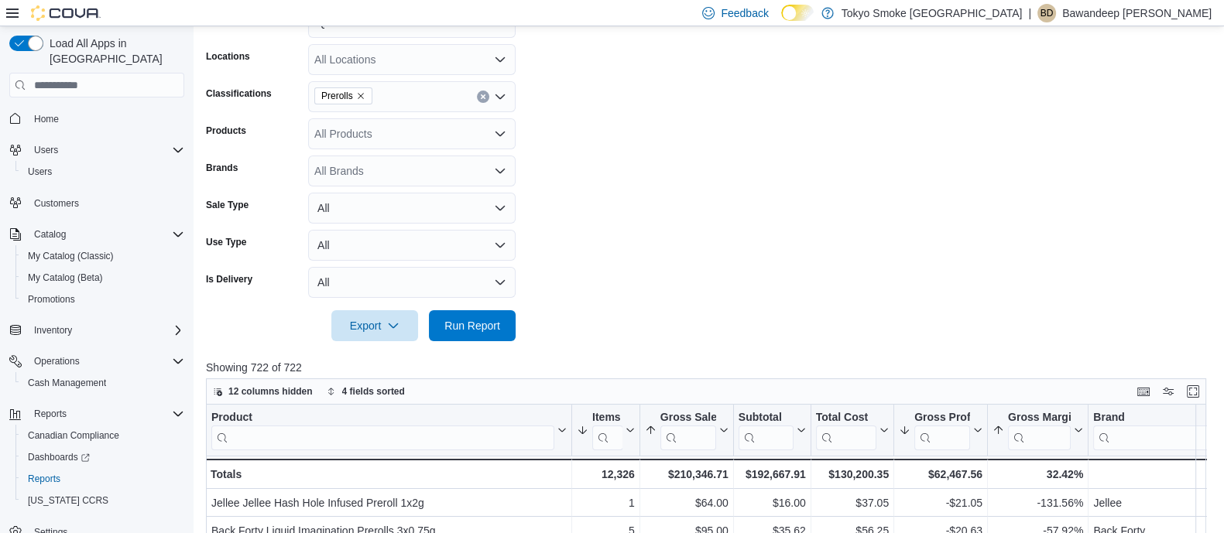
scroll to position [290, 0]
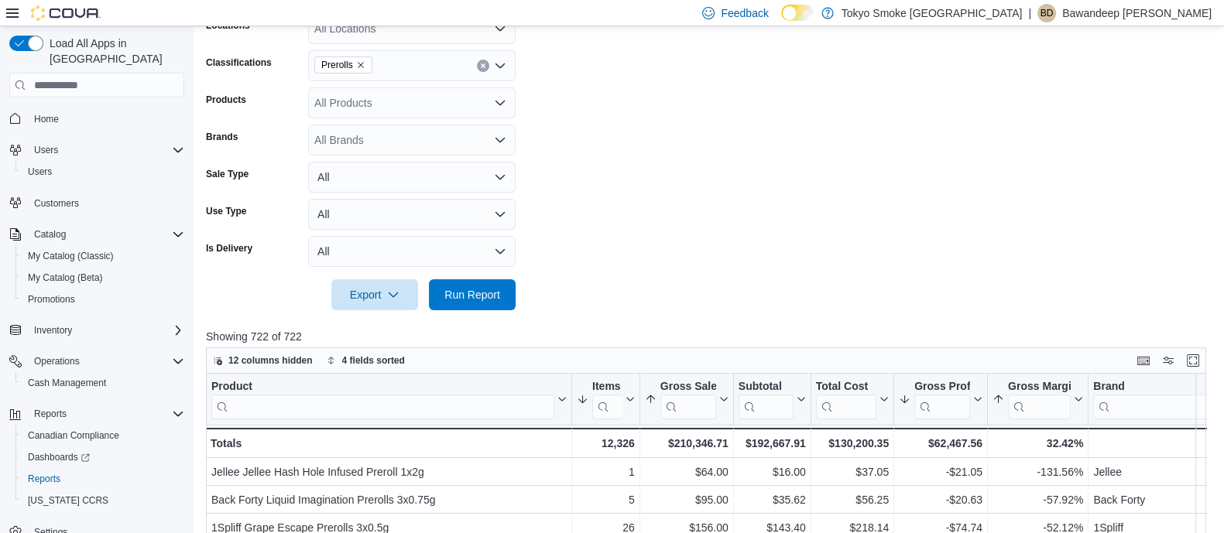
click at [286, 404] on input "search" at bounding box center [382, 407] width 343 height 25
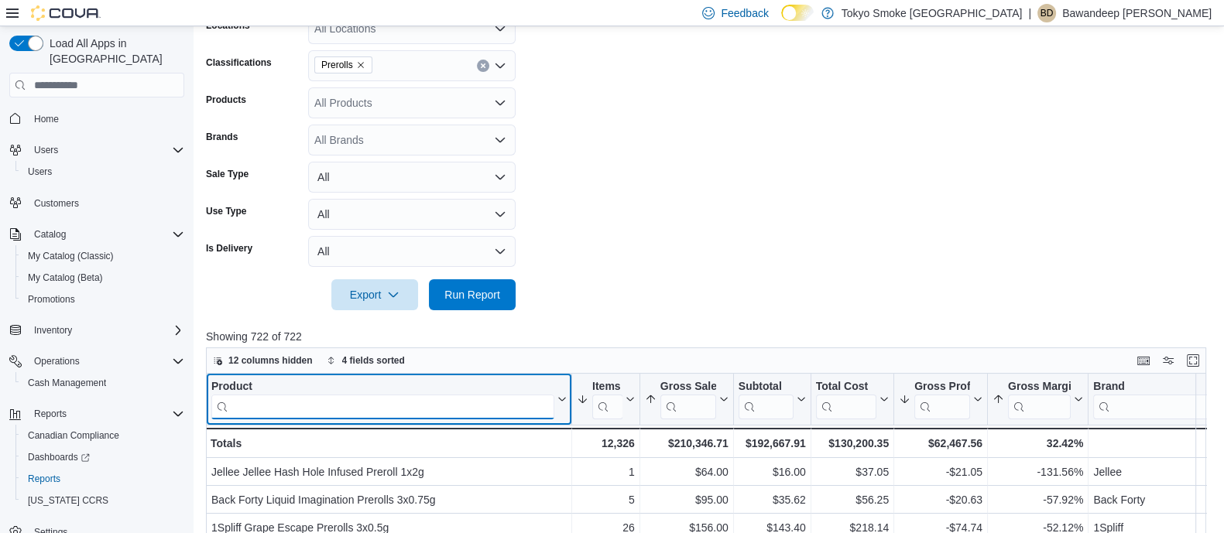
paste input "**********"
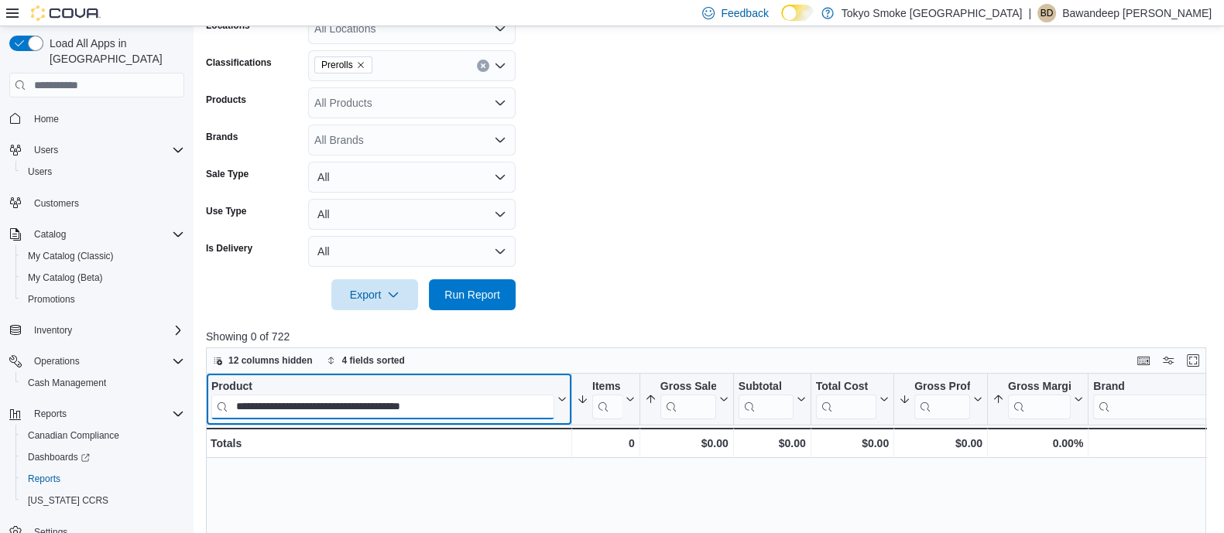
type input "**********"
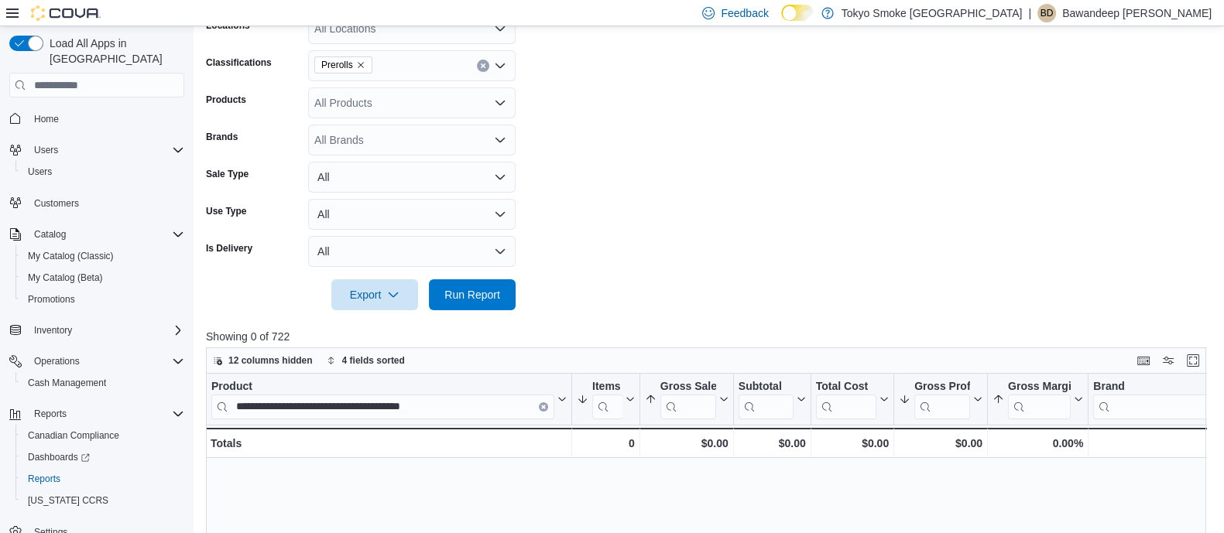
click at [609, 276] on div at bounding box center [711, 273] width 1010 height 12
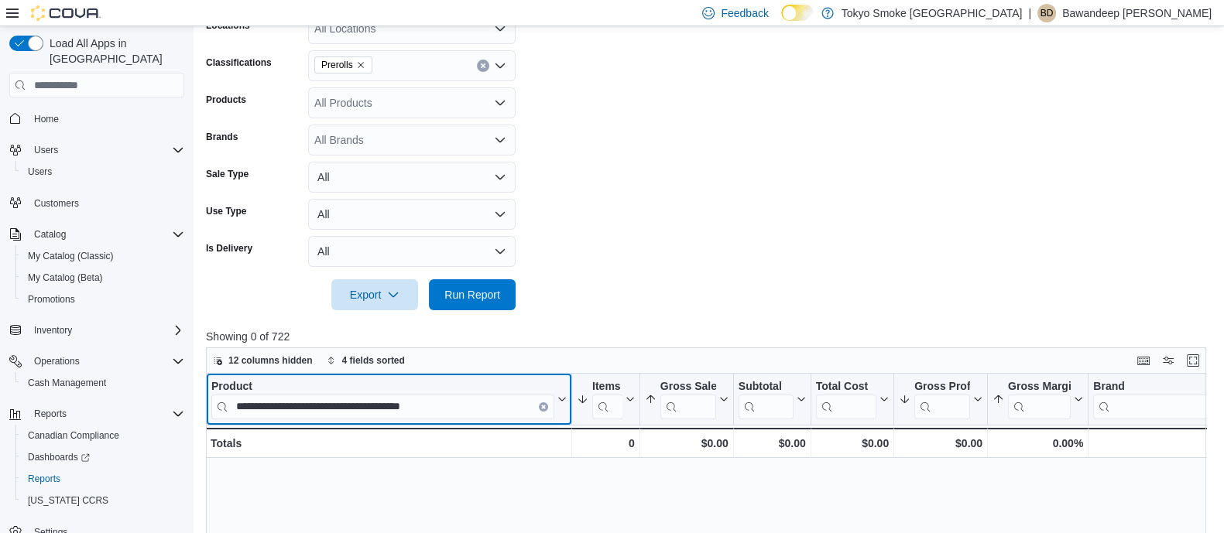
drag, startPoint x: 538, startPoint y: 404, endPoint x: 526, endPoint y: 293, distance: 112.1
click at [539, 404] on button "Clear input" at bounding box center [543, 407] width 9 height 9
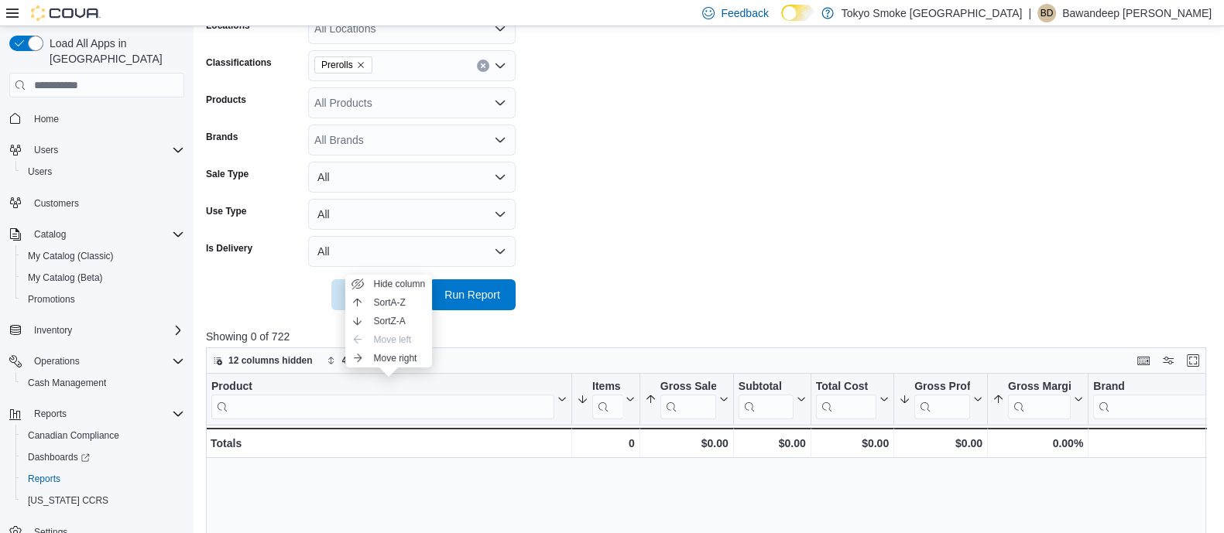
click at [561, 274] on div at bounding box center [711, 273] width 1010 height 12
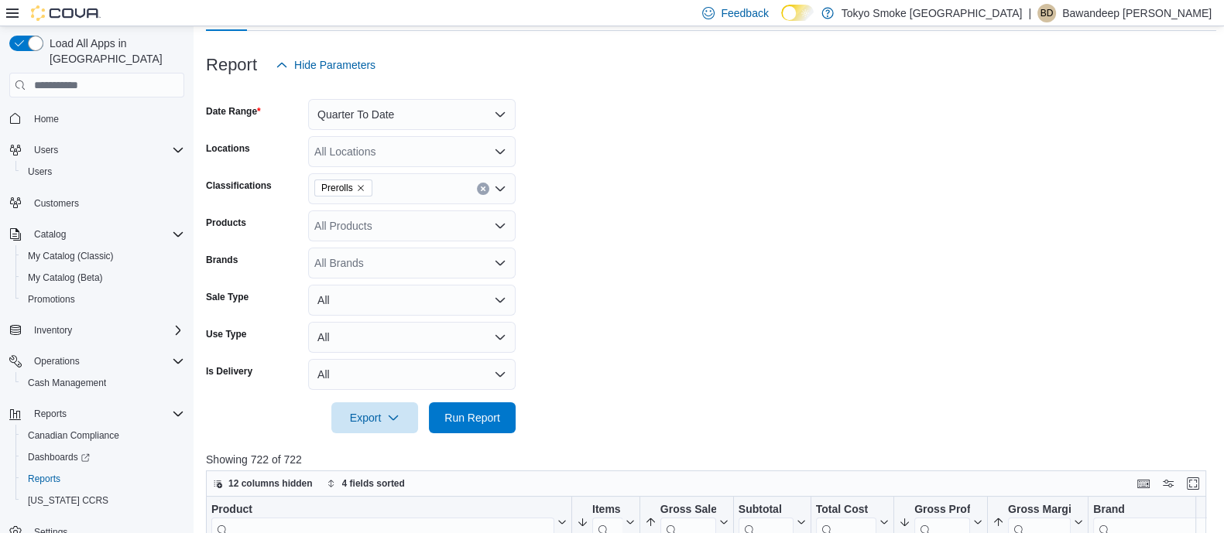
scroll to position [96, 0]
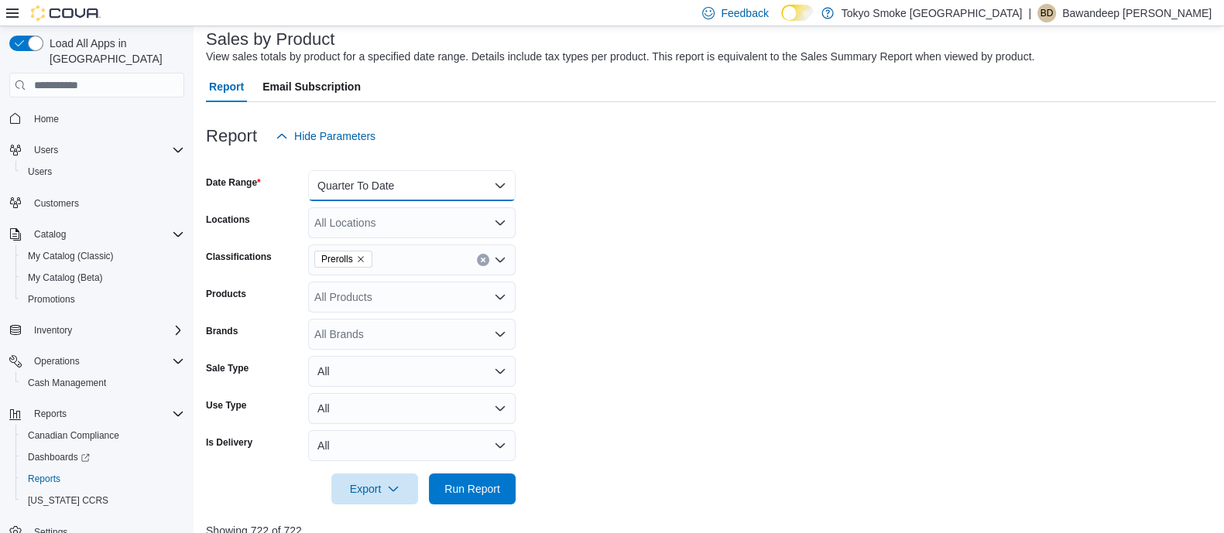
click at [419, 190] on button "Quarter To Date" at bounding box center [411, 185] width 207 height 31
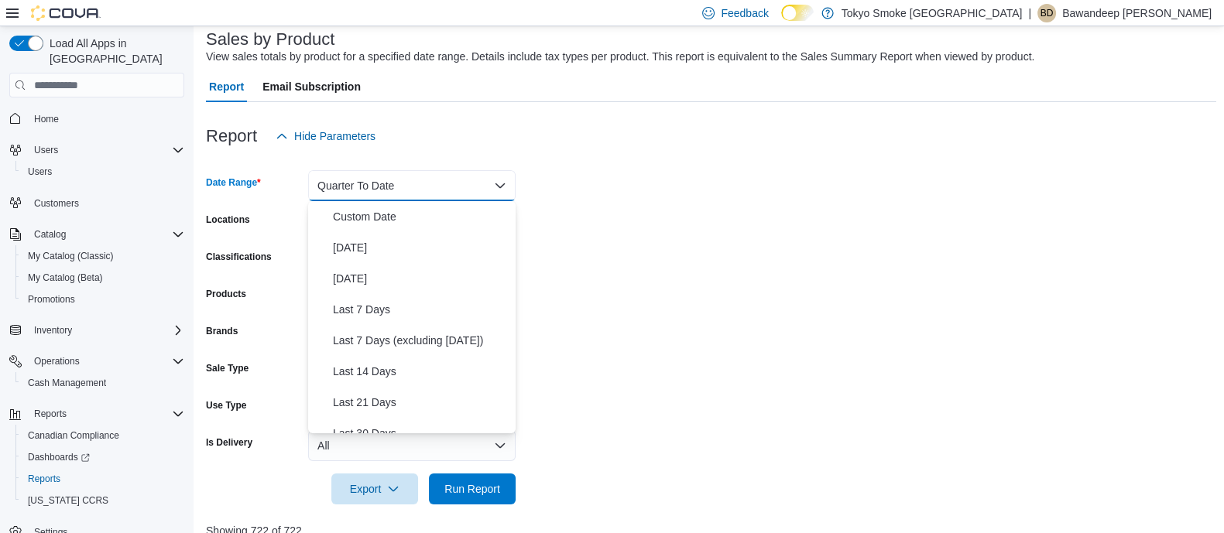
scroll to position [232, 0]
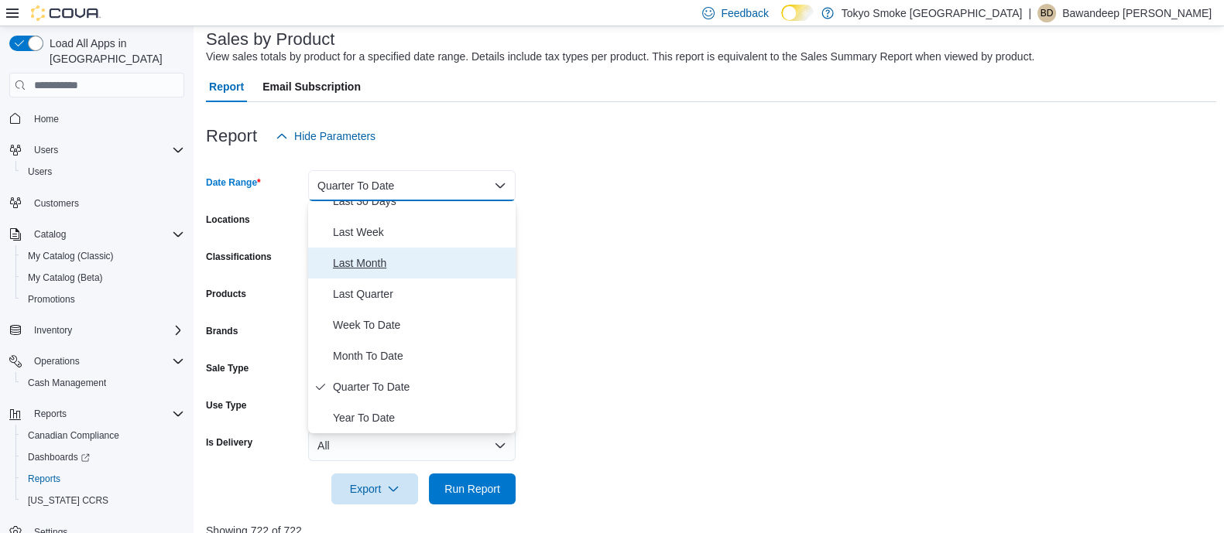
click at [382, 270] on span "Last Month" at bounding box center [421, 263] width 177 height 19
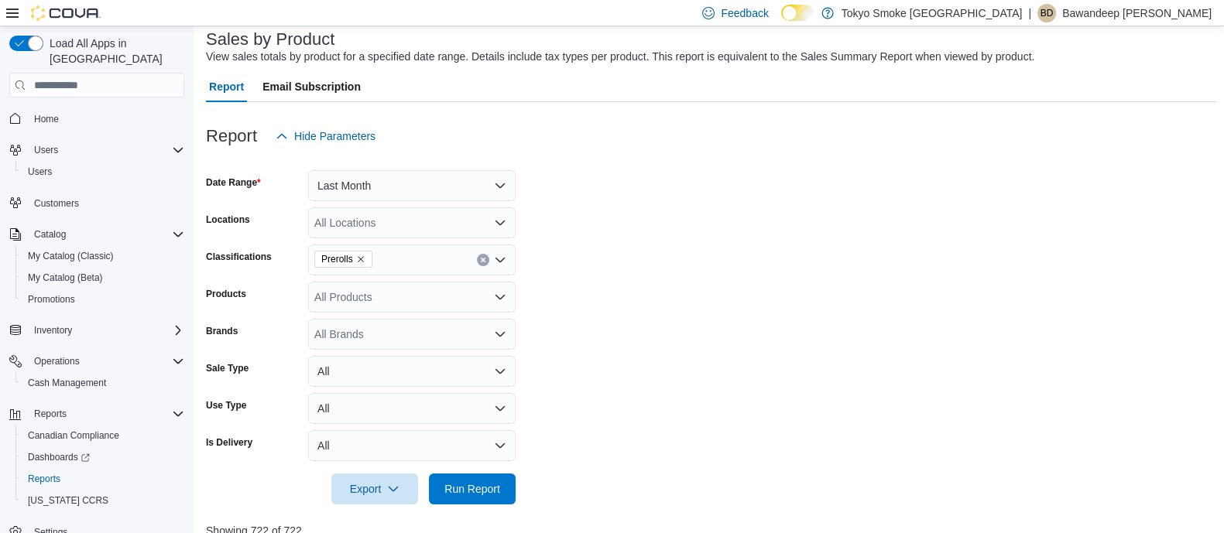
click at [598, 286] on form "Date Range Last Month Locations All Locations Classifications Prerolls Products…" at bounding box center [711, 328] width 1010 height 353
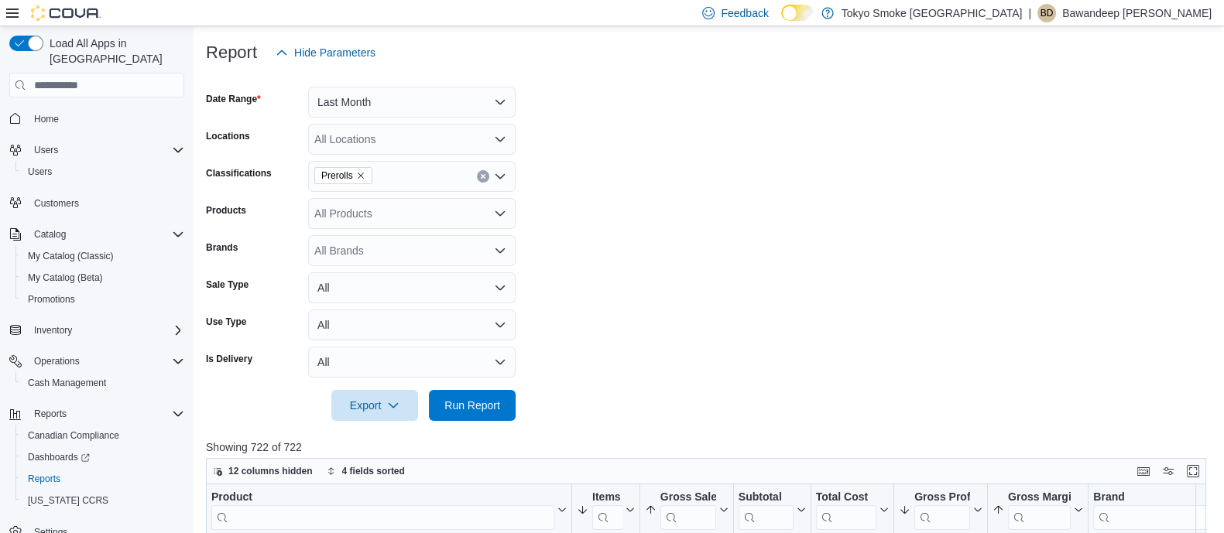
scroll to position [290, 0]
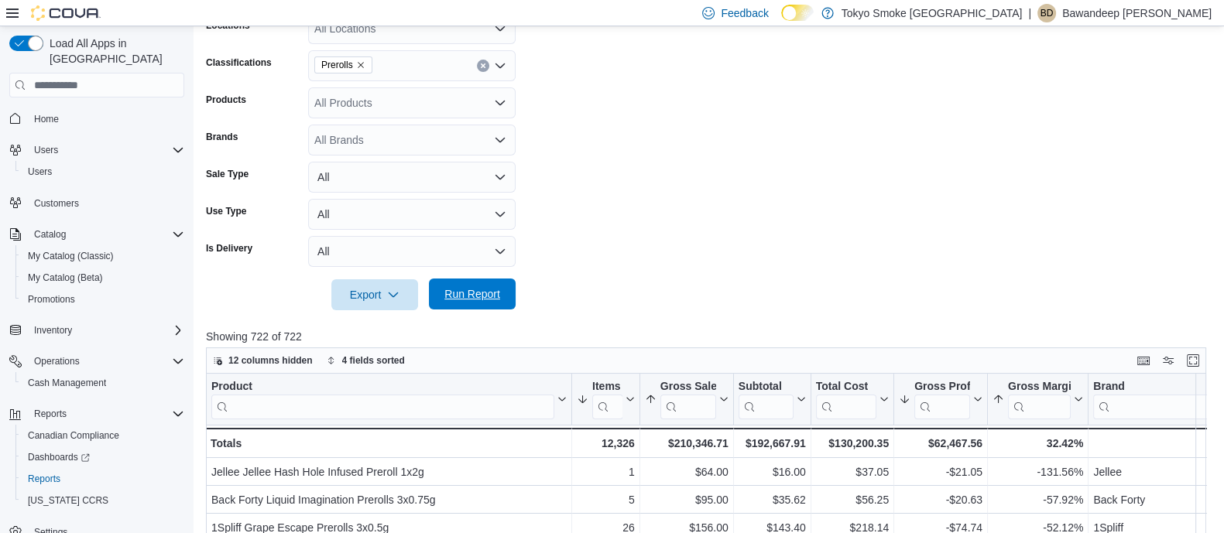
click at [462, 294] on span "Run Report" at bounding box center [472, 293] width 56 height 15
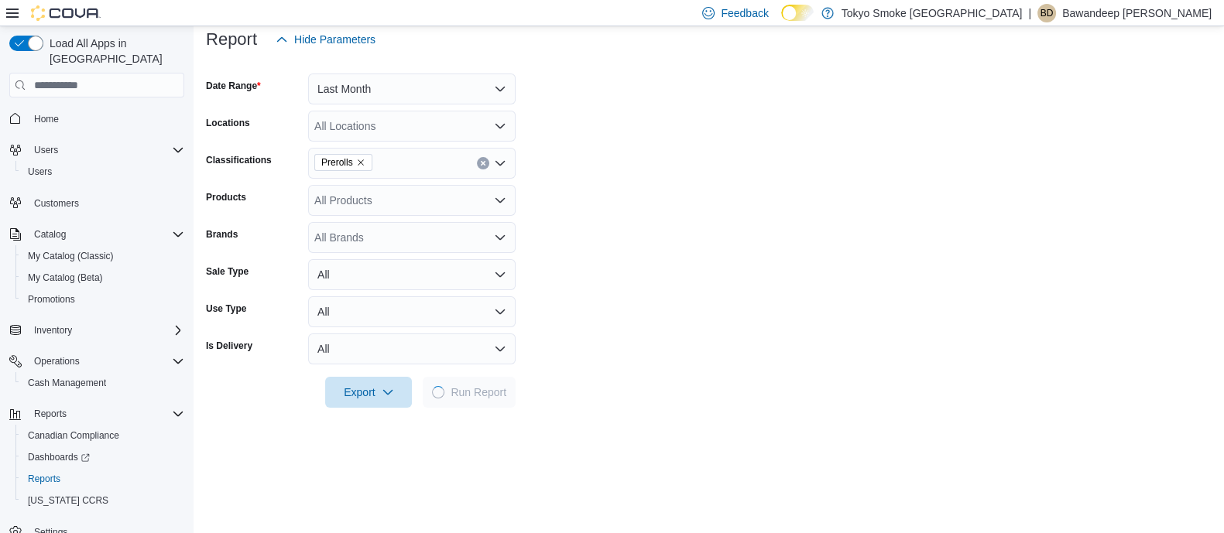
scroll to position [290, 0]
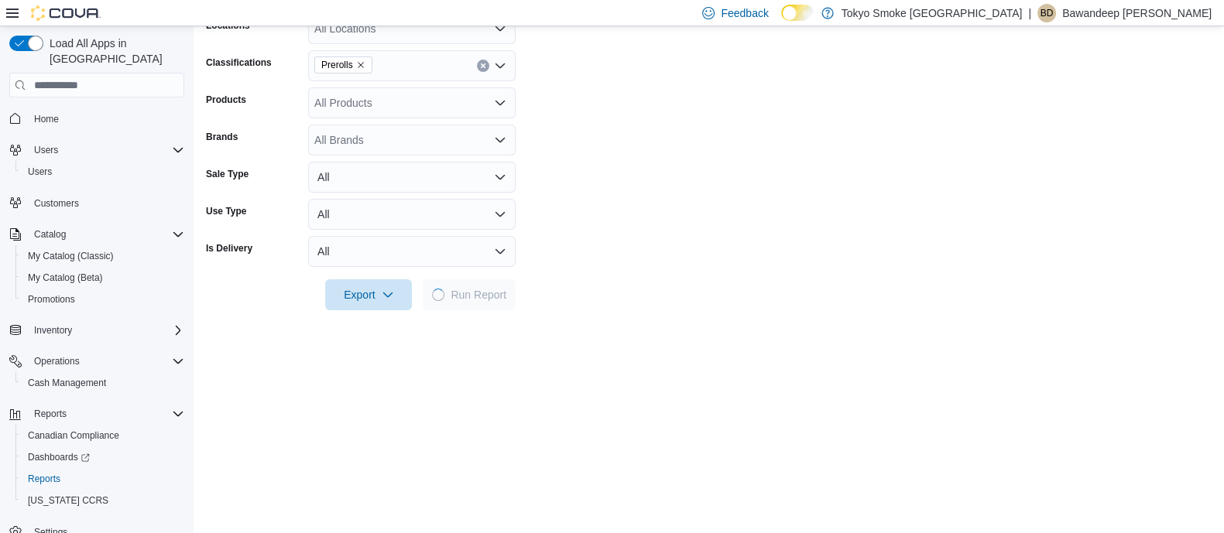
click at [593, 327] on div at bounding box center [709, 319] width 1006 height 19
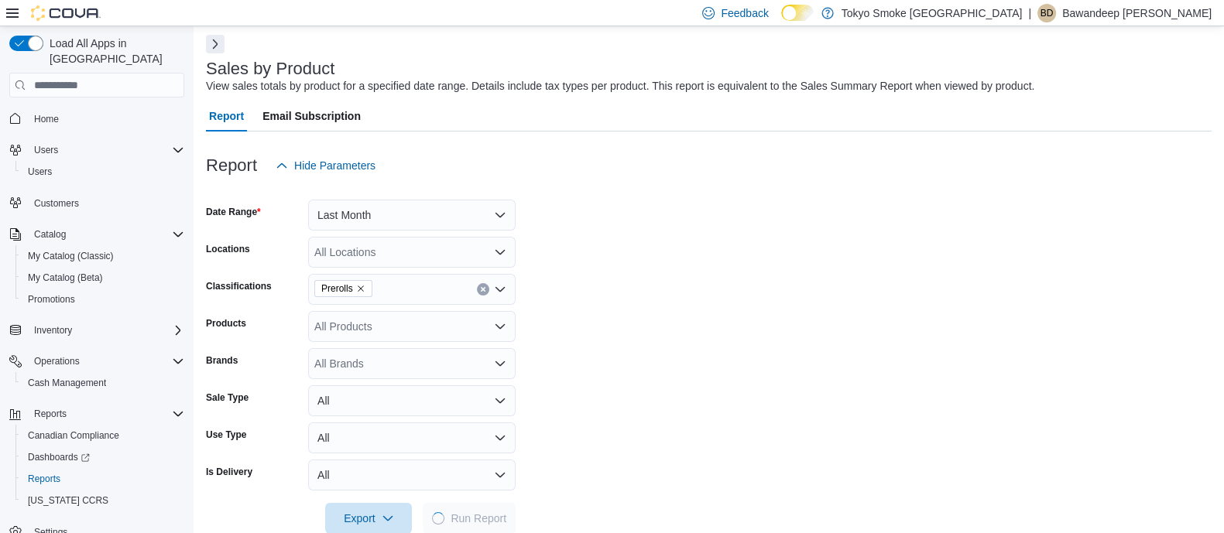
scroll to position [96, 0]
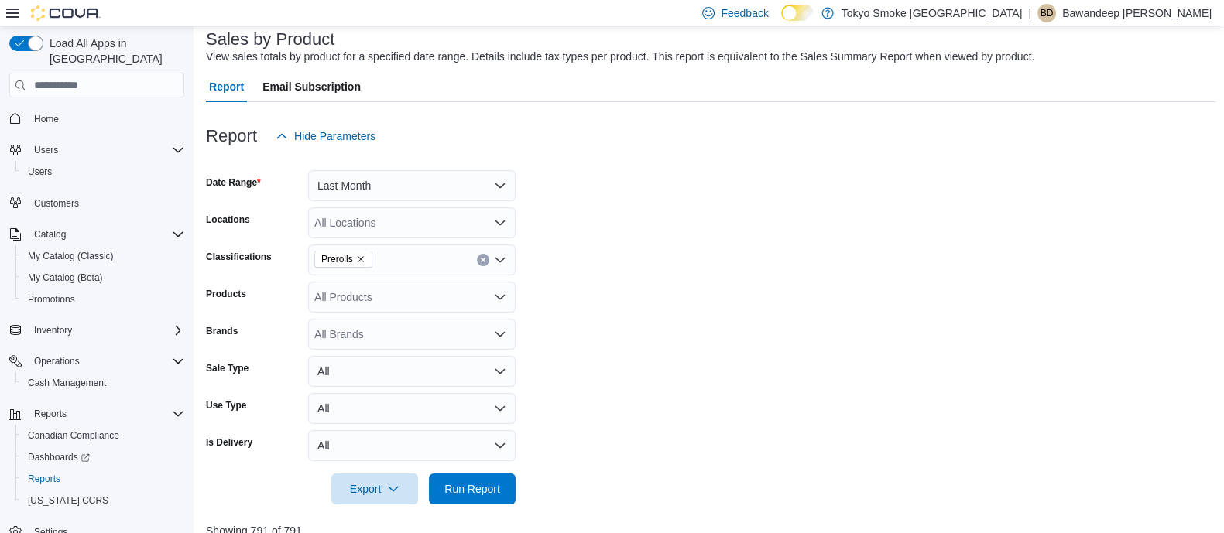
click at [562, 355] on form "Date Range Last Month Locations All Locations Classifications Prerolls Products…" at bounding box center [711, 328] width 1010 height 353
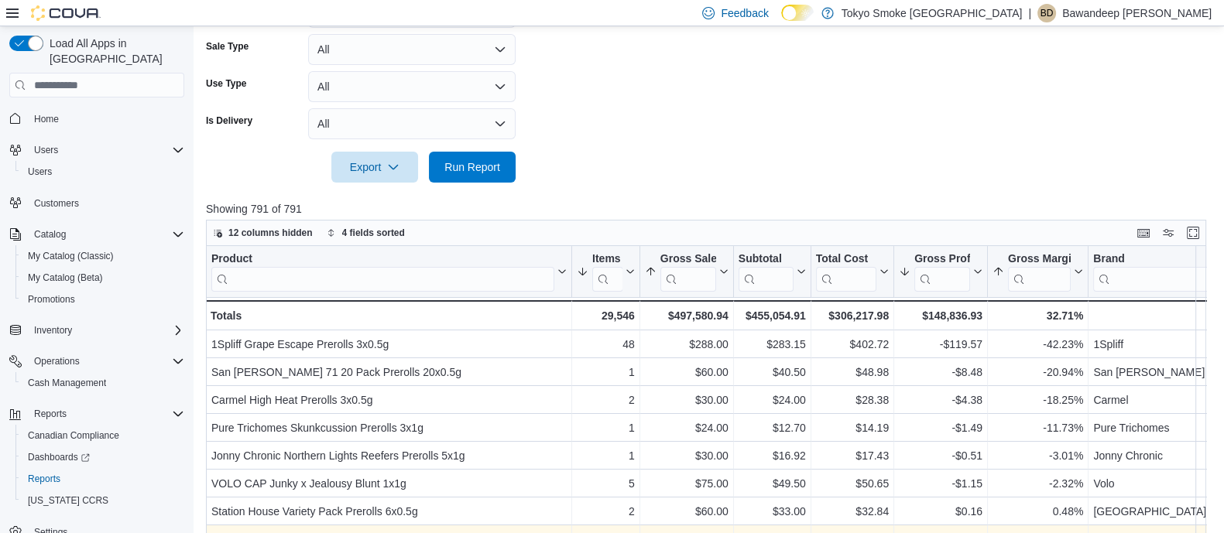
scroll to position [484, 0]
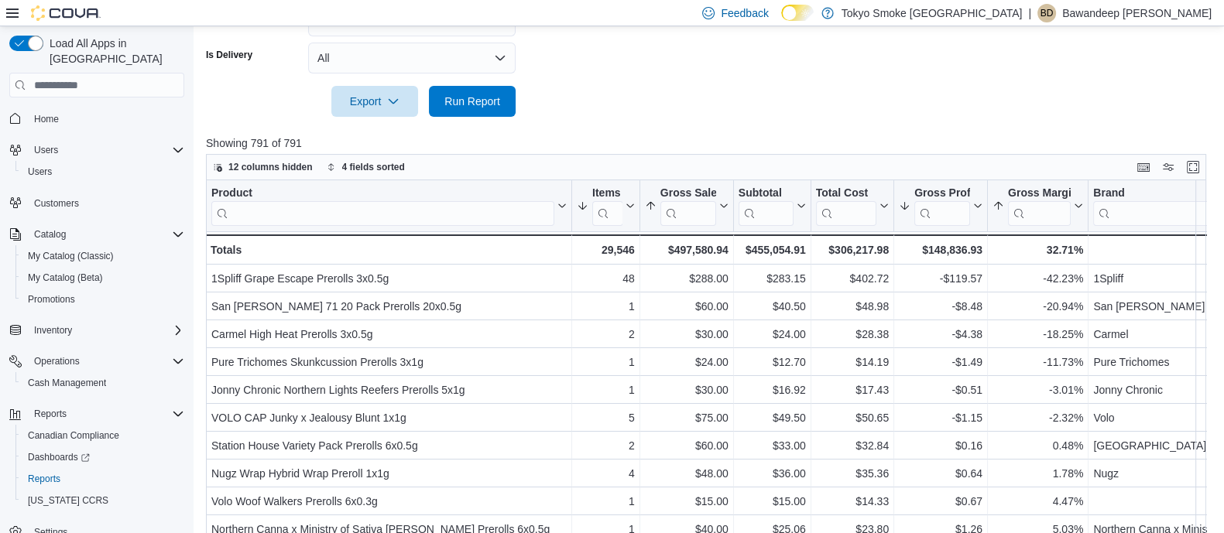
click at [689, 118] on div at bounding box center [711, 126] width 1010 height 19
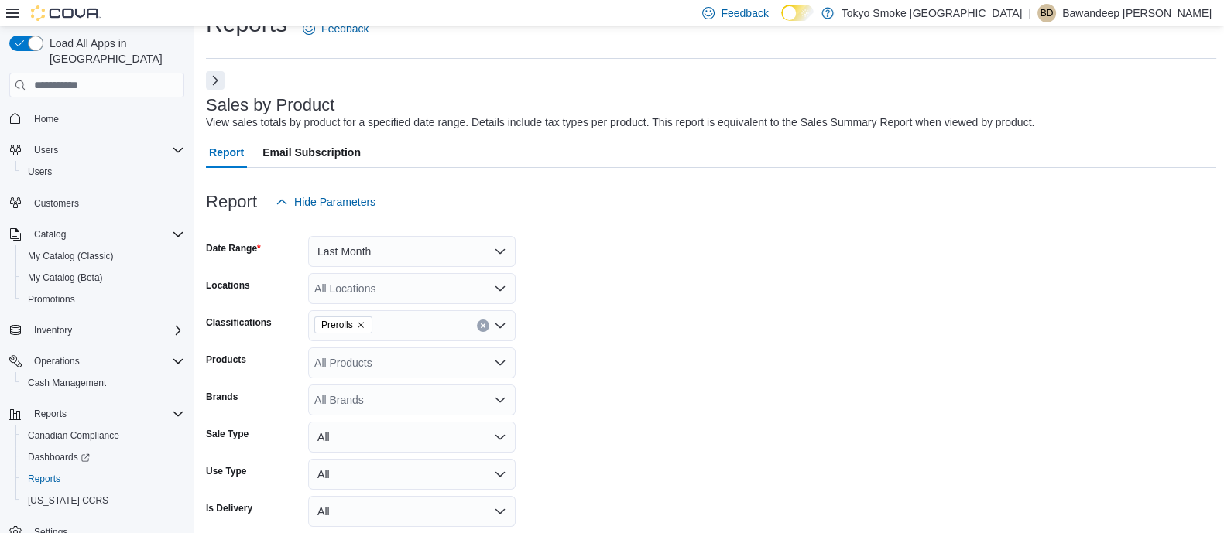
scroll to position [0, 0]
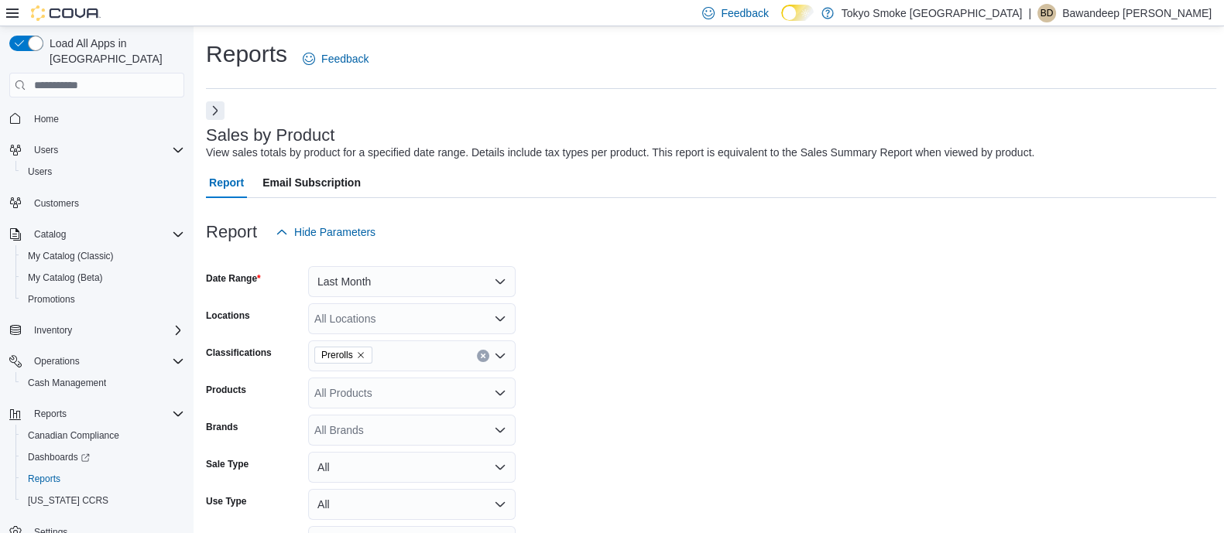
click at [814, 393] on form "Date Range Last Month Locations All Locations Classifications Prerolls Products…" at bounding box center [711, 424] width 1010 height 353
click at [824, 384] on form "Date Range Last Month Locations All Locations Classifications Prerolls Products…" at bounding box center [711, 424] width 1010 height 353
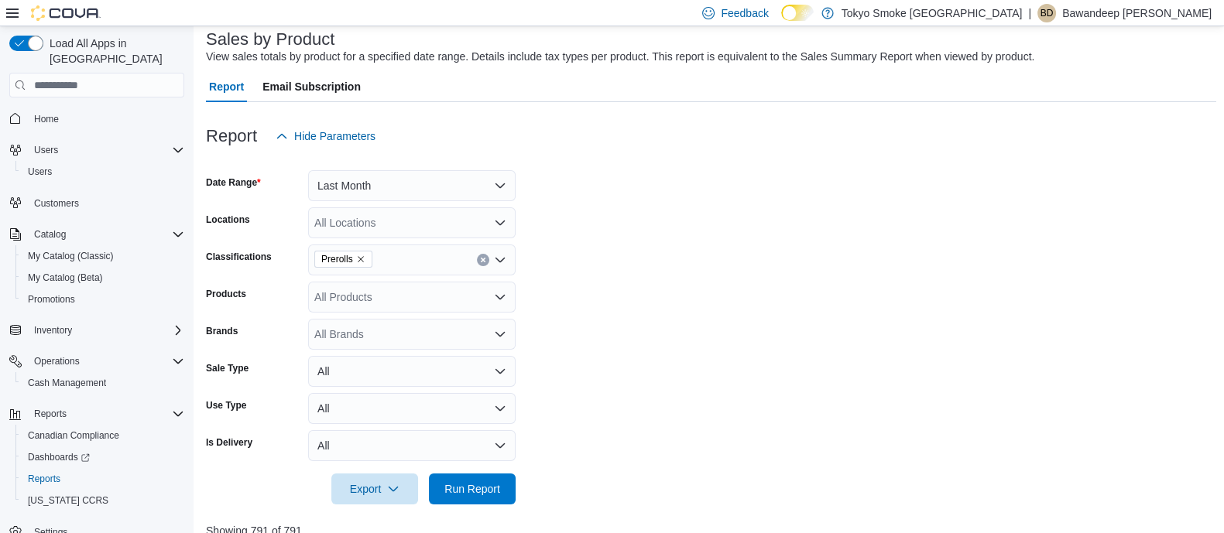
drag, startPoint x: 777, startPoint y: 276, endPoint x: 742, endPoint y: 349, distance: 80.7
click at [778, 276] on form "Date Range Last Month Locations All Locations Classifications Prerolls Products…" at bounding box center [711, 328] width 1010 height 353
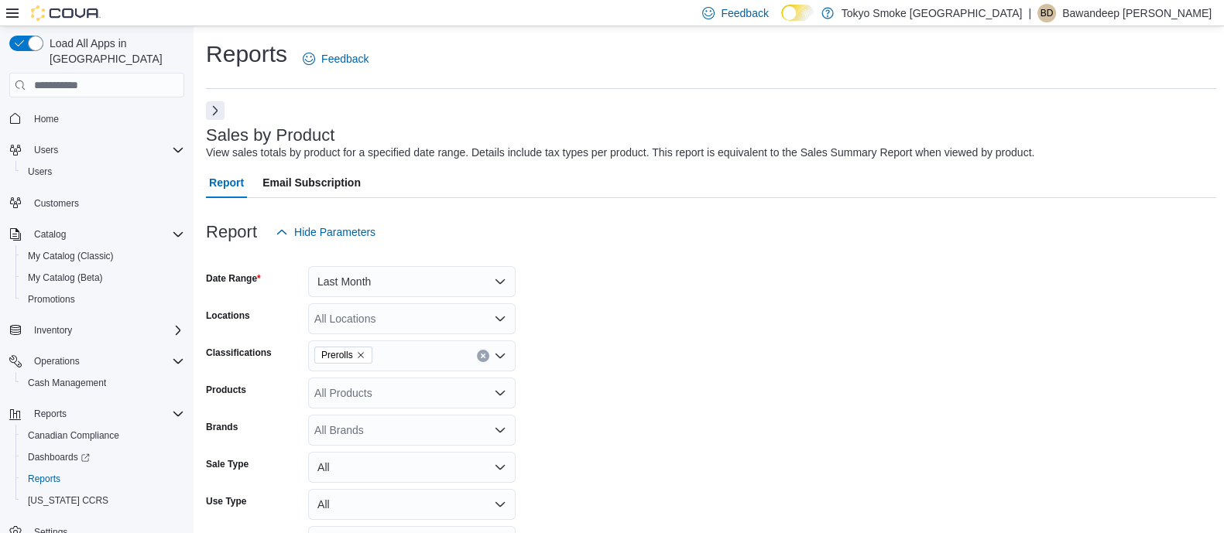
drag, startPoint x: 606, startPoint y: 238, endPoint x: 511, endPoint y: 208, distance: 99.9
click at [605, 238] on div "Report Hide Parameters" at bounding box center [711, 232] width 1010 height 31
click at [22, 108] on span "Home" at bounding box center [96, 117] width 175 height 19
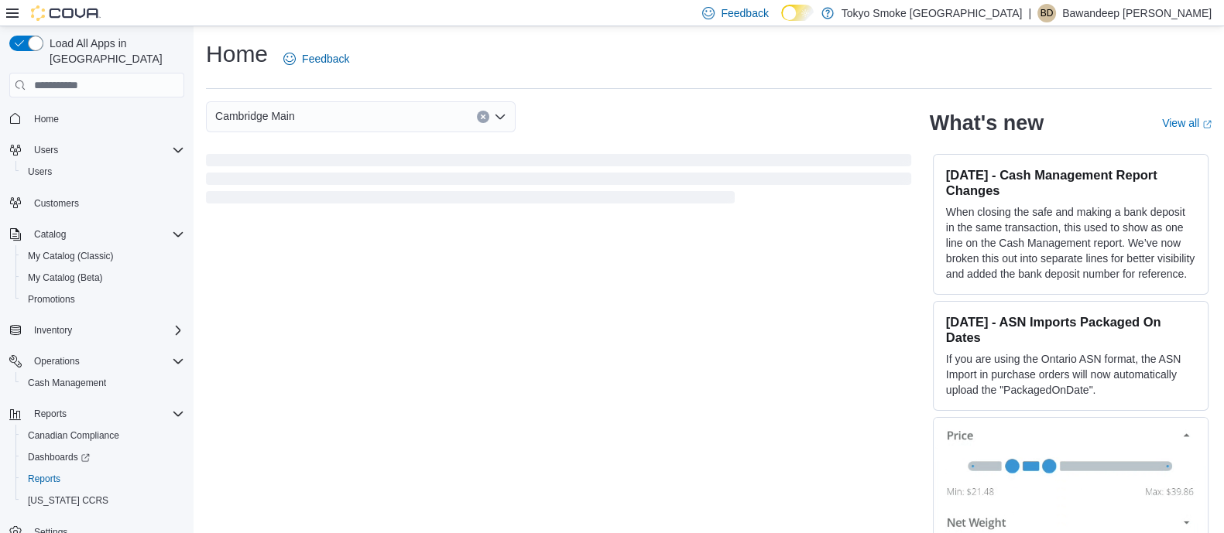
click at [684, 77] on div "Home Feedback" at bounding box center [709, 59] width 1006 height 40
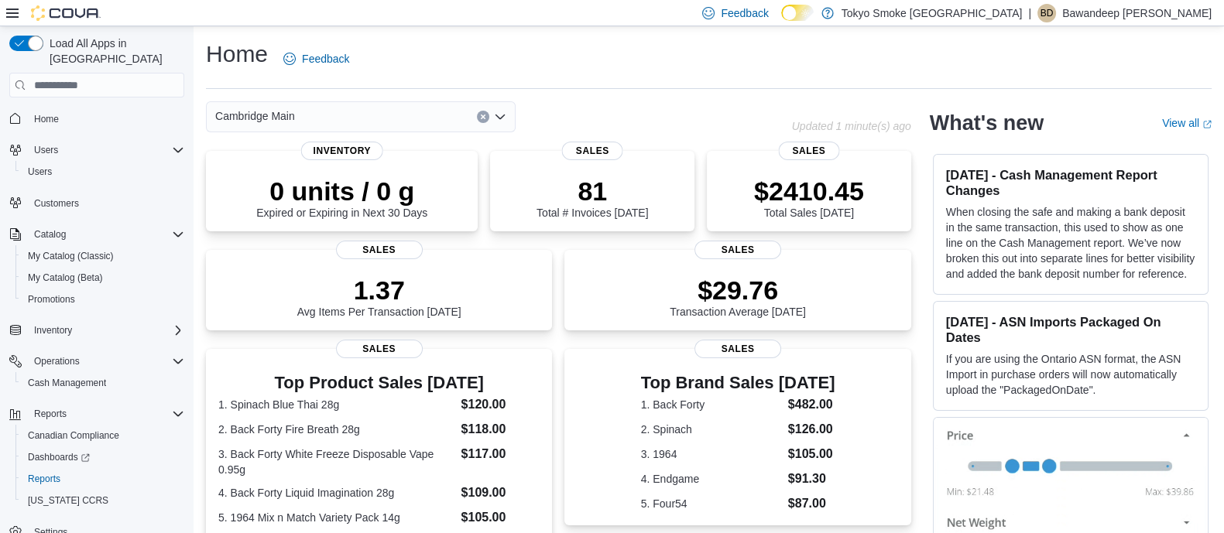
click at [732, 123] on div "Cambridge Main" at bounding box center [499, 116] width 586 height 31
drag, startPoint x: 681, startPoint y: 13, endPoint x: 681, endPoint y: 61, distance: 48.0
click at [681, 29] on div "Feedback Dark Mode Tokyo Smoke Ontario | BD Bawandeep Dhesi Load All Apps in Ne…" at bounding box center [612, 441] width 1224 height 883
drag, startPoint x: 659, startPoint y: 94, endPoint x: 651, endPoint y: 139, distance: 45.6
click at [660, 98] on div "Home Feedback Cambridge Main Updated 1 minute(s) ago 0 units / 0 g Expired or E…" at bounding box center [709, 454] width 1030 height 857
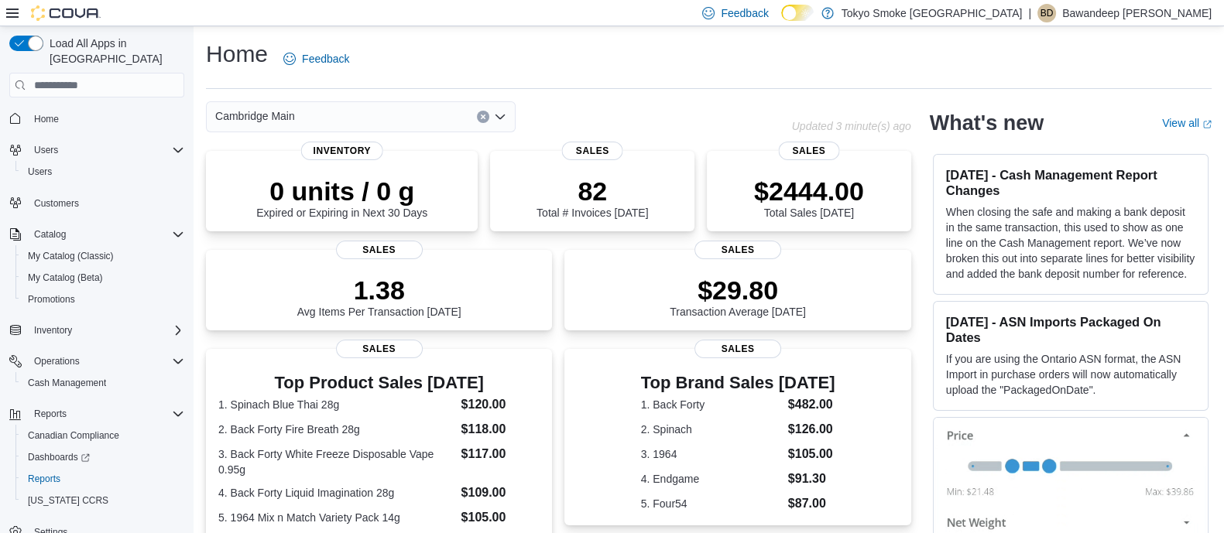
click at [619, 114] on div "Cambridge Main" at bounding box center [499, 116] width 586 height 31
click at [751, 98] on div "Home Feedback Cambridge Main Updated 3 minute(s) ago 0 units / 0 g Expired or E…" at bounding box center [709, 454] width 1030 height 857
click at [773, 102] on div "Cambridge Main" at bounding box center [499, 116] width 586 height 31
click at [723, 91] on div "Home Feedback Cambridge Main Updated 3 minute(s) ago 0 units / 0 g Expired or E…" at bounding box center [709, 454] width 1030 height 857
click at [723, 91] on div "Home Feedback Cambridge Main Updated 4 minute(s) ago 0 units / 0 g Expired or E…" at bounding box center [709, 454] width 1030 height 857
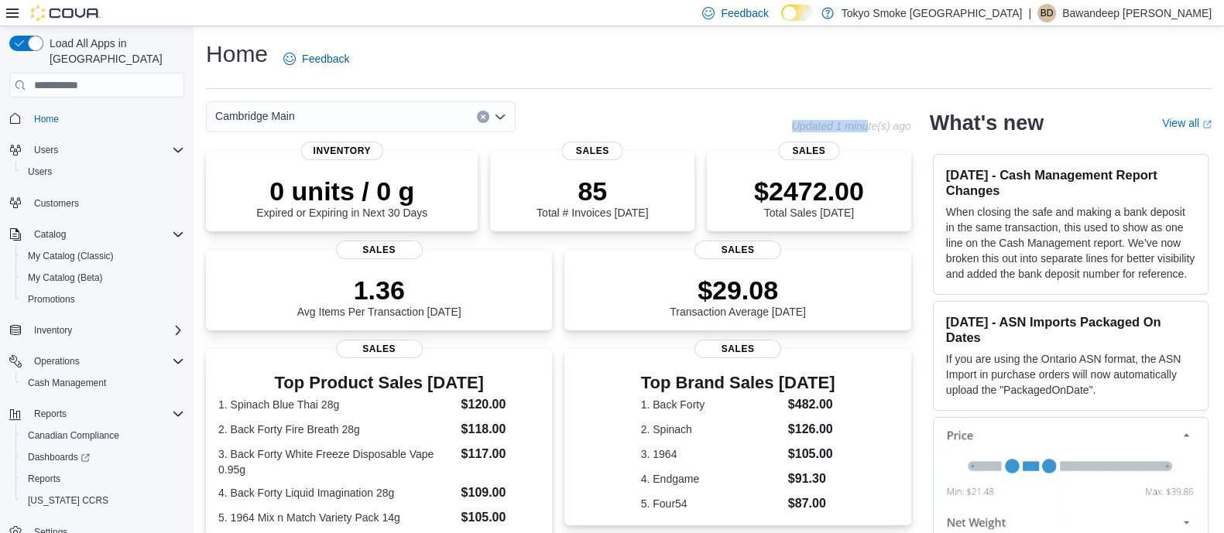
drag, startPoint x: 801, startPoint y: 127, endPoint x: 880, endPoint y: 132, distance: 79.1
click at [880, 132] on div "Cambridge Main Updated 1 minute(s) ago" at bounding box center [558, 116] width 705 height 31
click at [934, 125] on div "Cambridge Main Updated 1 minute(s) ago 0 units / 0 g Expired or Expiring in Nex…" at bounding box center [709, 486] width 1006 height 770
click at [931, 238] on div "Cambridge Main Updated 1 minute(s) ago 0 units / 0 g Expired or Expiring in Nex…" at bounding box center [709, 486] width 1006 height 770
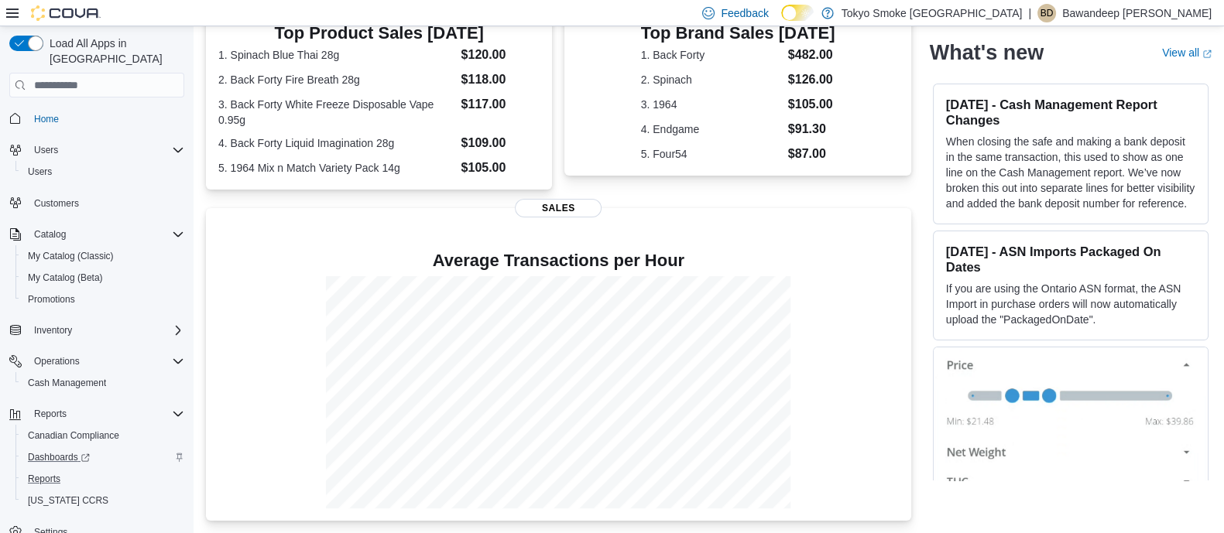
drag, startPoint x: 29, startPoint y: 451, endPoint x: 99, endPoint y: 447, distance: 70.5
click at [29, 468] on button "Reports" at bounding box center [102, 479] width 175 height 22
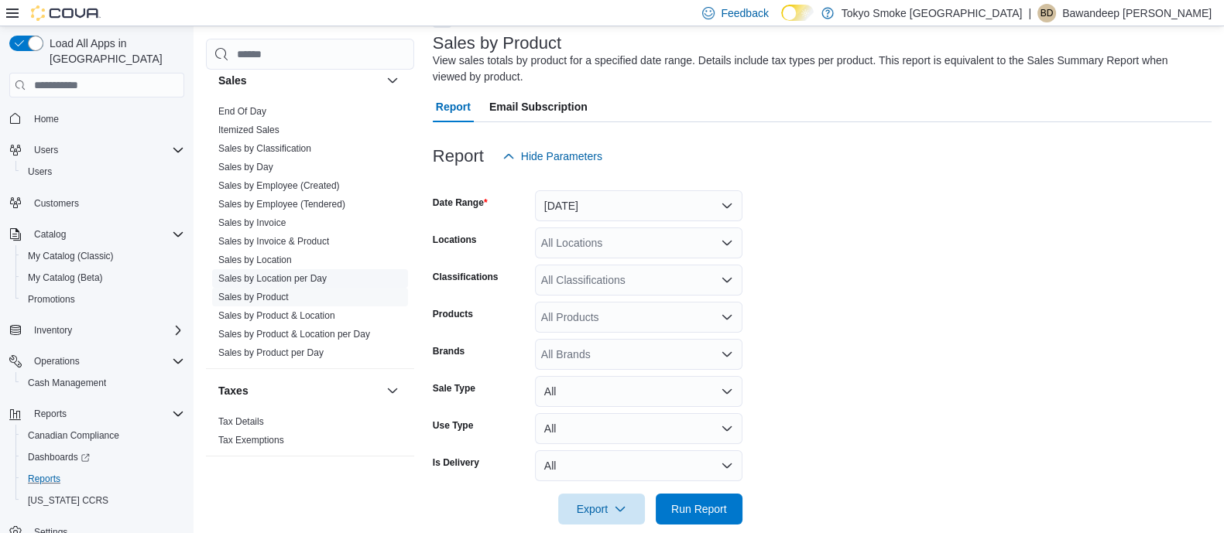
scroll to position [115, 0]
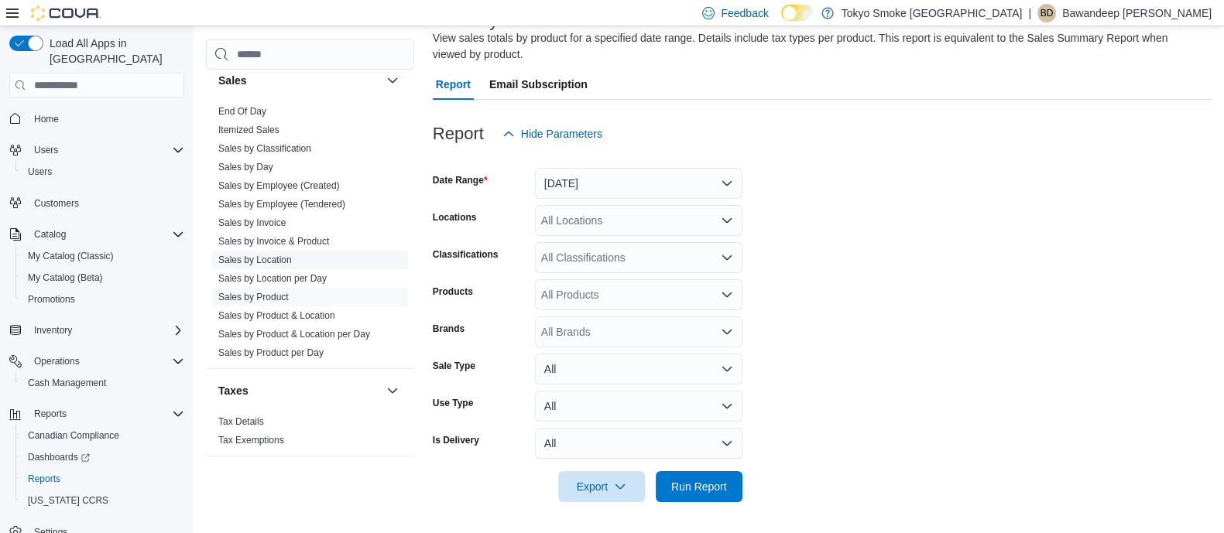
click at [256, 255] on link "Sales by Location" at bounding box center [255, 260] width 74 height 11
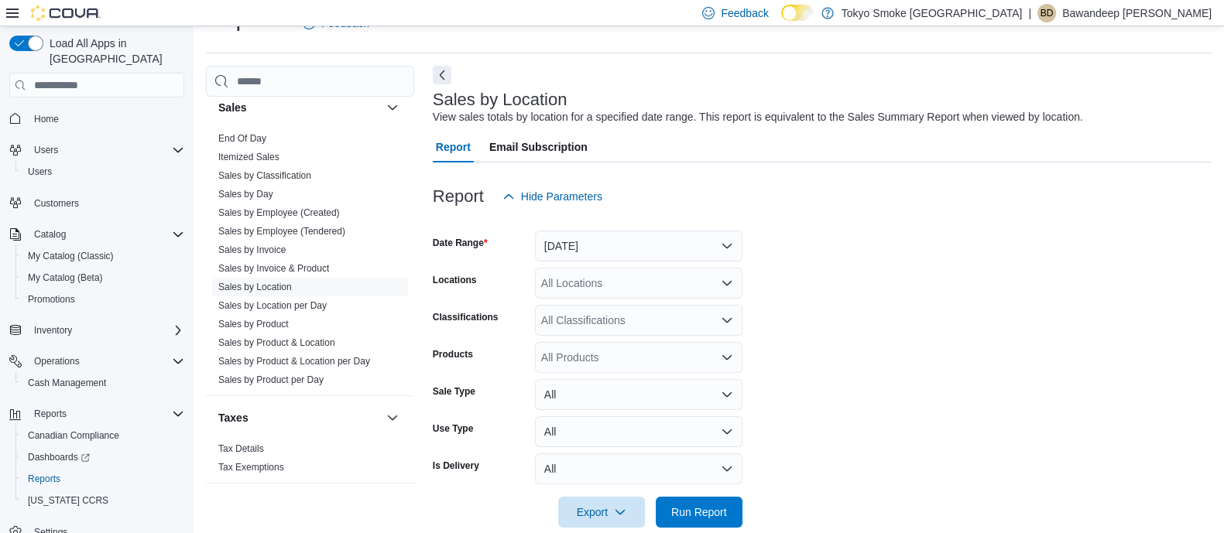
scroll to position [35, 0]
click at [630, 242] on button "[DATE]" at bounding box center [638, 246] width 207 height 31
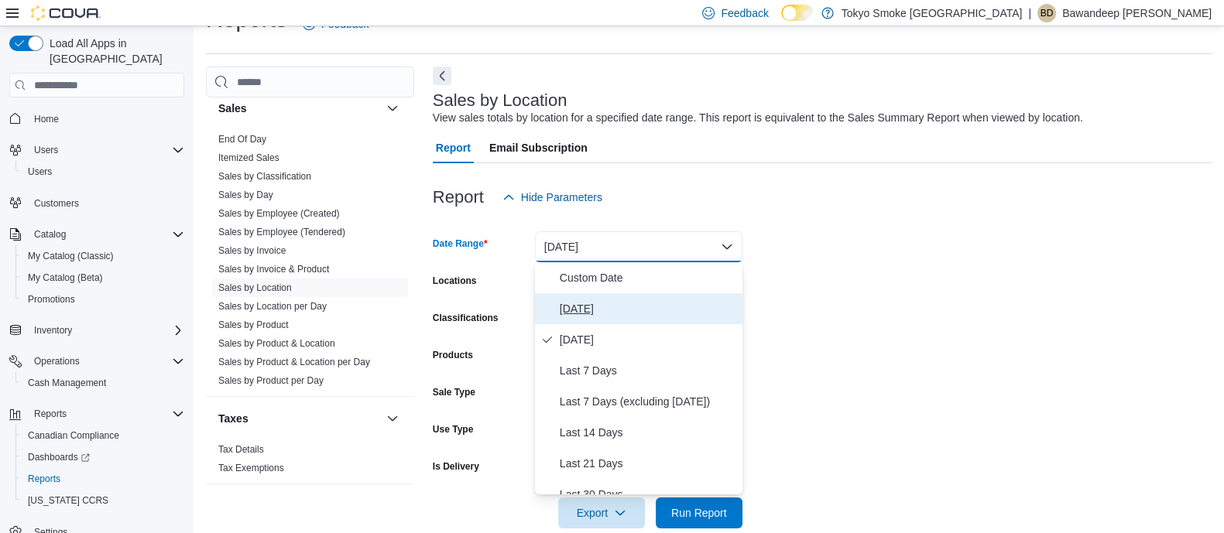
click at [581, 301] on span "[DATE]" at bounding box center [648, 309] width 177 height 19
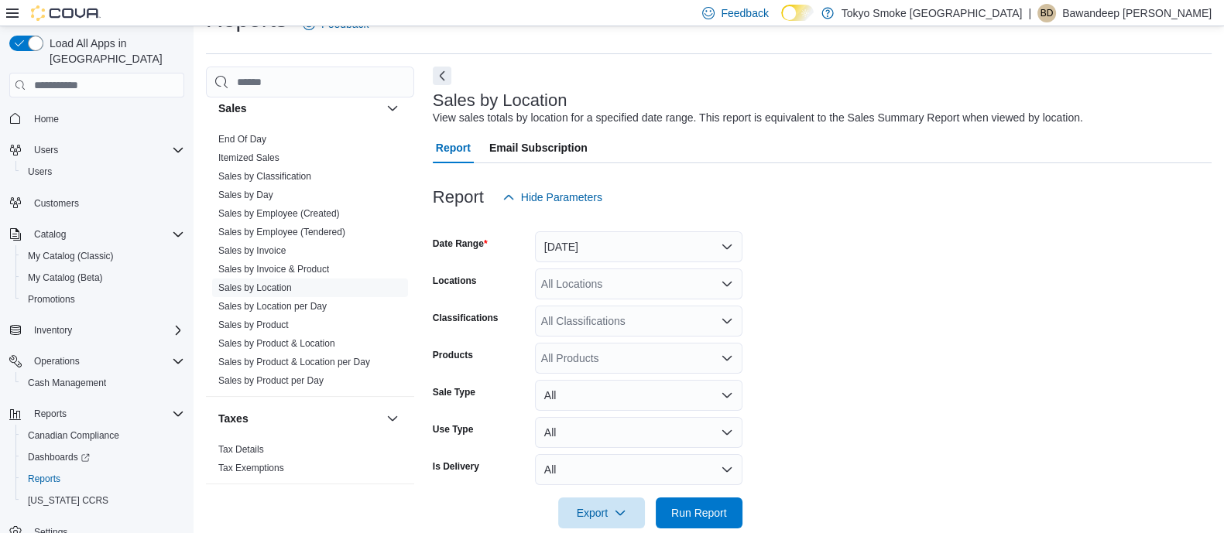
drag, startPoint x: 866, startPoint y: 300, endPoint x: 681, endPoint y: 288, distance: 185.4
click at [857, 300] on form "Date Range [DATE] Locations All Locations Classifications All Classifications P…" at bounding box center [822, 371] width 779 height 316
click at [588, 274] on div "All Locations" at bounding box center [638, 284] width 207 height 31
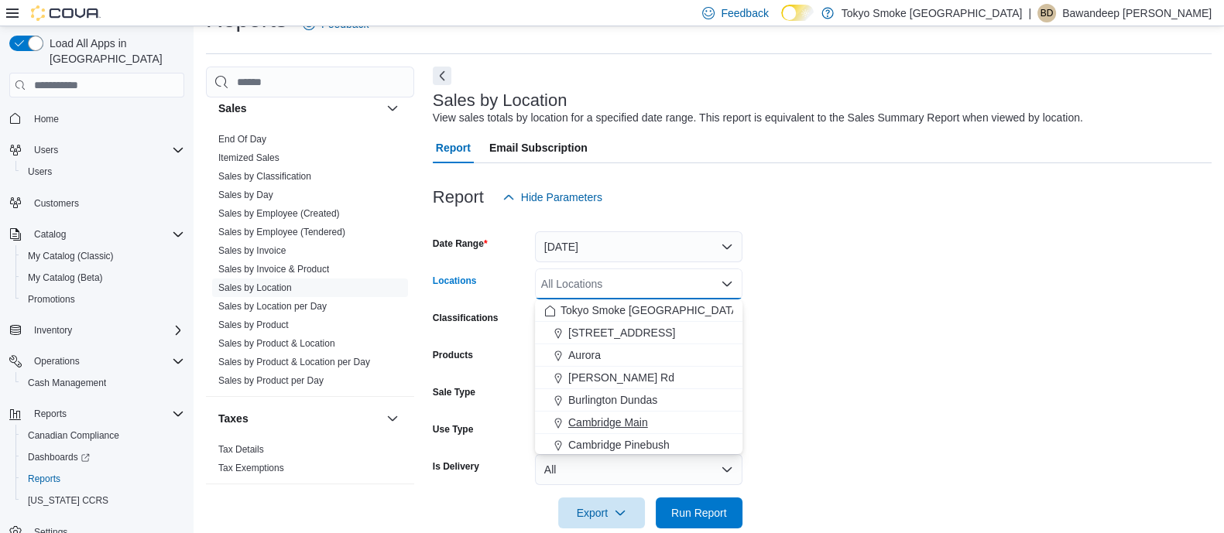
click at [632, 427] on span "Cambridge Main" at bounding box center [608, 422] width 80 height 15
click at [841, 412] on form "Date Range [DATE] Locations All Locations Combo box. Selected. Combo box input.…" at bounding box center [822, 371] width 779 height 316
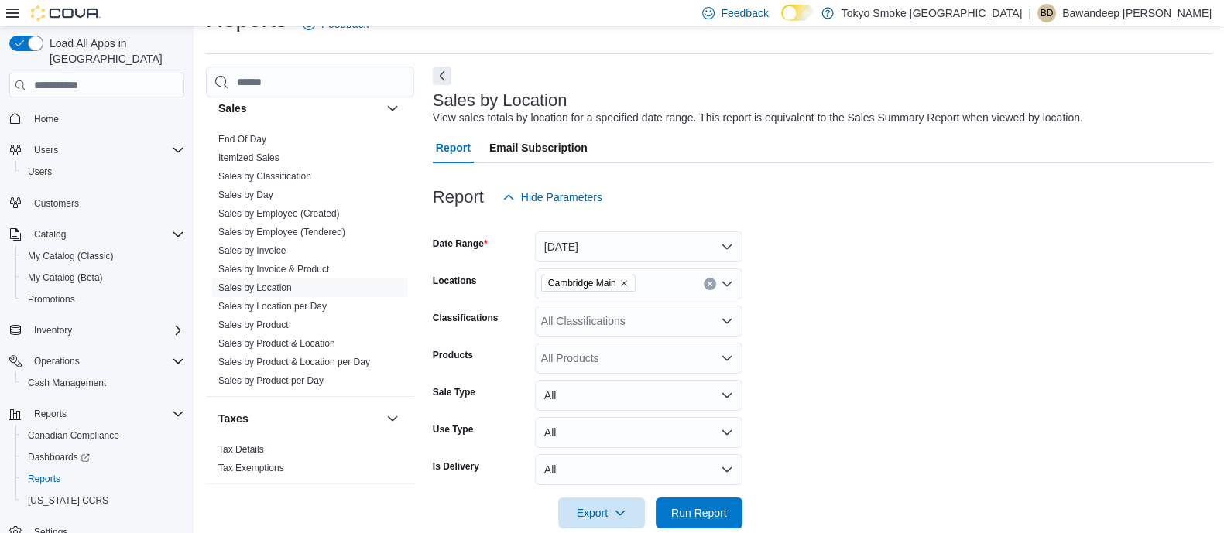
click at [714, 515] on span "Run Report" at bounding box center [699, 513] width 56 height 15
click at [434, 75] on button "Next" at bounding box center [442, 75] width 19 height 19
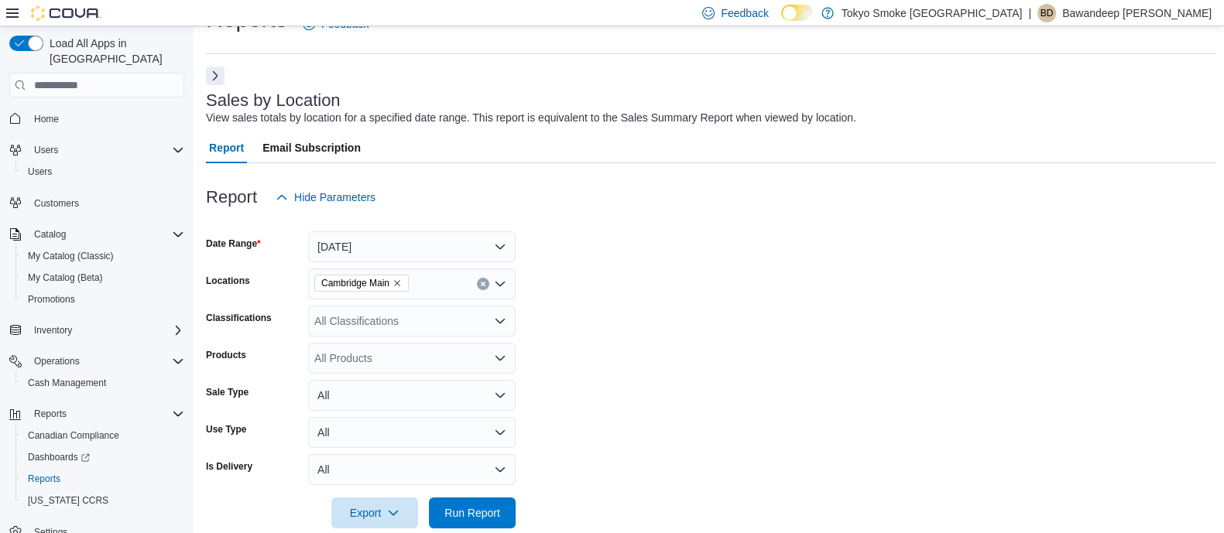
click at [766, 217] on div at bounding box center [711, 222] width 1010 height 19
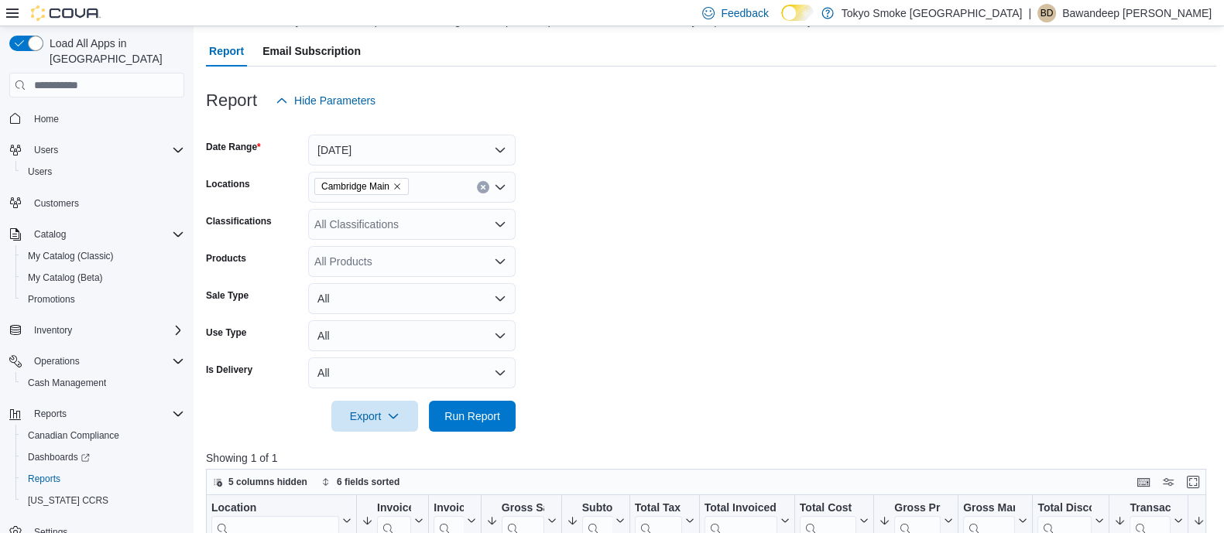
scroll to position [35, 0]
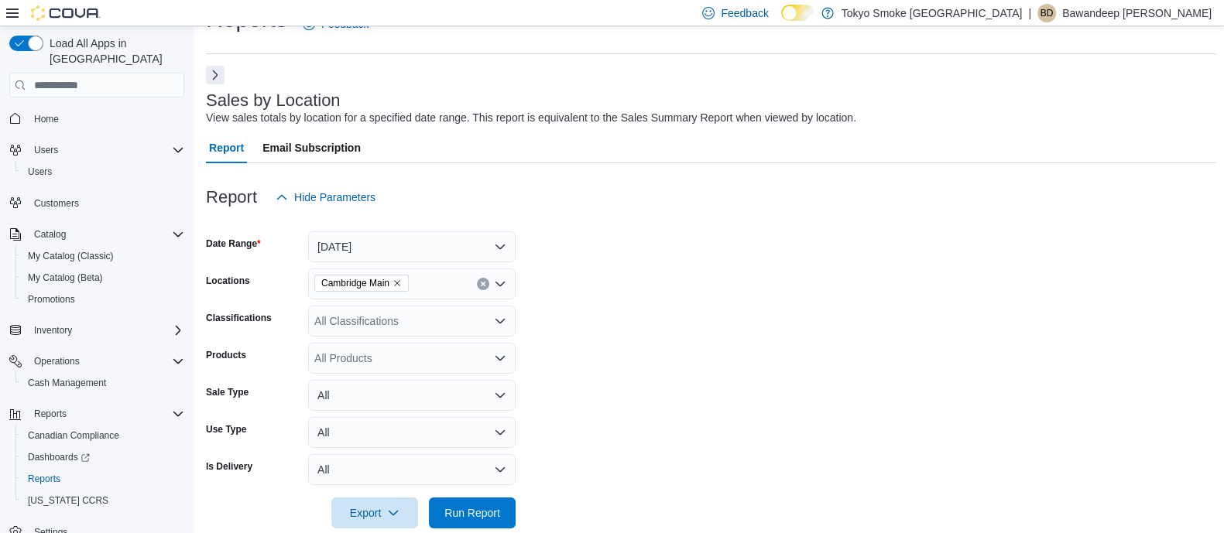
click at [214, 77] on button "Next" at bounding box center [215, 75] width 19 height 19
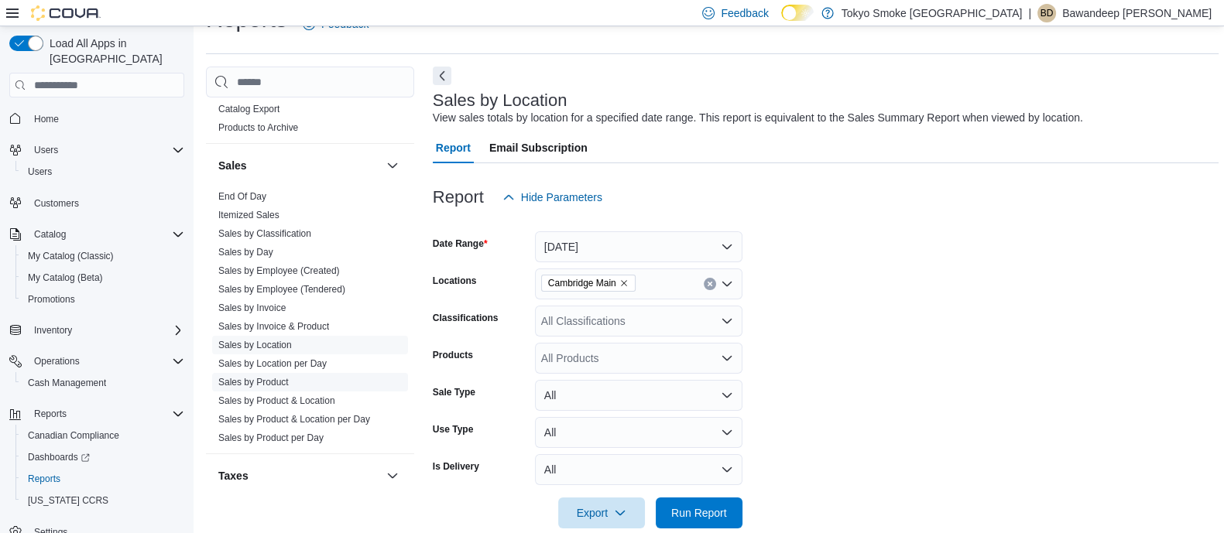
scroll to position [1090, 0]
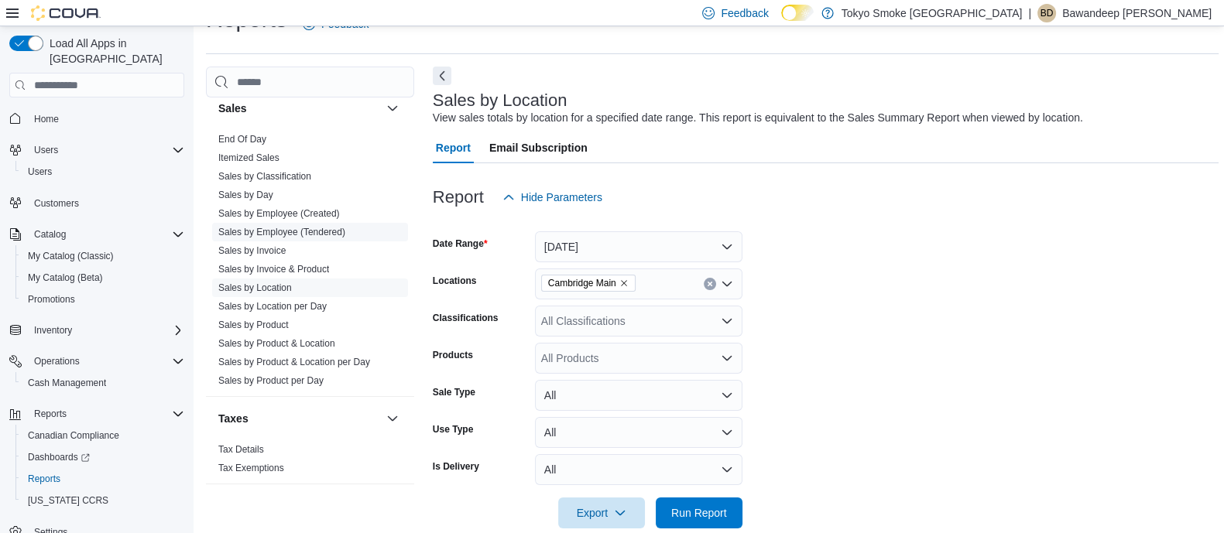
click at [303, 227] on link "Sales by Employee (Tendered)" at bounding box center [281, 232] width 127 height 11
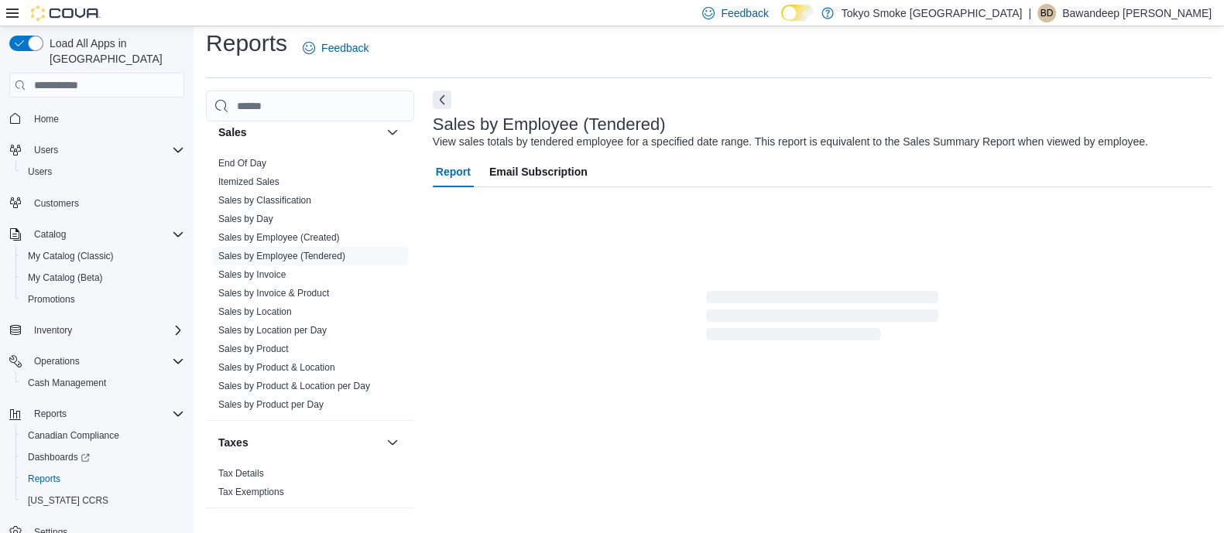
scroll to position [35, 0]
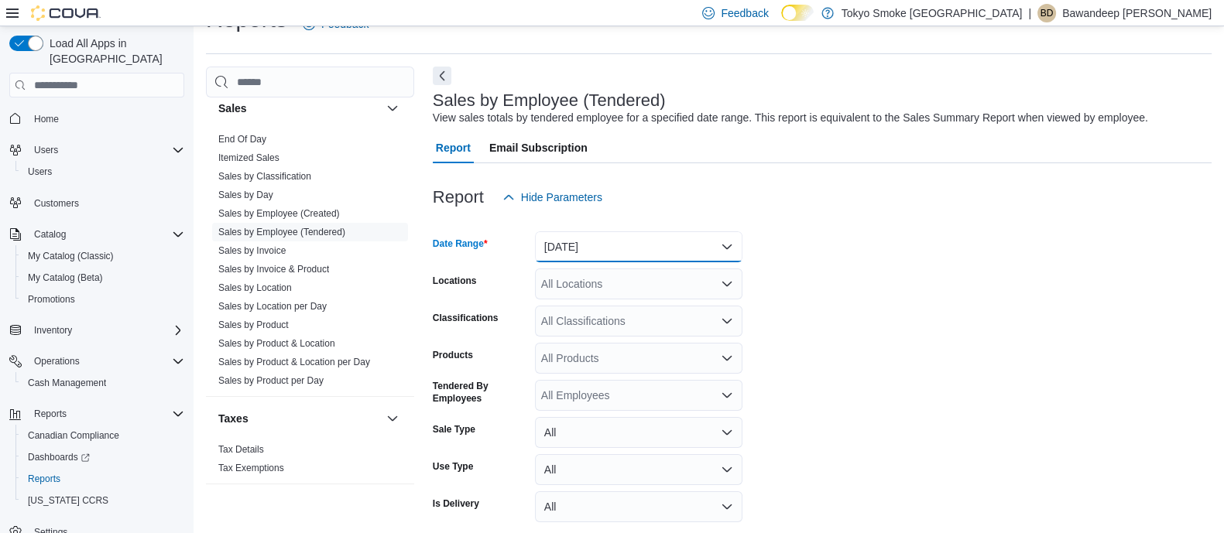
click at [654, 248] on button "[DATE]" at bounding box center [638, 246] width 207 height 31
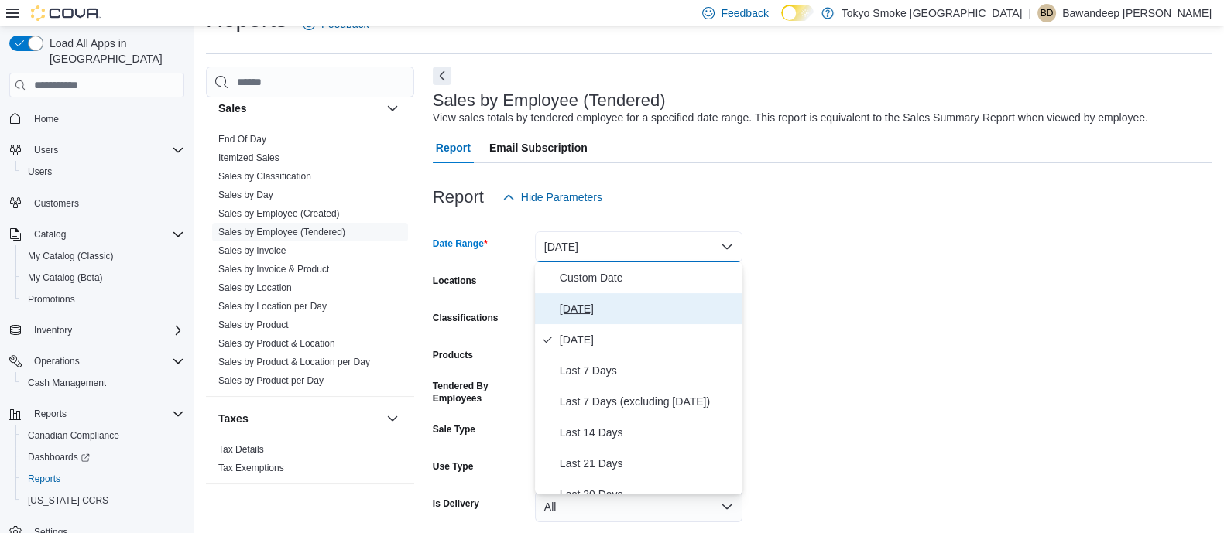
click at [615, 307] on span "[DATE]" at bounding box center [648, 309] width 177 height 19
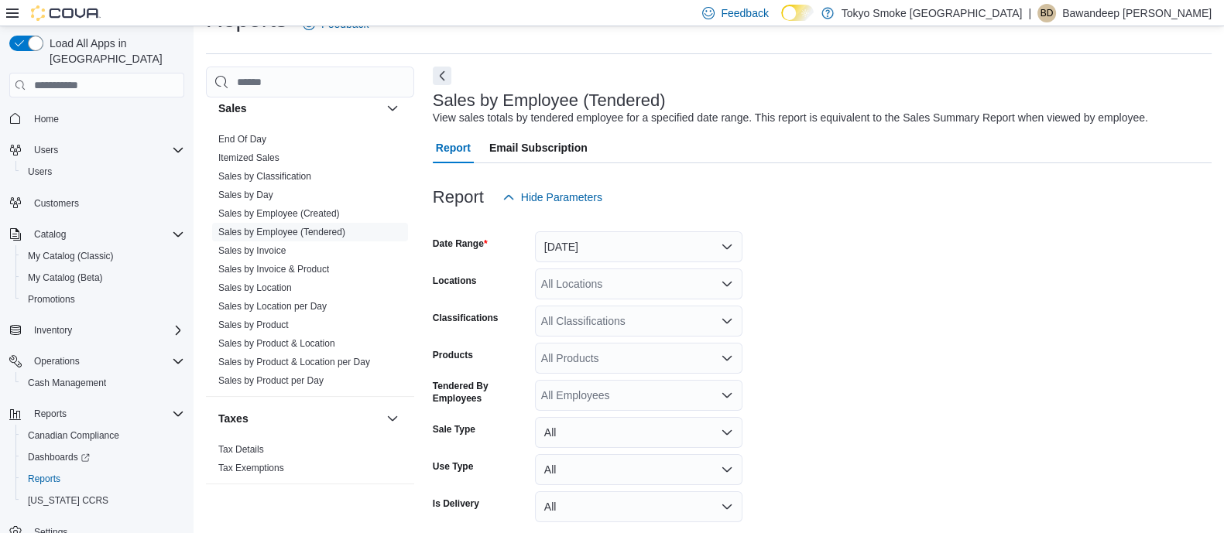
drag, startPoint x: 1021, startPoint y: 324, endPoint x: 1006, endPoint y: 323, distance: 15.5
click at [1016, 324] on form "Date Range [DATE] Locations All Locations Classifications All Classifications P…" at bounding box center [822, 389] width 779 height 353
click at [640, 287] on div "All Locations" at bounding box center [638, 284] width 207 height 31
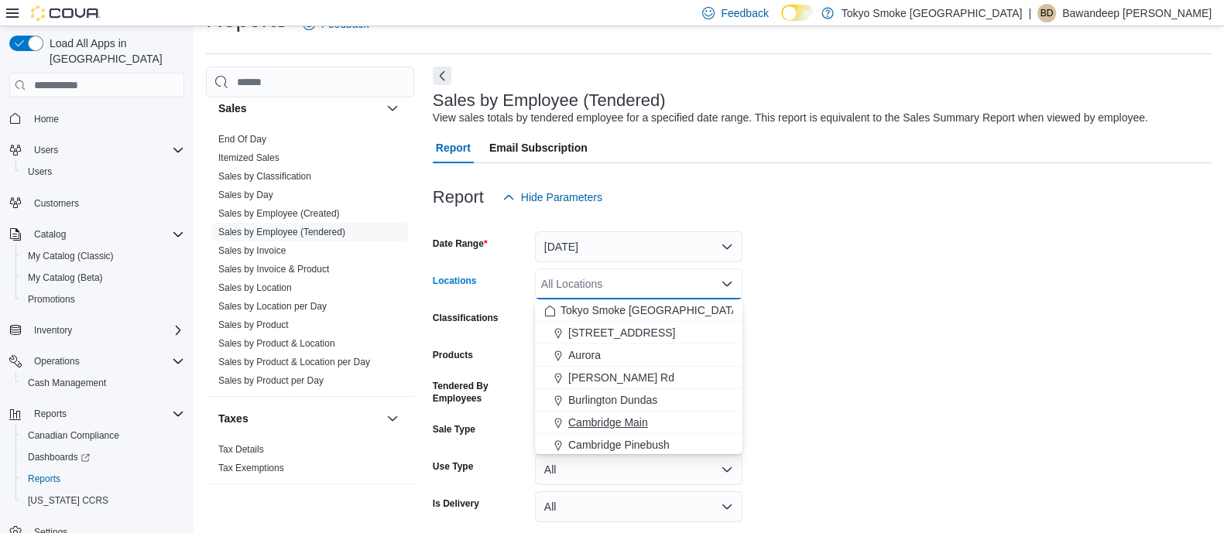
drag, startPoint x: 619, startPoint y: 413, endPoint x: 934, endPoint y: 398, distance: 314.7
click at [619, 413] on button "Cambridge Main" at bounding box center [638, 423] width 207 height 22
click at [984, 382] on form "Date Range [DATE] Locations [GEOGRAPHIC_DATA] Combo box. Selected. [GEOGRAPHIC_…" at bounding box center [822, 389] width 779 height 353
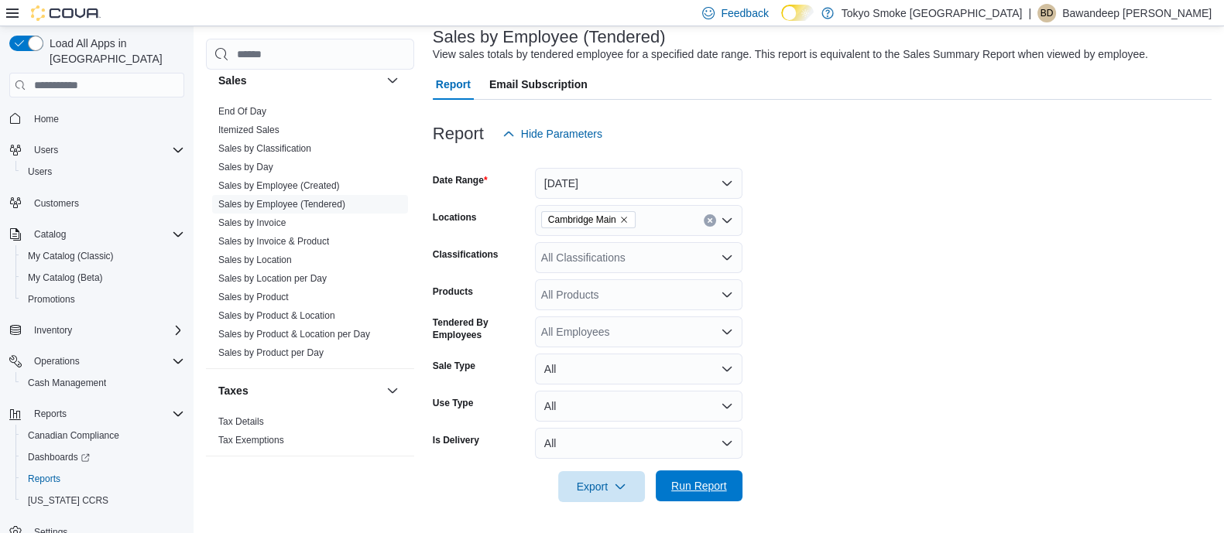
click at [721, 481] on span "Run Report" at bounding box center [699, 485] width 56 height 15
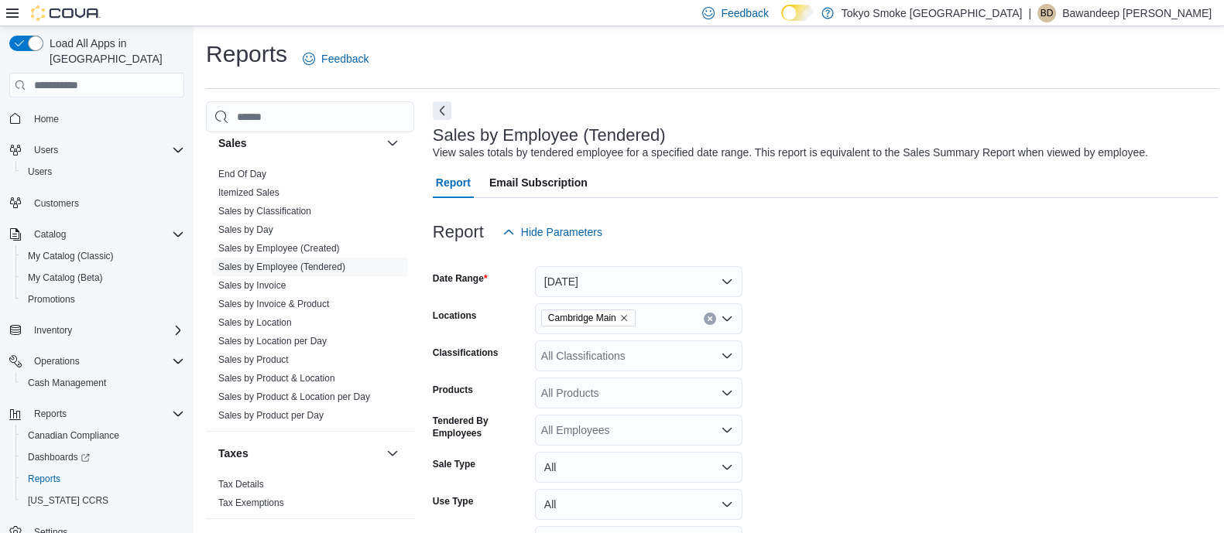
click at [447, 109] on button "Next" at bounding box center [442, 110] width 19 height 19
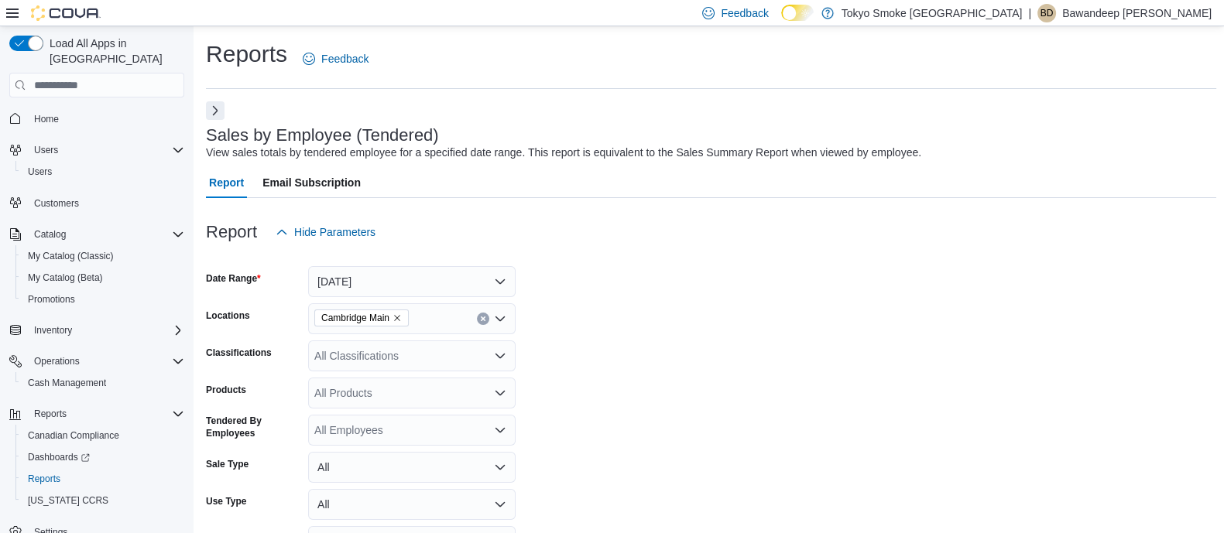
click at [794, 233] on div "Report Hide Parameters" at bounding box center [711, 232] width 1010 height 31
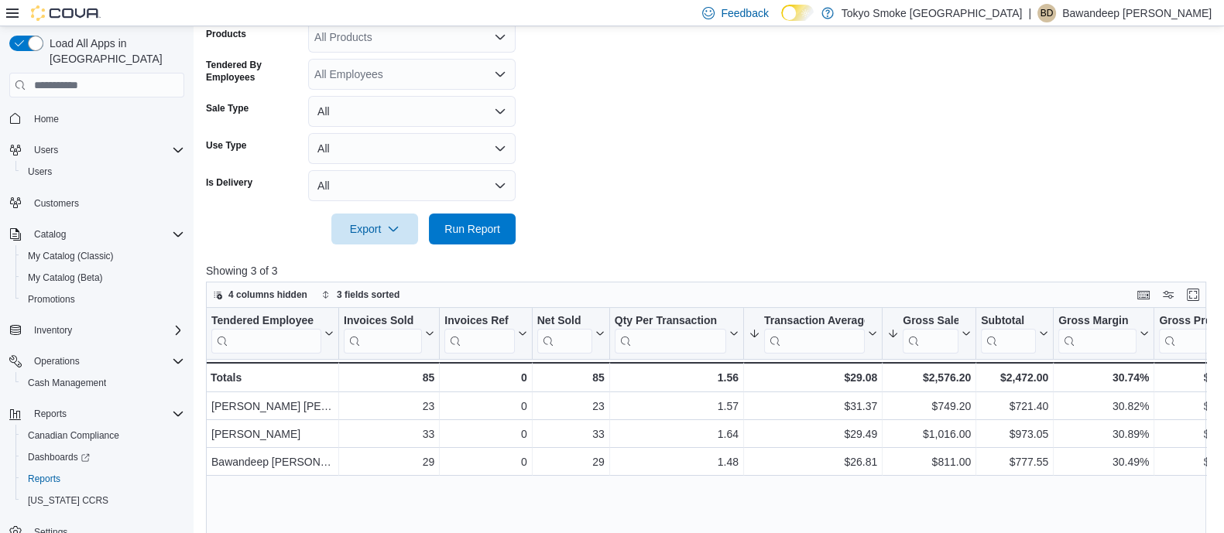
scroll to position [386, 0]
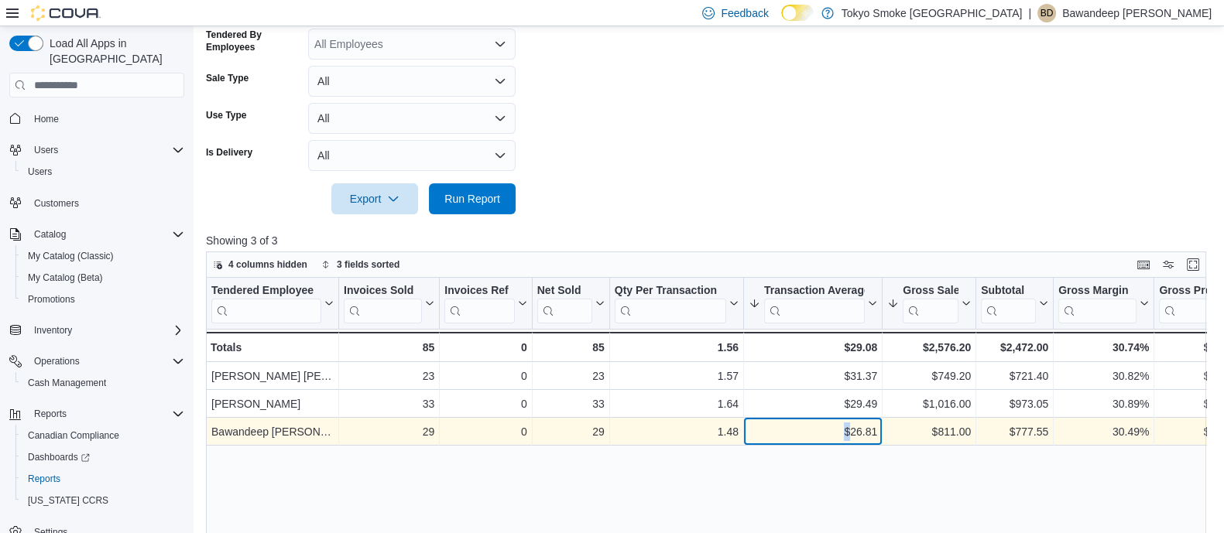
drag, startPoint x: 843, startPoint y: 435, endPoint x: 891, endPoint y: 428, distance: 48.5
click at [857, 431] on div "$26.81" at bounding box center [813, 432] width 129 height 19
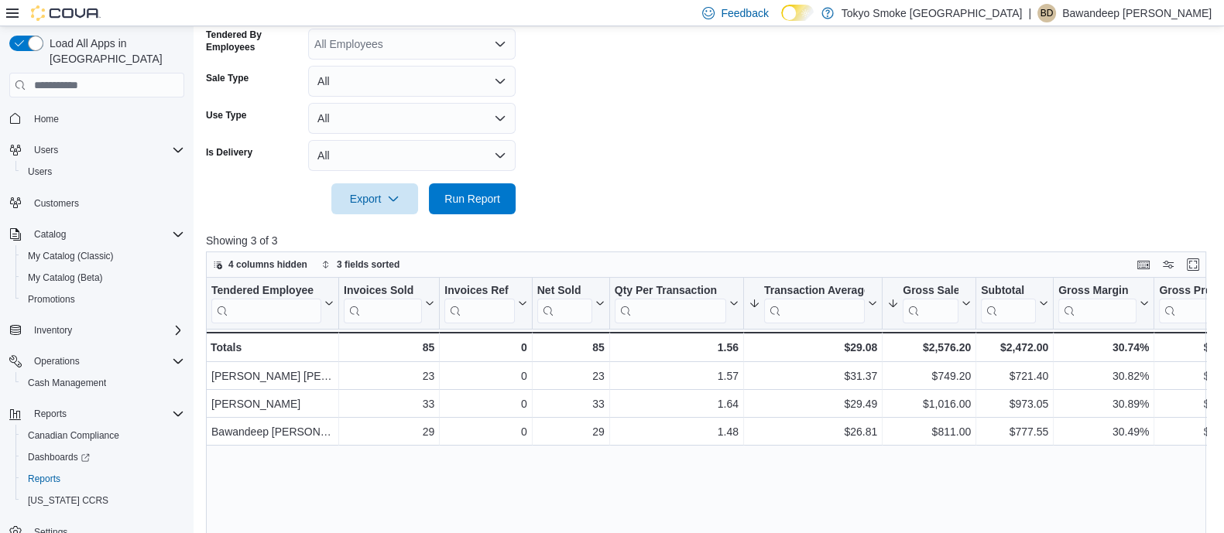
click at [856, 451] on div "Tendered Employee Click to view column header actions Invoices Sold Click to vi…" at bounding box center [711, 478] width 1010 height 401
click at [835, 225] on div at bounding box center [711, 223] width 1010 height 19
drag, startPoint x: 705, startPoint y: 224, endPoint x: 662, endPoint y: 211, distance: 44.3
click at [701, 224] on div at bounding box center [711, 223] width 1010 height 19
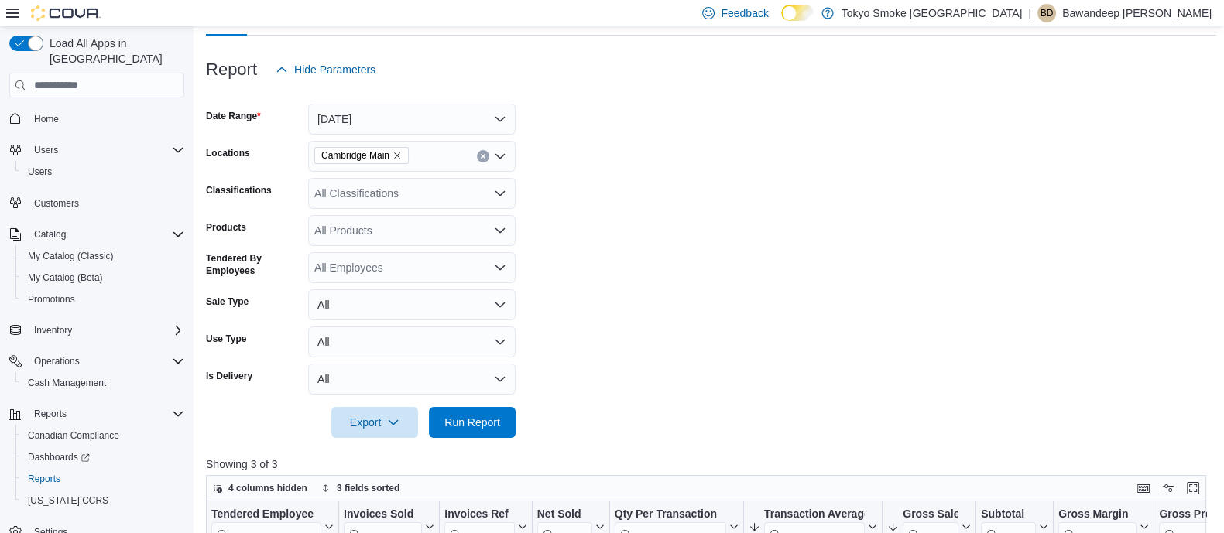
scroll to position [193, 0]
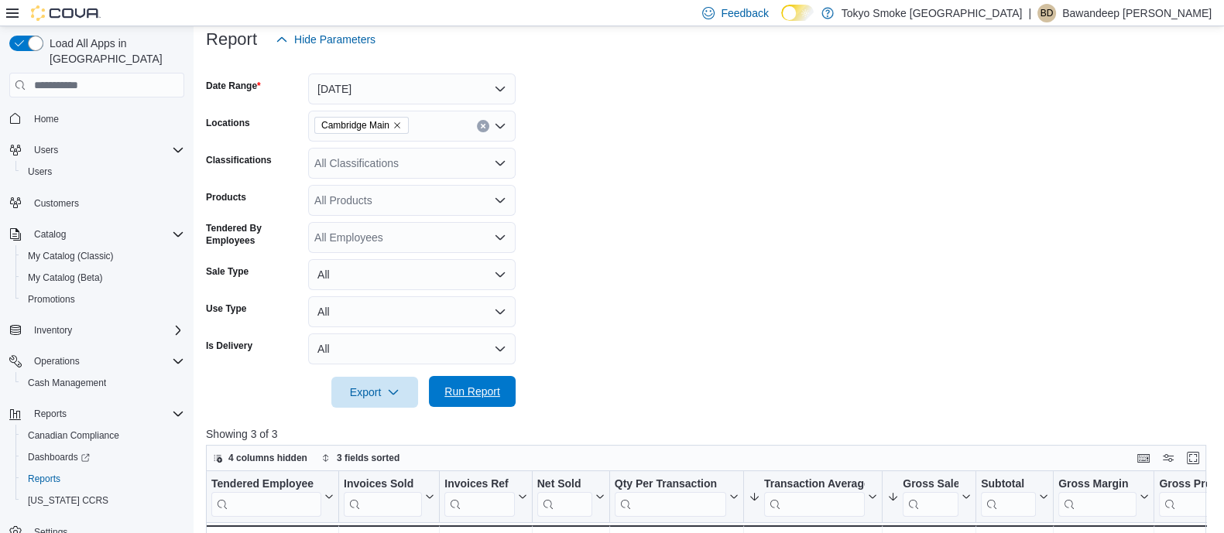
click at [501, 393] on span "Run Report" at bounding box center [472, 391] width 68 height 31
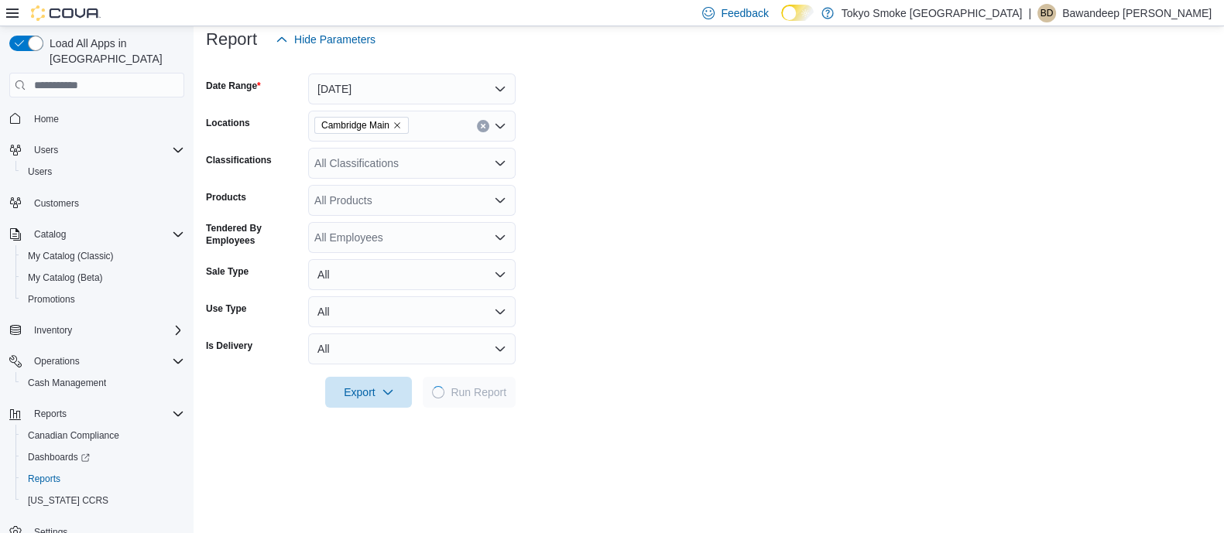
click at [852, 296] on form "Date Range [DATE] Locations Cambridge Main Classifications All Classifications …" at bounding box center [709, 231] width 1006 height 353
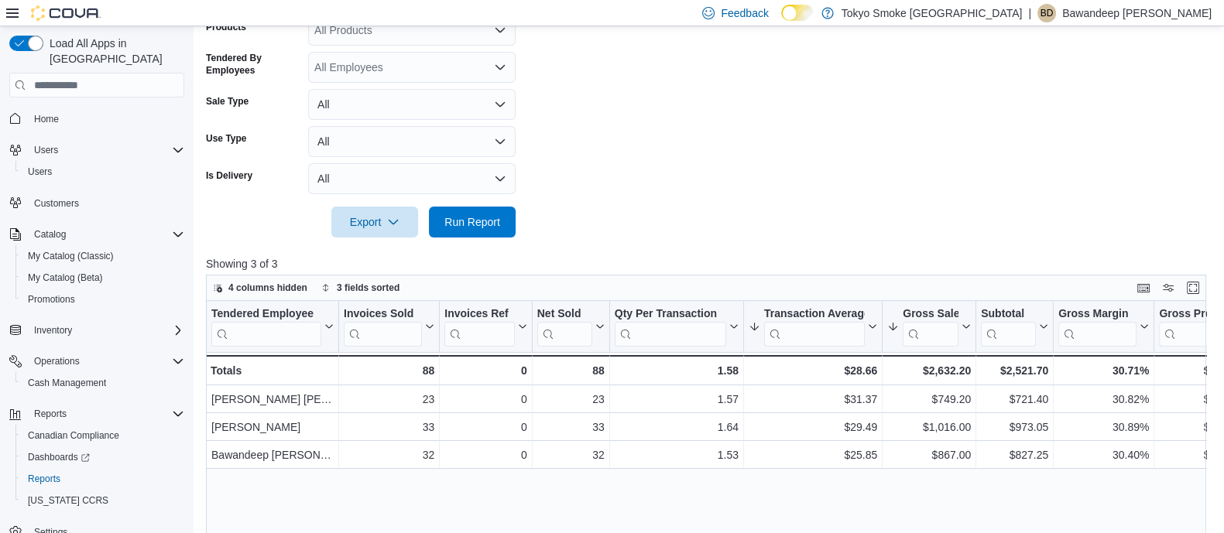
scroll to position [386, 0]
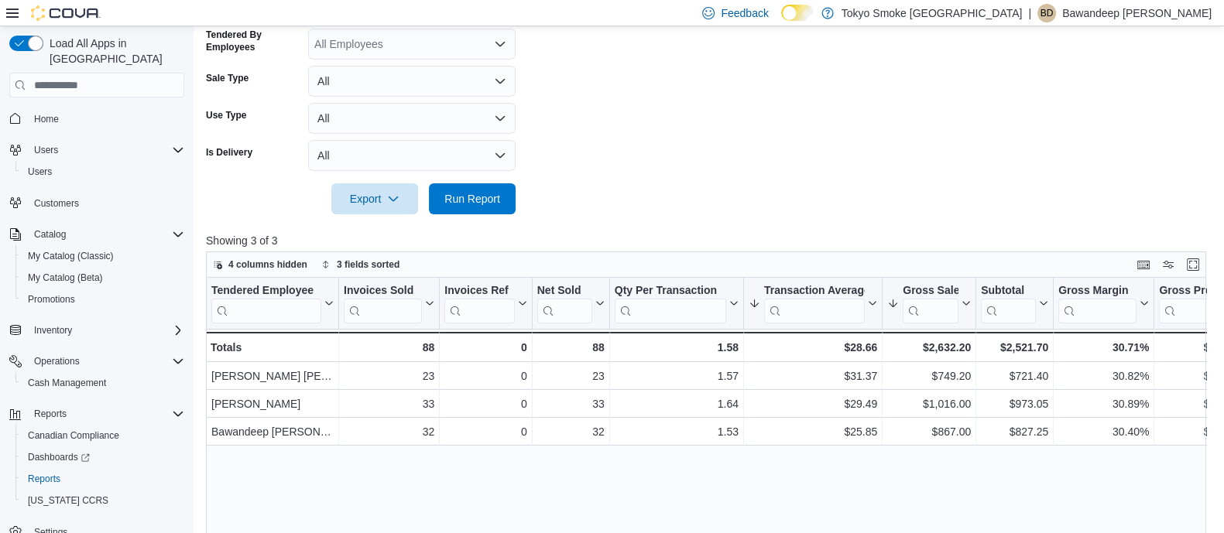
click at [794, 207] on form "Date Range [DATE] Locations Cambridge Main Classifications All Classifications …" at bounding box center [711, 37] width 1010 height 353
click at [777, 204] on form "Date Range [DATE] Locations Cambridge Main Classifications All Classifications …" at bounding box center [711, 37] width 1010 height 353
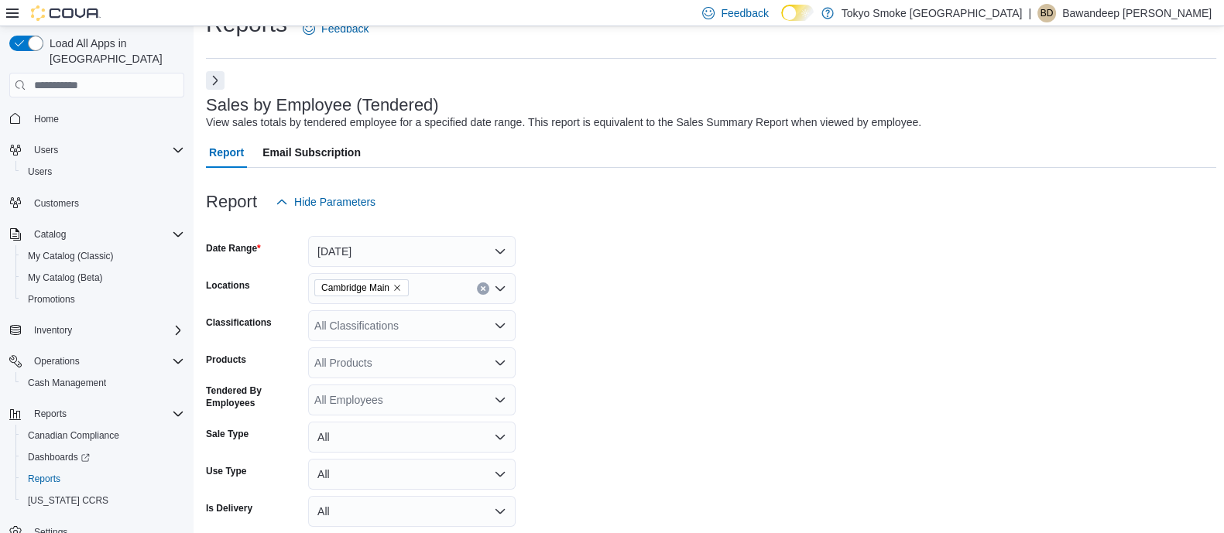
scroll to position [0, 0]
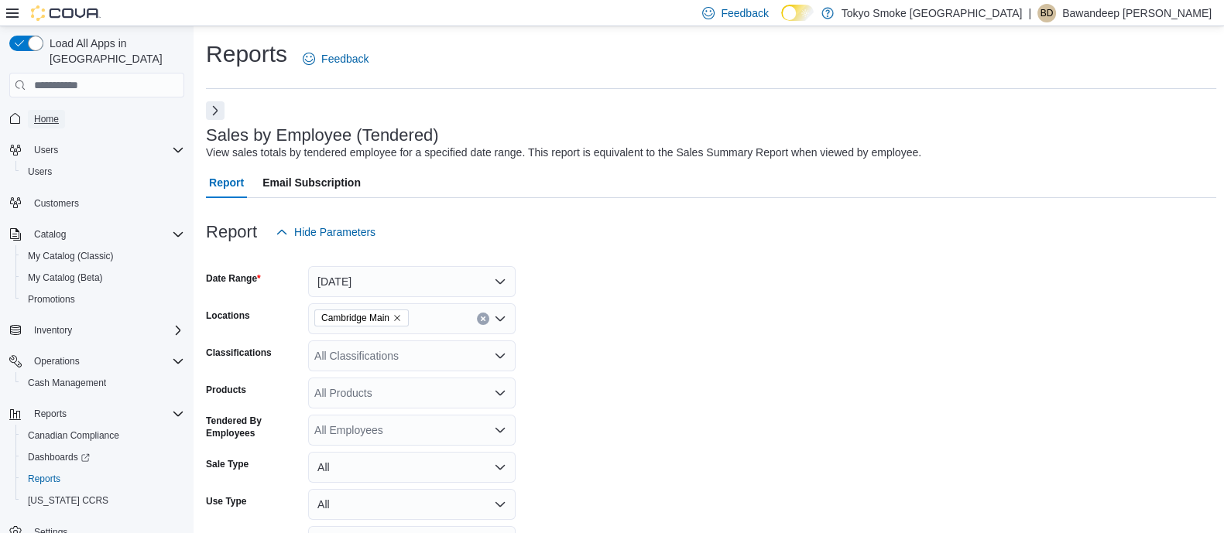
click at [50, 113] on span "Home" at bounding box center [46, 119] width 25 height 12
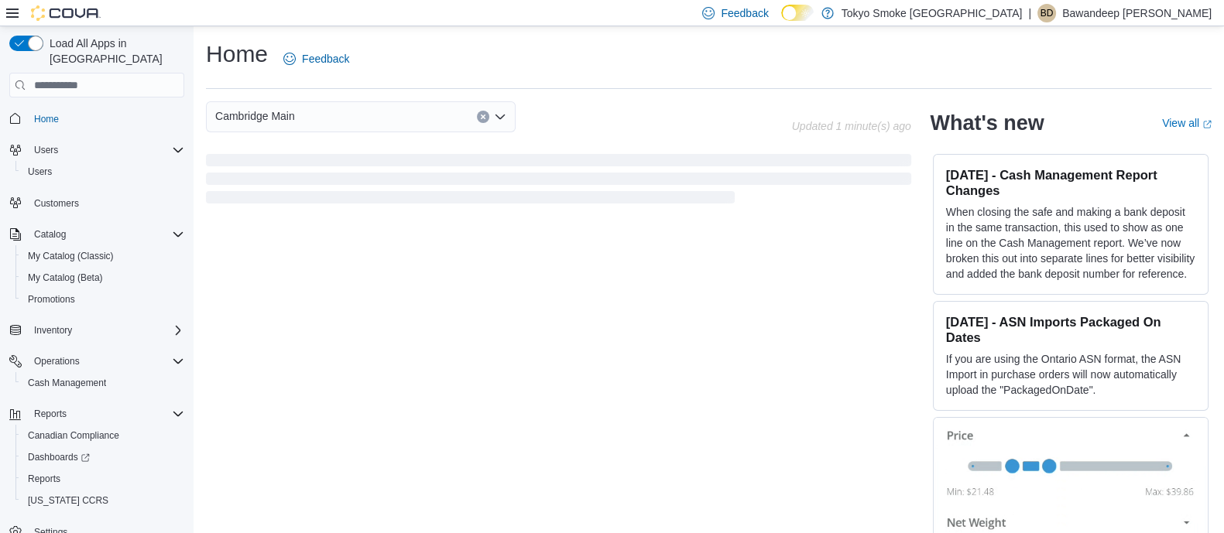
click at [694, 98] on div "Home Feedback Cambridge Main Updated 1 minute(s) ago What's new View all (opens…" at bounding box center [709, 294] width 1030 height 537
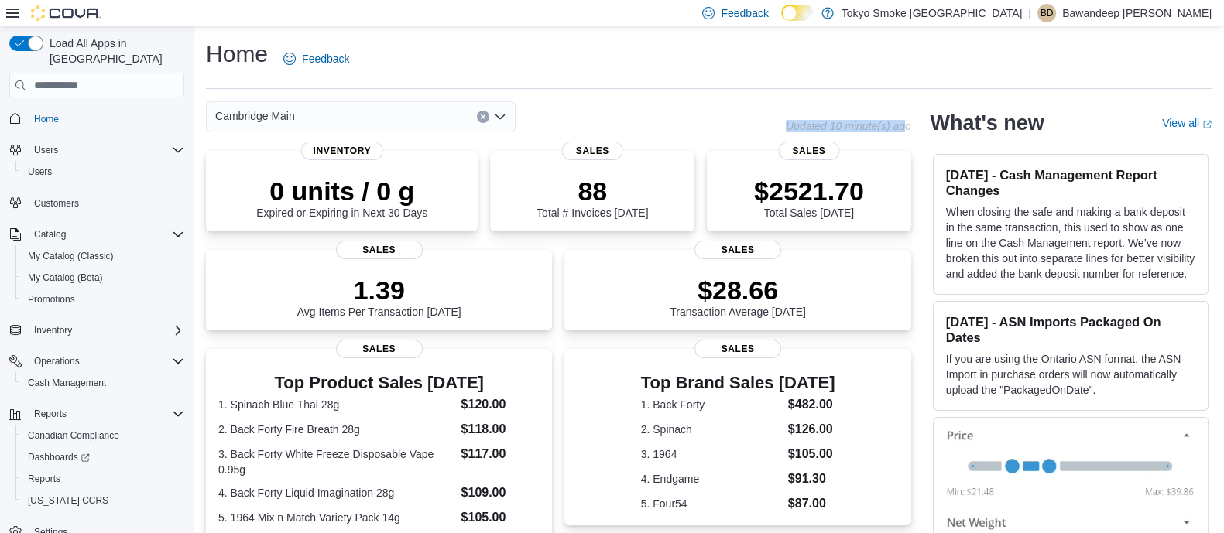
drag, startPoint x: 788, startPoint y: 120, endPoint x: 925, endPoint y: 129, distance: 137.4
click at [924, 129] on div "Cambridge Main Updated 10 minute(s) ago 0 units / 0 g Expired or Expiring in Ne…" at bounding box center [709, 486] width 1006 height 770
drag, startPoint x: 941, startPoint y: 115, endPoint x: 1092, endPoint y: 137, distance: 152.5
click at [1092, 137] on div "What's new View all (opens in a new tab or window)" at bounding box center [1071, 122] width 282 height 43
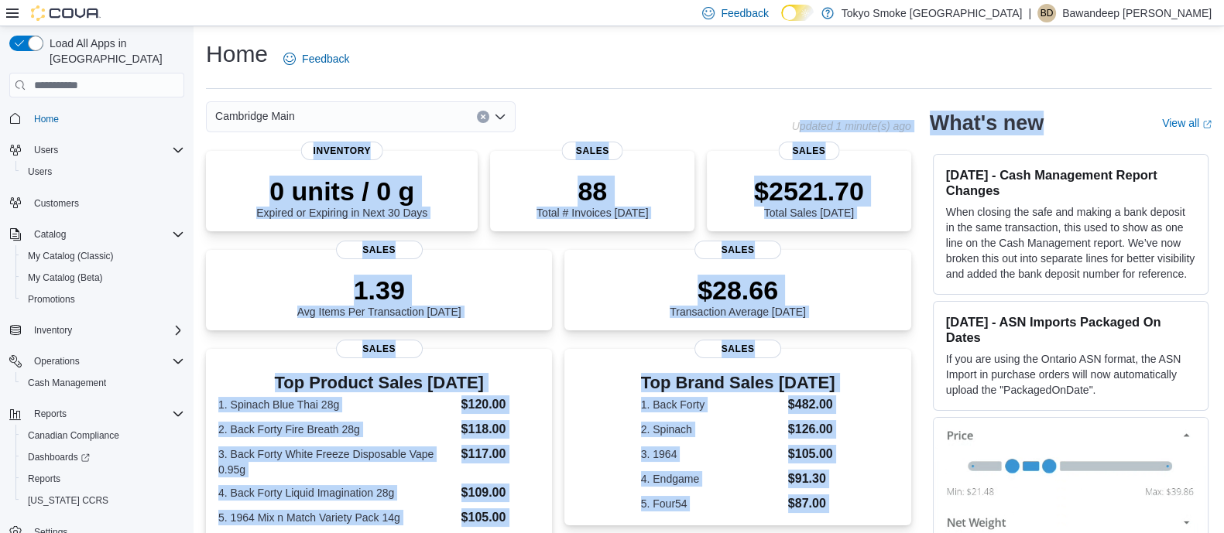
drag, startPoint x: 1075, startPoint y: 119, endPoint x: 811, endPoint y: 114, distance: 264.1
click at [811, 114] on div "Cambridge Main Updated 1 minute(s) ago 0 units / 0 g Expired or Expiring in Nex…" at bounding box center [709, 486] width 1006 height 770
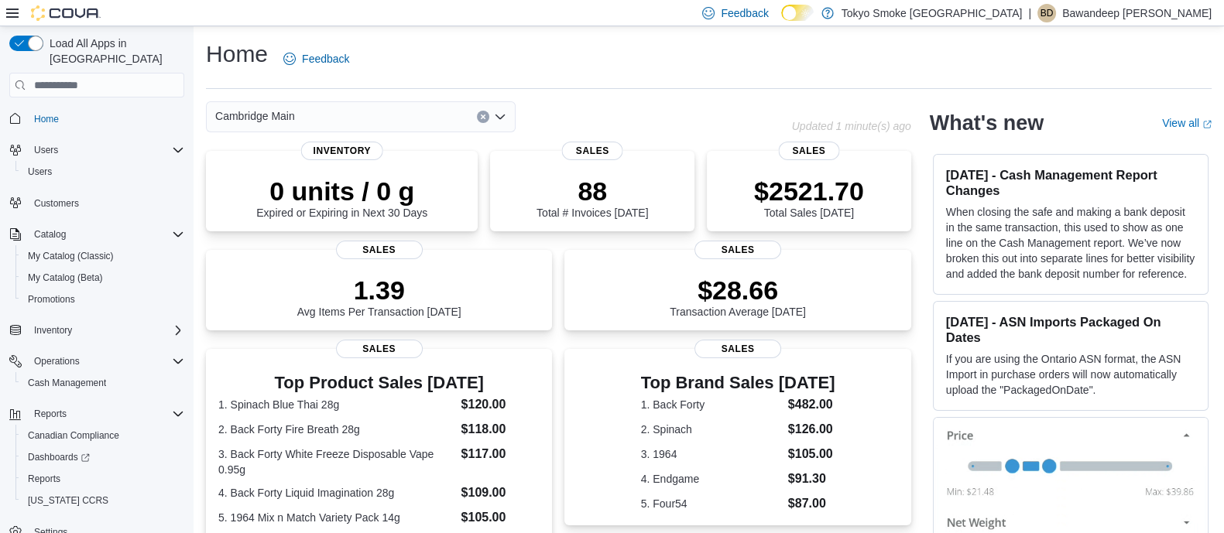
click at [752, 105] on div "Cambridge Main" at bounding box center [499, 116] width 586 height 31
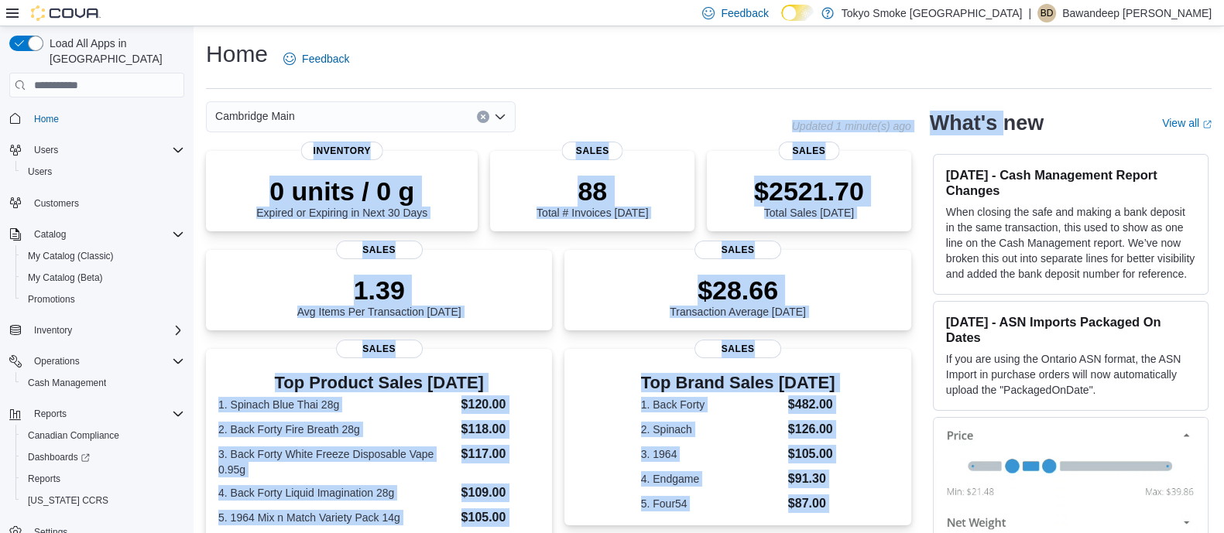
drag, startPoint x: 778, startPoint y: 129, endPoint x: 1038, endPoint y: 120, distance: 260.3
click at [1038, 120] on div "Cambridge Main Updated 1 minute(s) ago 0 units / 0 g Expired or Expiring in Nex…" at bounding box center [709, 486] width 1006 height 770
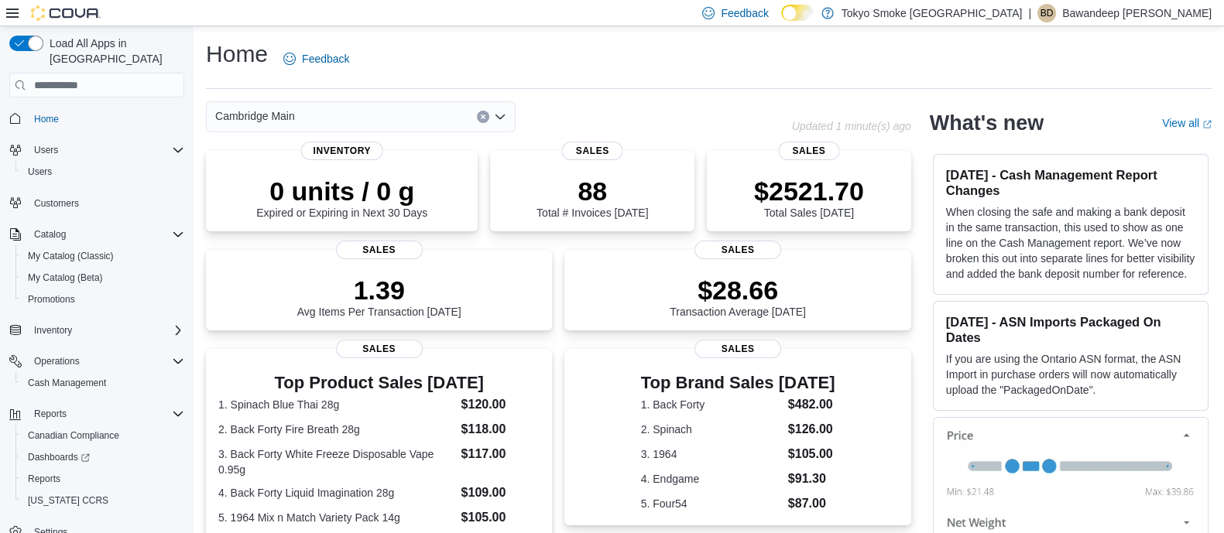
click at [1093, 136] on div "What's new View all (opens in a new tab or window)" at bounding box center [1071, 122] width 282 height 43
click at [747, 124] on div "Cambridge Main" at bounding box center [499, 116] width 586 height 31
click at [701, 97] on div "Home Feedback Cambridge Main Updated 1 minute(s) ago 0 units / 0 g Expired or E…" at bounding box center [709, 454] width 1030 height 857
click at [609, 87] on div "Home Feedback" at bounding box center [709, 64] width 1006 height 50
drag, startPoint x: 879, startPoint y: 108, endPoint x: 914, endPoint y: 108, distance: 34.8
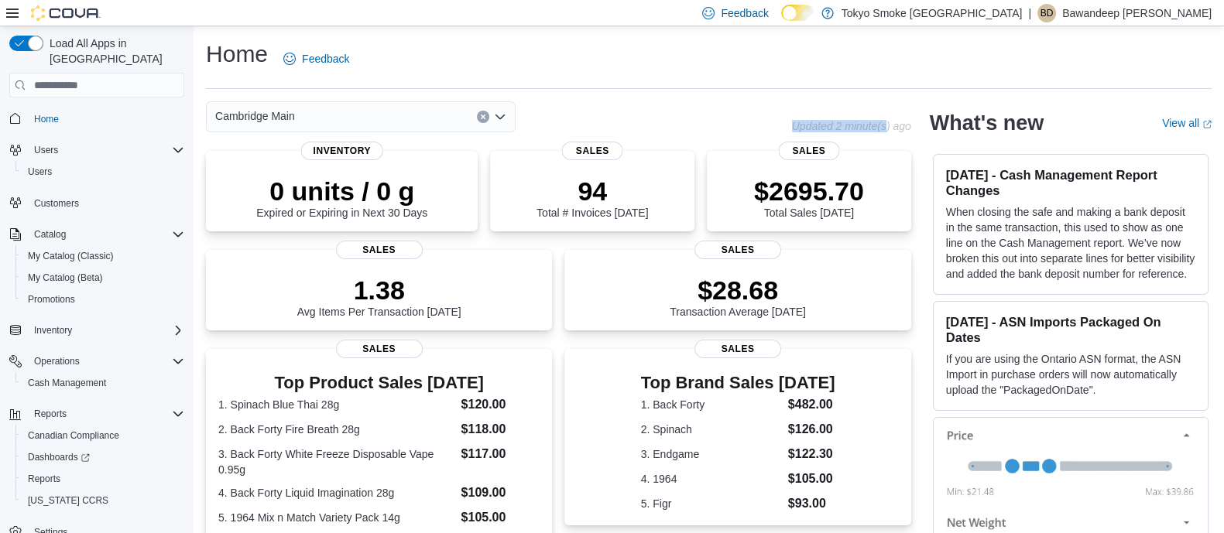
click at [907, 108] on div "Cambridge Main Updated 2 minute(s) ago" at bounding box center [558, 116] width 705 height 31
click at [929, 111] on div "Cambridge Main Updated 2 minute(s) ago 0 units / 0 g Expired or Expiring in Nex…" at bounding box center [709, 486] width 1006 height 770
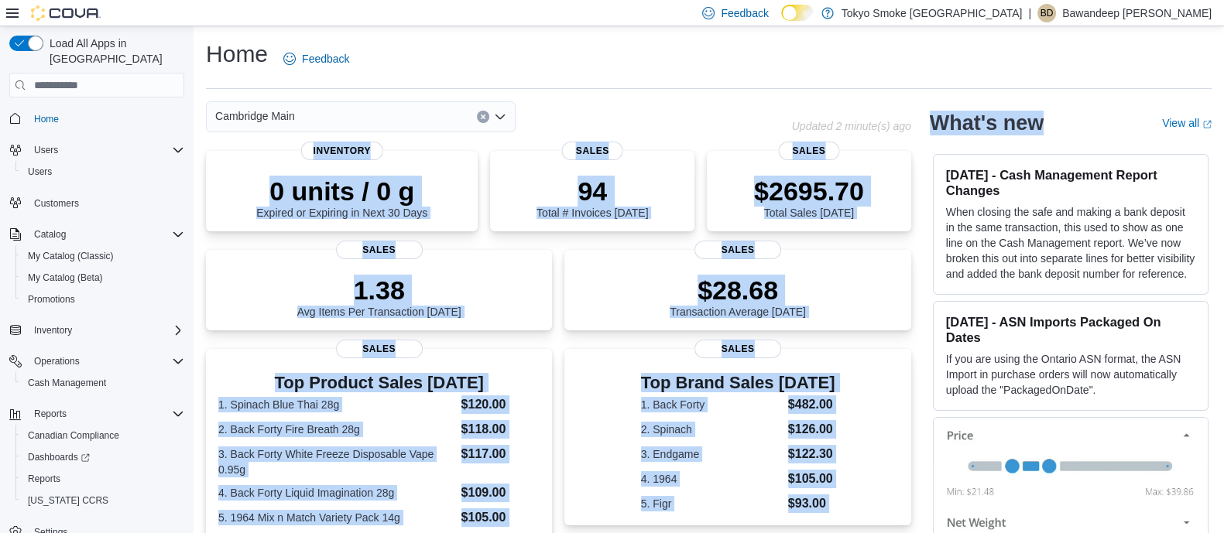
drag, startPoint x: 930, startPoint y: 111, endPoint x: 1026, endPoint y: 110, distance: 96.0
click at [1024, 110] on div "Cambridge Main Updated 2 minute(s) ago 0 units / 0 g Expired or Expiring in Nex…" at bounding box center [709, 486] width 1006 height 770
click at [1026, 115] on h2 "What's new" at bounding box center [987, 123] width 114 height 25
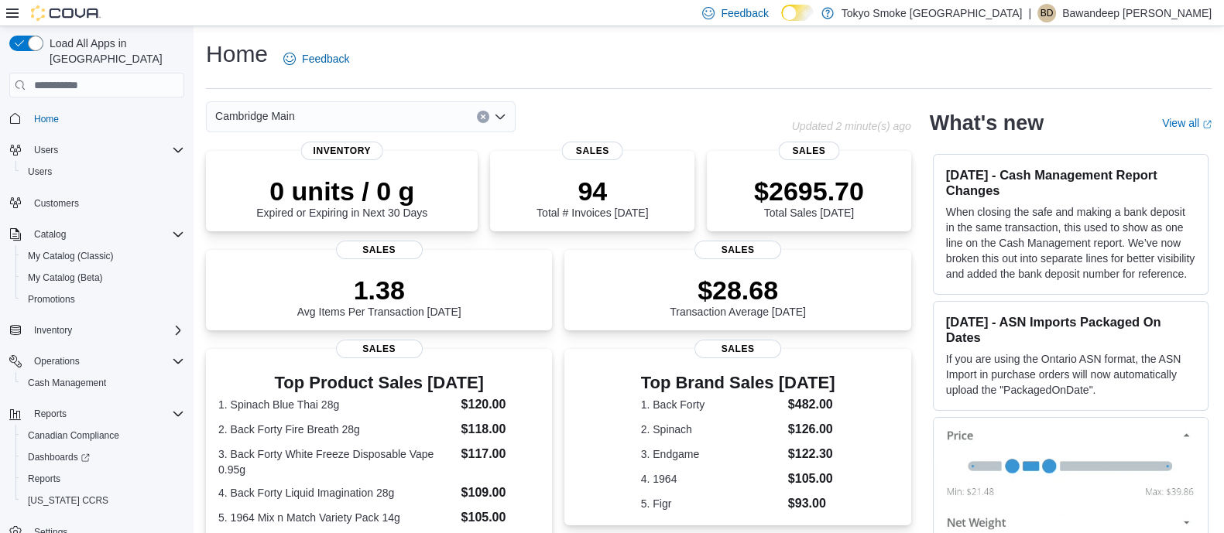
click at [948, 111] on h2 "What's new" at bounding box center [987, 123] width 114 height 25
drag, startPoint x: 935, startPoint y: 126, endPoint x: 1062, endPoint y: 118, distance: 127.3
click at [1060, 118] on div "Cambridge Main Updated 2 minute(s) ago 0 units / 0 g Expired or Expiring in Nex…" at bounding box center [709, 486] width 1006 height 770
click at [1093, 121] on div "What's new" at bounding box center [1037, 123] width 214 height 25
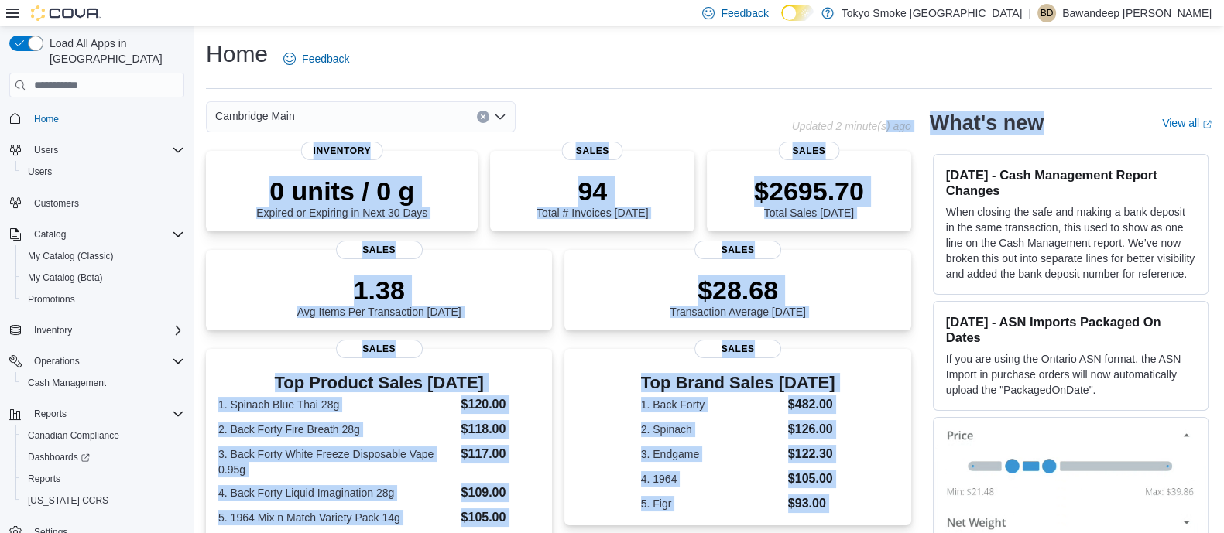
drag, startPoint x: 1084, startPoint y: 129, endPoint x: 894, endPoint y: 109, distance: 190.7
click at [894, 109] on div "Cambridge Main Updated 2 minute(s) ago 0 units / 0 g Expired or Expiring in Nex…" at bounding box center [709, 486] width 1006 height 770
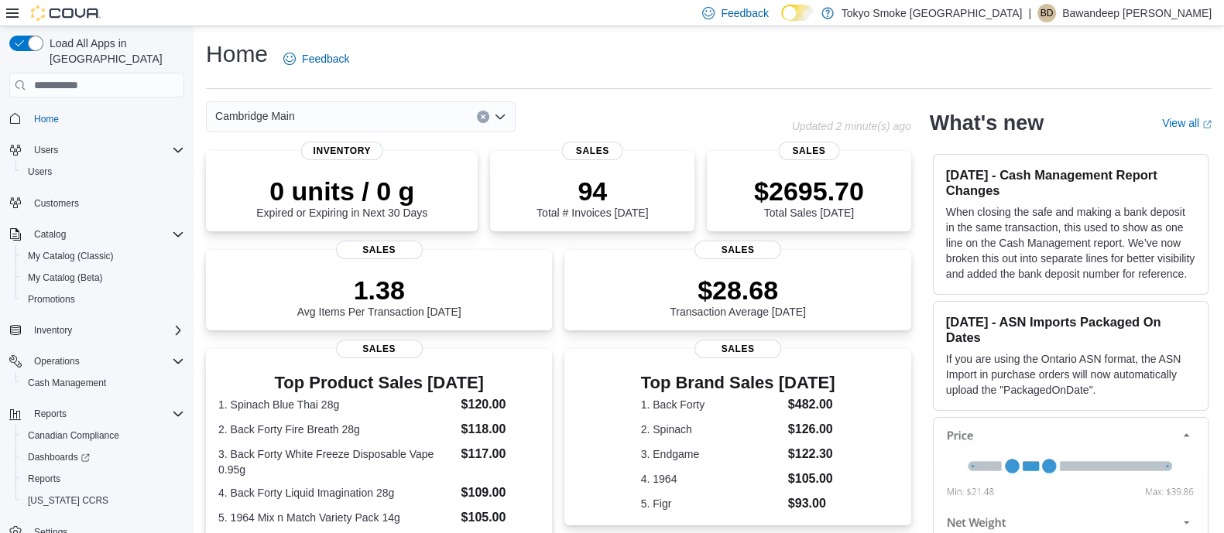
click at [865, 107] on div "Cambridge Main Updated 2 minute(s) ago" at bounding box center [558, 116] width 705 height 31
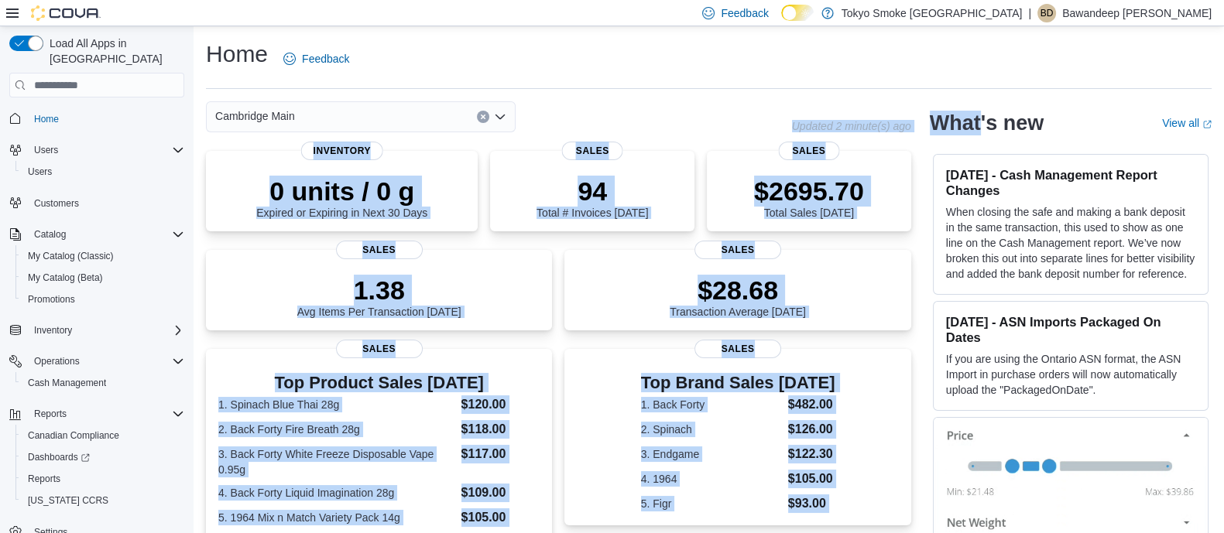
drag, startPoint x: 736, startPoint y: 130, endPoint x: 990, endPoint y: 129, distance: 254.7
click at [990, 129] on div "Cambridge Main Updated 2 minute(s) ago 0 units / 0 g Expired or Expiring in Nex…" at bounding box center [709, 486] width 1006 height 770
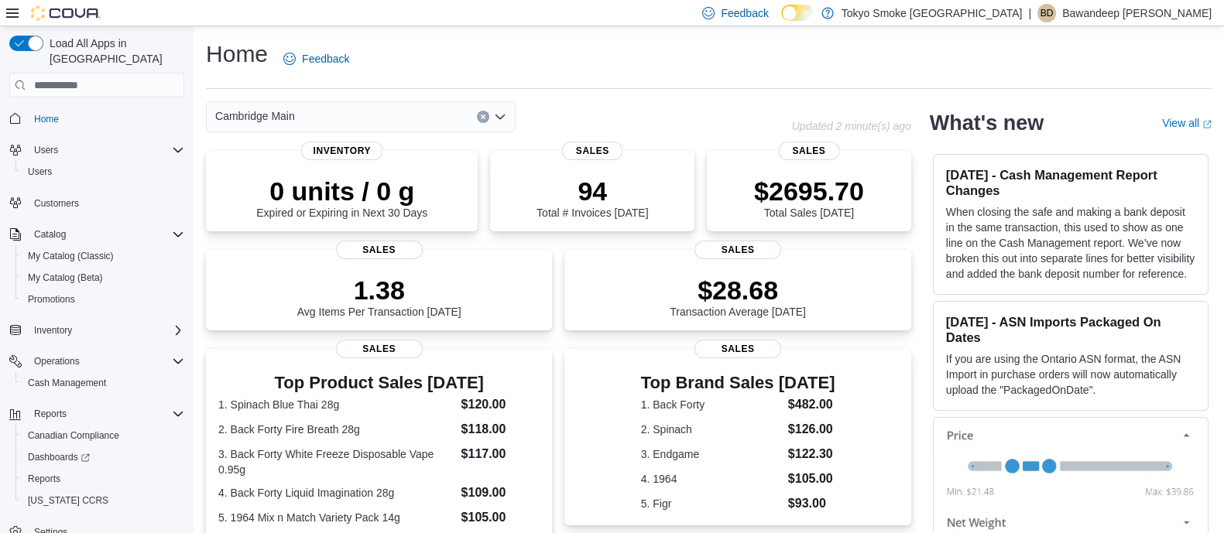
click at [1006, 122] on h2 "What's new" at bounding box center [987, 123] width 114 height 25
click at [952, 125] on h2 "What's new" at bounding box center [987, 123] width 114 height 25
drag, startPoint x: 941, startPoint y: 125, endPoint x: 1053, endPoint y: 125, distance: 112.3
click at [1044, 125] on h2 "What's new" at bounding box center [987, 123] width 114 height 25
click at [792, 114] on div "Cambridge Main" at bounding box center [499, 116] width 586 height 31
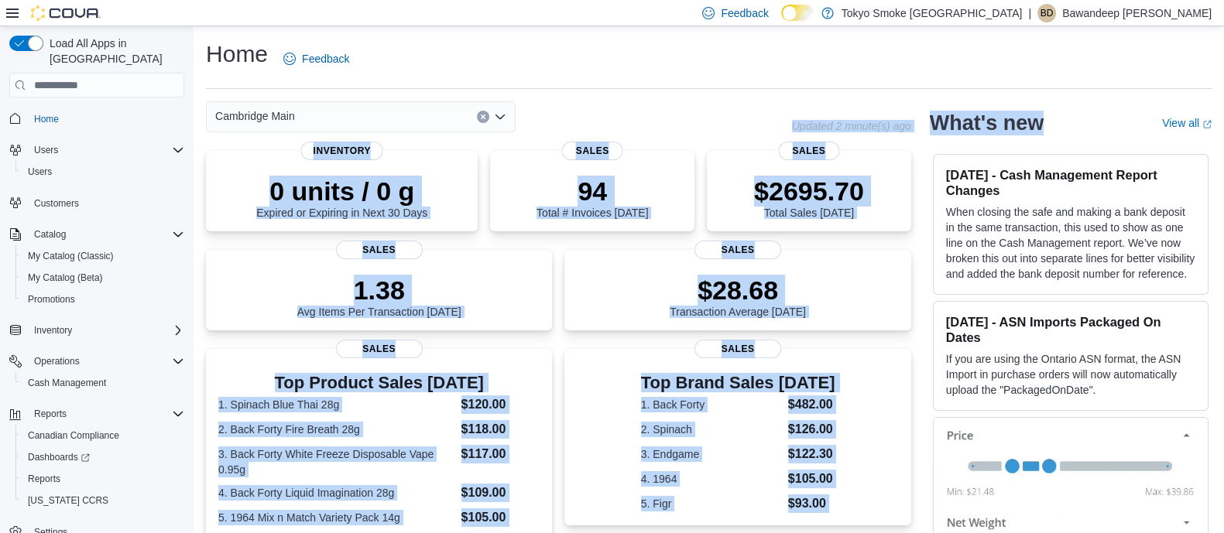
drag, startPoint x: 797, startPoint y: 113, endPoint x: 1063, endPoint y: 122, distance: 266.5
click at [1062, 122] on div "Cambridge Main Updated 2 minute(s) ago 0 units / 0 g Expired or Expiring in Nex…" at bounding box center [709, 486] width 1006 height 770
click at [1089, 111] on div "What's new" at bounding box center [1037, 123] width 214 height 25
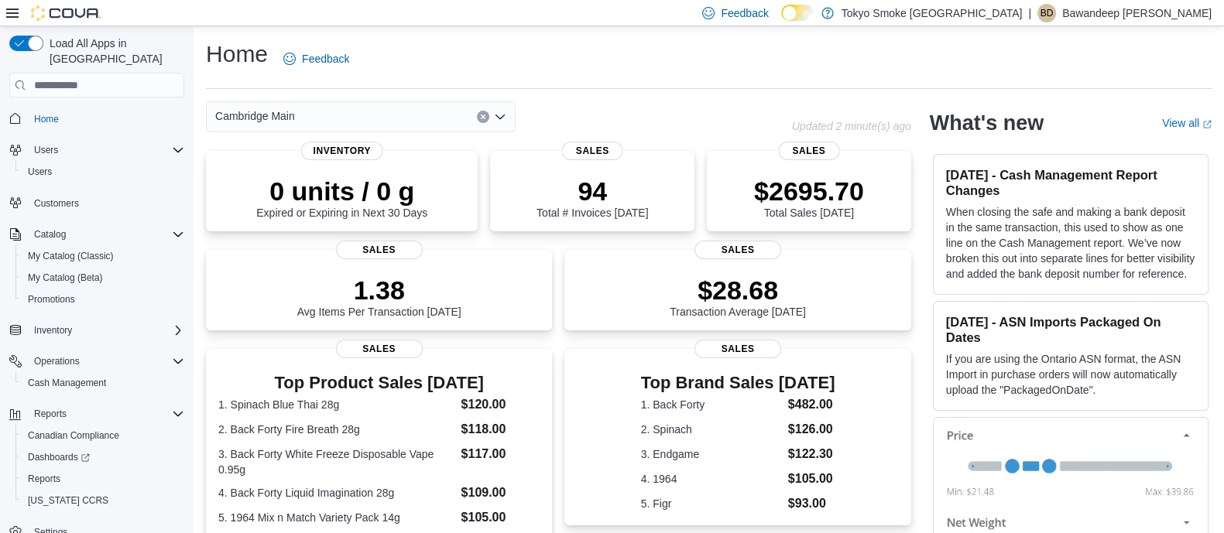
click at [1077, 88] on hr at bounding box center [709, 88] width 1006 height 1
click at [1058, 121] on div "What's new" at bounding box center [1037, 123] width 214 height 25
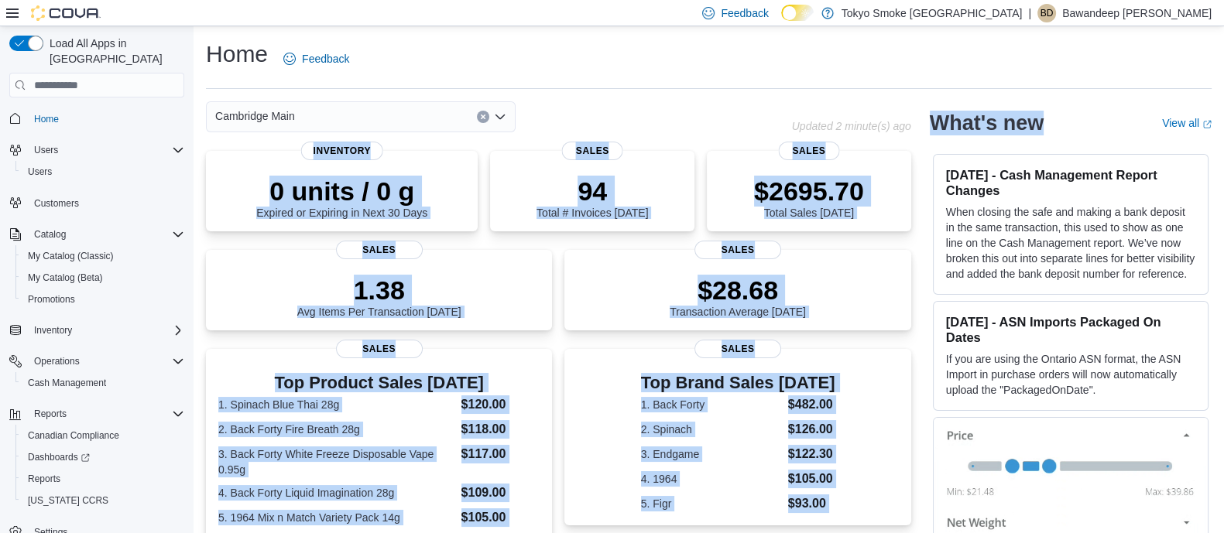
drag, startPoint x: 1060, startPoint y: 120, endPoint x: 860, endPoint y: 121, distance: 199.7
click at [869, 121] on div "Cambridge Main Updated 2 minute(s) ago 0 units / 0 g Expired or Expiring in Nex…" at bounding box center [709, 486] width 1006 height 770
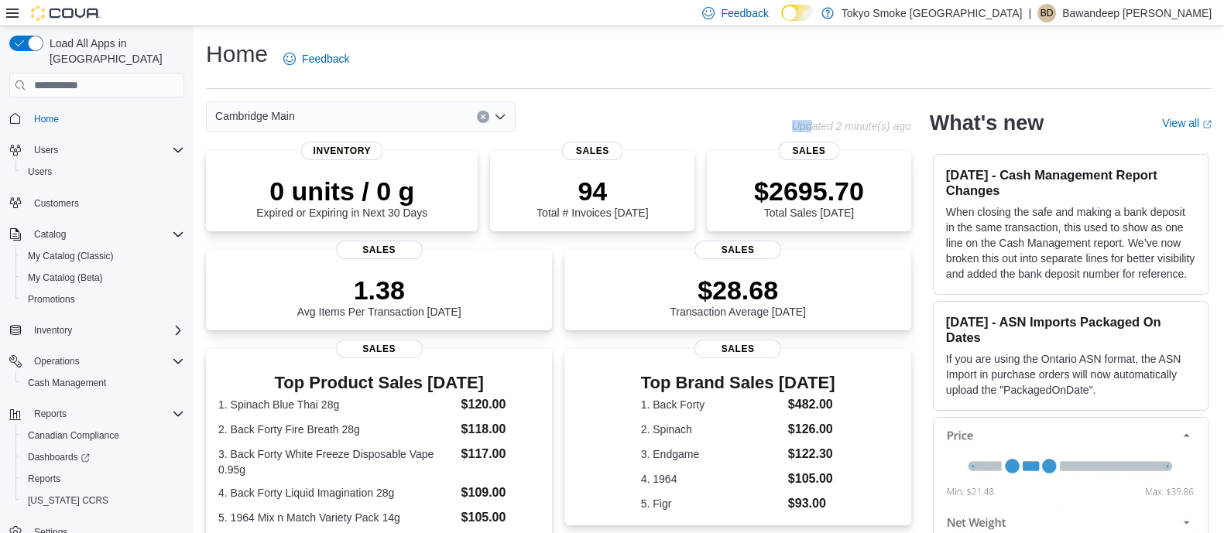
drag, startPoint x: 819, startPoint y: 122, endPoint x: 784, endPoint y: 122, distance: 35.6
click at [784, 126] on div "Cambridge Main Updated 2 minute(s) ago" at bounding box center [558, 116] width 705 height 31
click at [784, 121] on div "Cambridge Main" at bounding box center [499, 116] width 586 height 31
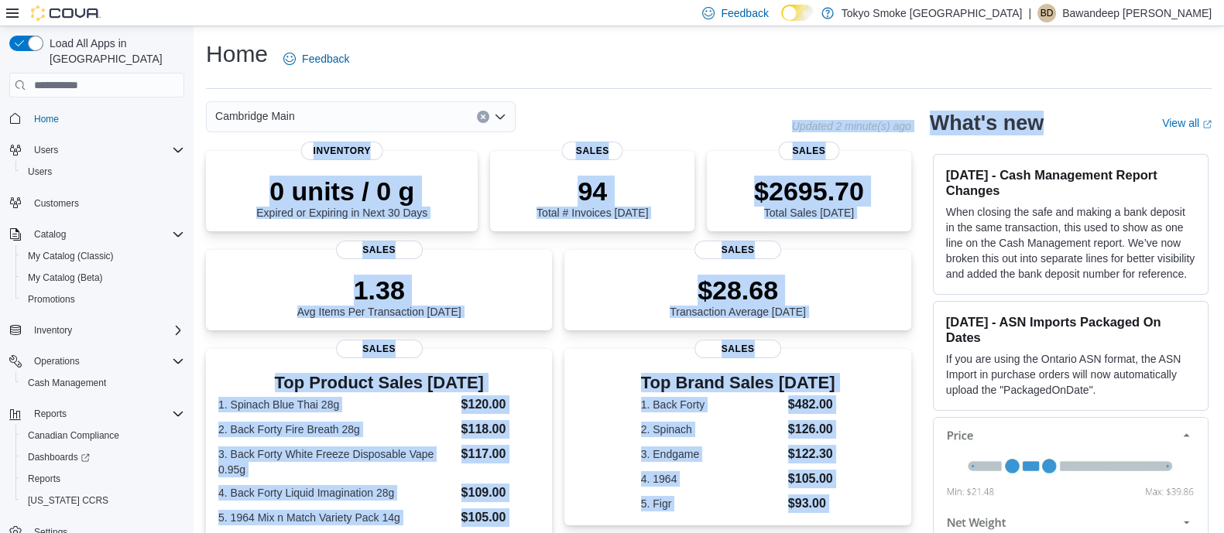
drag, startPoint x: 1048, startPoint y: 137, endPoint x: 1110, endPoint y: 136, distance: 61.9
click at [1106, 136] on div "Cambridge Main Updated 2 minute(s) ago 0 units / 0 g Expired or Expiring in Nex…" at bounding box center [709, 486] width 1006 height 770
click at [1123, 135] on div "What's new View all (opens in a new tab or window)" at bounding box center [1071, 122] width 282 height 43
drag, startPoint x: 1123, startPoint y: 135, endPoint x: 794, endPoint y: 125, distance: 329.2
click at [794, 125] on div "Cambridge Main Updated 2 minute(s) ago 0 units / 0 g Expired or Expiring in Nex…" at bounding box center [709, 486] width 1006 height 770
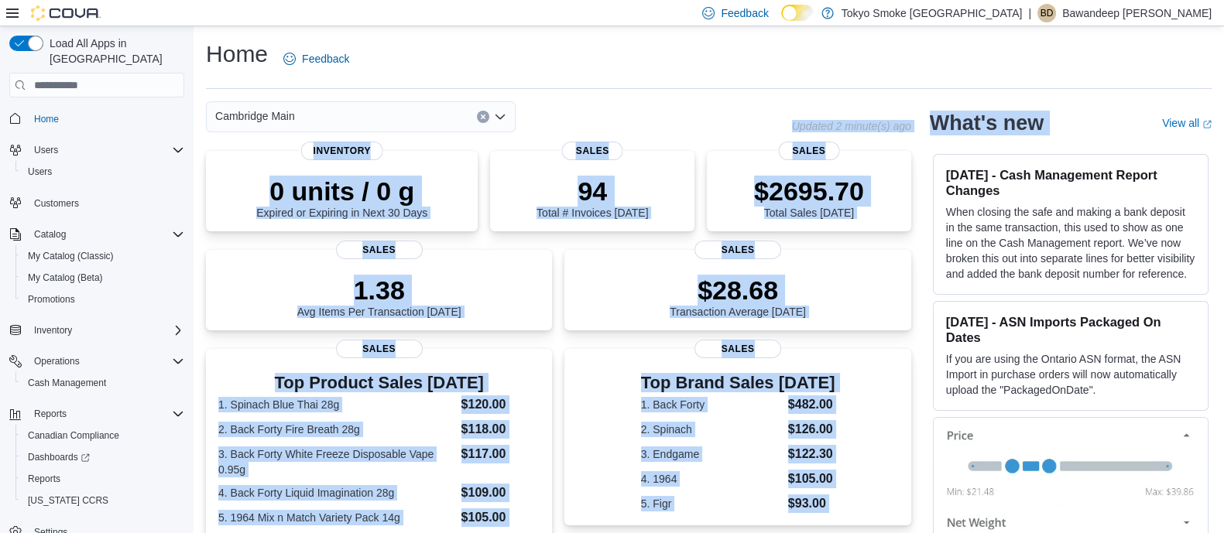
click at [790, 118] on div "Cambridge Main" at bounding box center [499, 116] width 586 height 31
drag, startPoint x: 790, startPoint y: 119, endPoint x: 1070, endPoint y: 118, distance: 280.3
click at [1070, 118] on div "Cambridge Main Updated 2 minute(s) ago 0 units / 0 g Expired or Expiring in Nex…" at bounding box center [709, 486] width 1006 height 770
click at [1070, 118] on div "What's new" at bounding box center [1037, 123] width 214 height 25
drag, startPoint x: 1070, startPoint y: 118, endPoint x: 808, endPoint y: 121, distance: 261.7
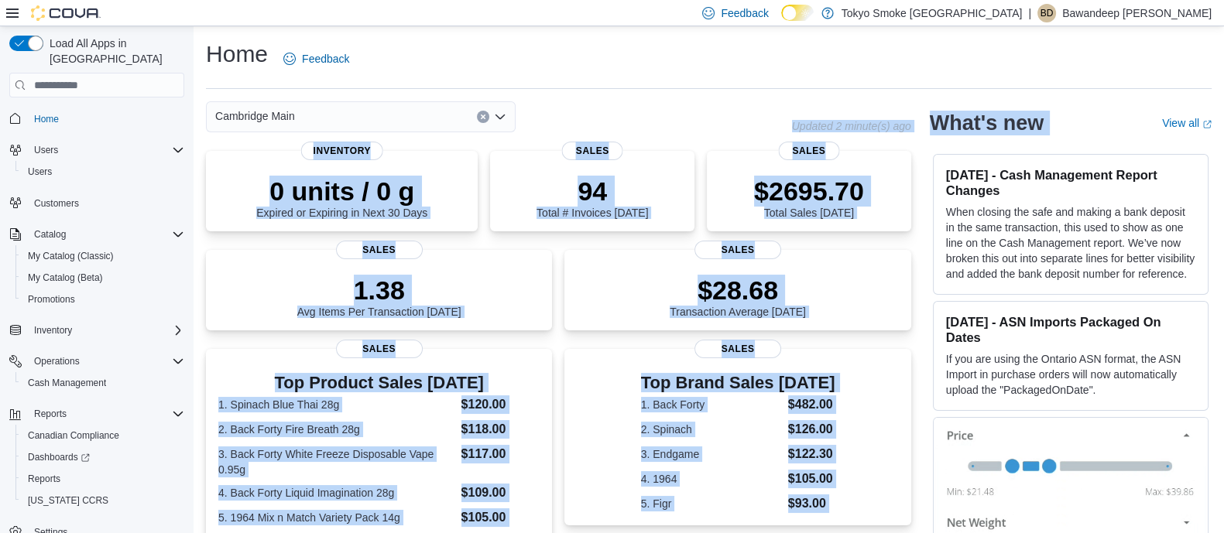
click at [808, 121] on div "Cambridge Main Updated 2 minute(s) ago 0 units / 0 g Expired or Expiring in Nex…" at bounding box center [709, 486] width 1006 height 770
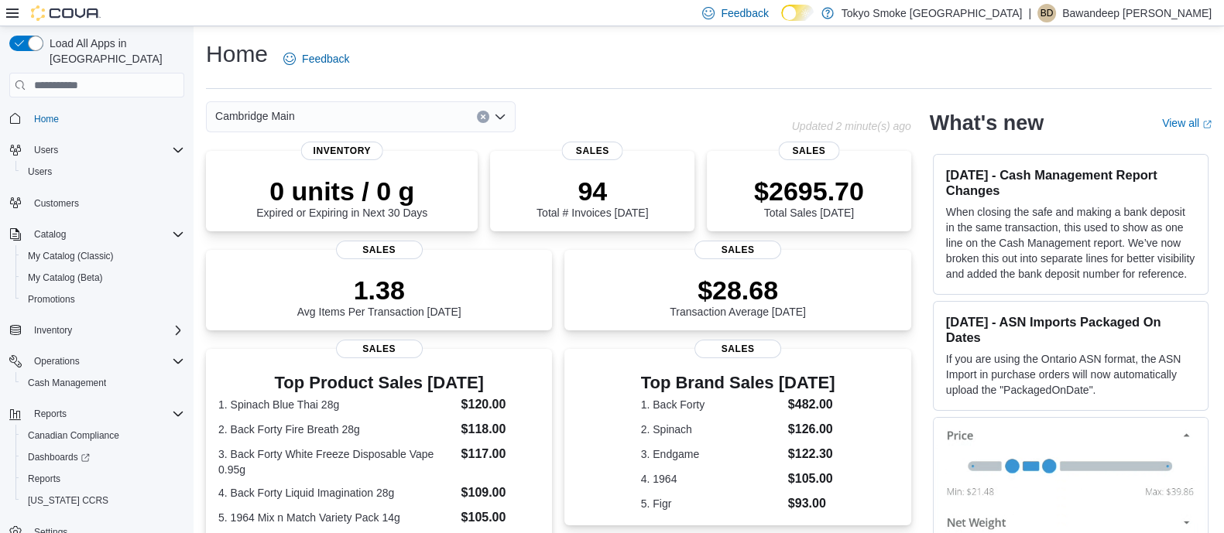
click at [792, 119] on div "Cambridge Main" at bounding box center [499, 116] width 586 height 31
drag, startPoint x: 782, startPoint y: 115, endPoint x: 929, endPoint y: 122, distance: 147.2
click at [929, 122] on div "Cambridge Main Updated 3 minute(s) ago 0 units / 0 g Expired or Expiring in Nex…" at bounding box center [709, 486] width 1006 height 770
drag, startPoint x: 945, startPoint y: 119, endPoint x: 1068, endPoint y: 124, distance: 123.2
click at [1066, 124] on div "What's new" at bounding box center [1037, 123] width 214 height 25
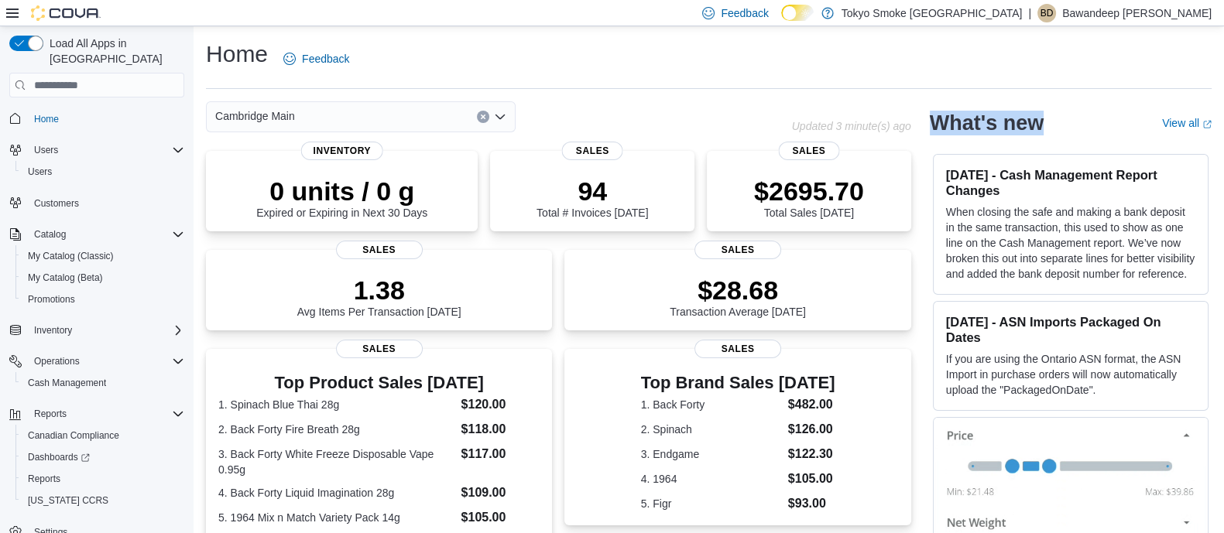
click at [1069, 125] on div "What's new" at bounding box center [1037, 123] width 214 height 25
drag, startPoint x: 1057, startPoint y: 123, endPoint x: 946, endPoint y: 122, distance: 110.7
click at [946, 122] on div "What's new" at bounding box center [1037, 123] width 214 height 25
click at [925, 137] on div "Cambridge Main Updated 3 minute(s) ago 0 units / 0 g Expired or Expiring in Nex…" at bounding box center [709, 486] width 1006 height 770
drag, startPoint x: 933, startPoint y: 118, endPoint x: 980, endPoint y: 117, distance: 47.2
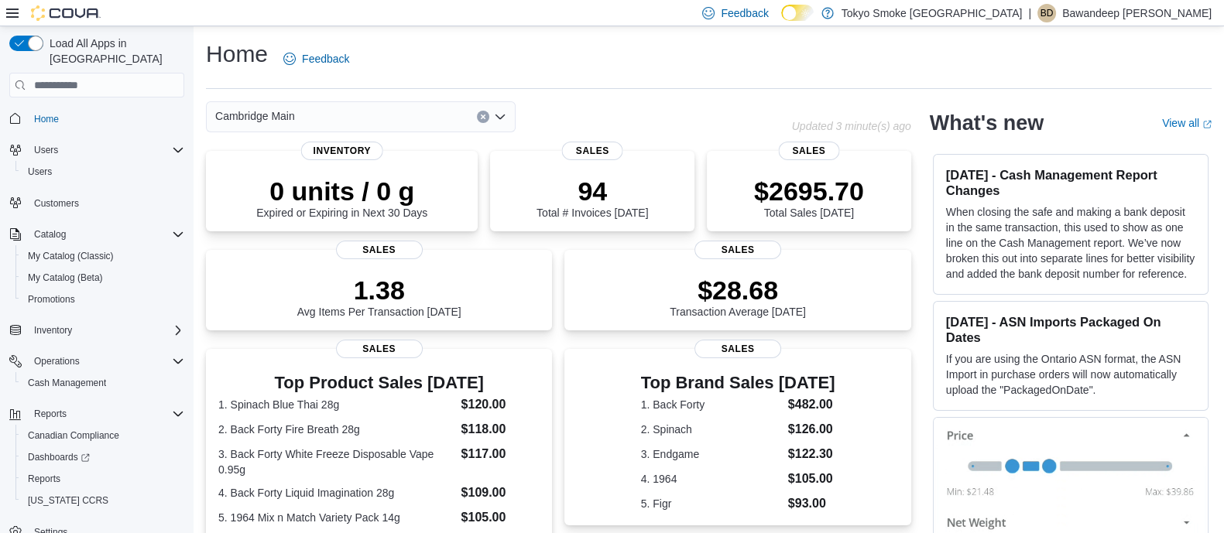
click at [980, 117] on div "Cambridge Main Updated 3 minute(s) ago 0 units / 0 g Expired or Expiring in Nex…" at bounding box center [709, 486] width 1006 height 770
click at [1078, 115] on div "What's new" at bounding box center [1037, 123] width 214 height 25
click at [1084, 131] on div "What's new" at bounding box center [1037, 123] width 214 height 25
drag, startPoint x: 984, startPoint y: 120, endPoint x: 940, endPoint y: 116, distance: 44.3
click at [940, 116] on div "What's new" at bounding box center [1037, 123] width 214 height 25
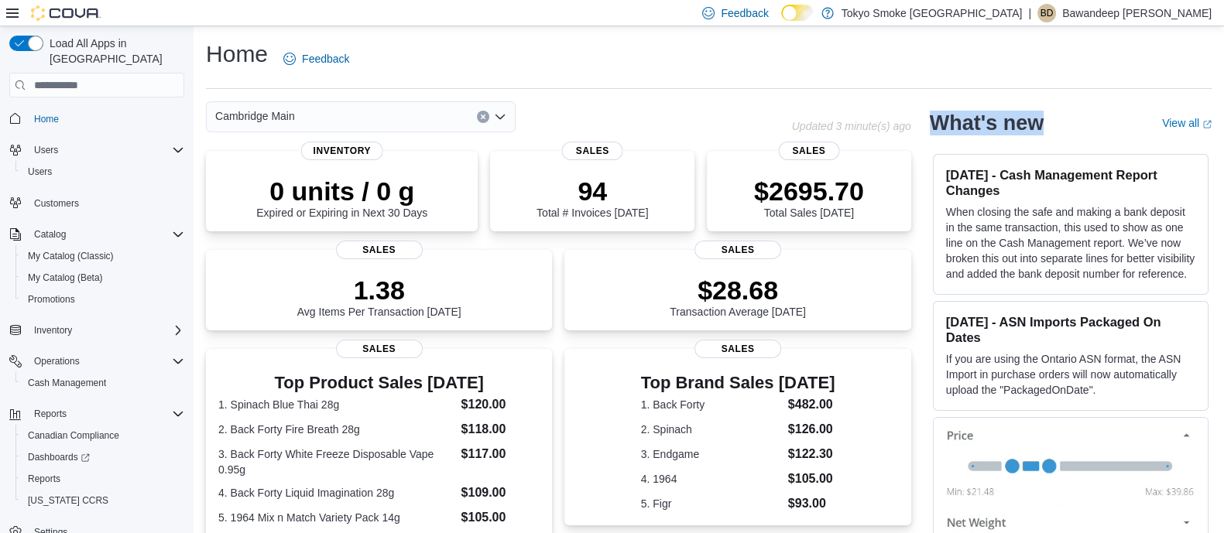
click at [935, 137] on div "Cambridge Main Updated 3 minute(s) ago 0 units / 0 g Expired or Expiring in Nex…" at bounding box center [709, 486] width 1006 height 770
drag, startPoint x: 924, startPoint y: 126, endPoint x: 775, endPoint y: 122, distance: 148.7
click at [775, 122] on div "Cambridge Main Updated 3 minute(s) ago 0 units / 0 g Expired or Expiring in Nex…" at bounding box center [709, 486] width 1006 height 770
click at [775, 122] on div "Cambridge Main" at bounding box center [499, 116] width 586 height 31
drag, startPoint x: 809, startPoint y: 125, endPoint x: 921, endPoint y: 129, distance: 112.4
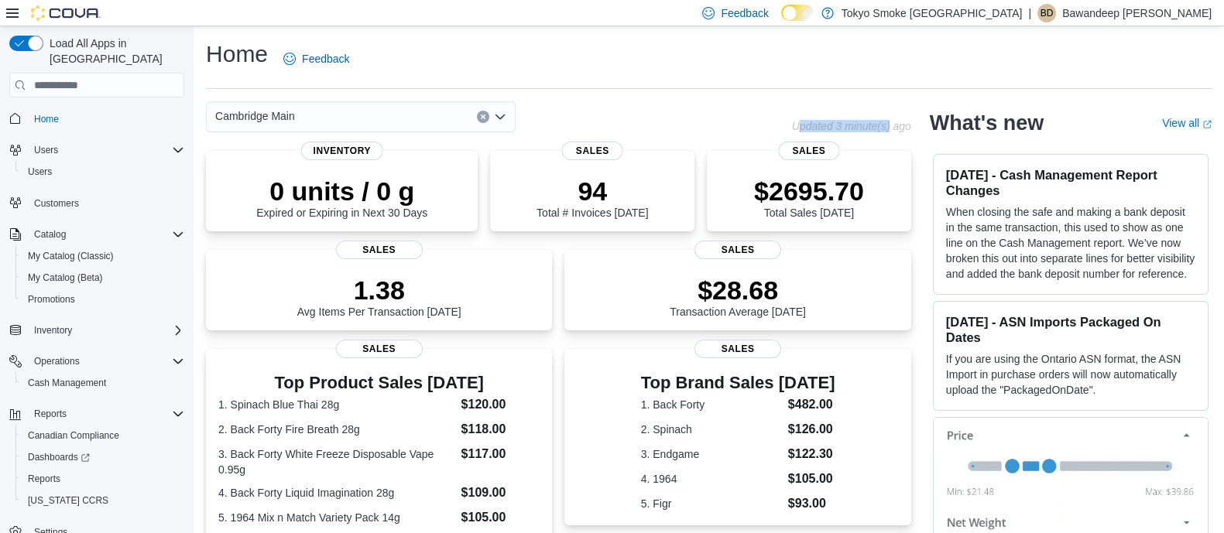
click at [911, 129] on p "Updated 3 minute(s) ago" at bounding box center [851, 126] width 119 height 12
click at [933, 129] on div "Cambridge Main Updated 3 minute(s) ago 0 units / 0 g Expired or Expiring in Nex…" at bounding box center [709, 486] width 1006 height 770
drag, startPoint x: 940, startPoint y: 125, endPoint x: 1078, endPoint y: 122, distance: 138.6
click at [1075, 122] on div "What's new" at bounding box center [1037, 123] width 214 height 25
click at [1106, 124] on div "What's new" at bounding box center [1037, 123] width 214 height 25
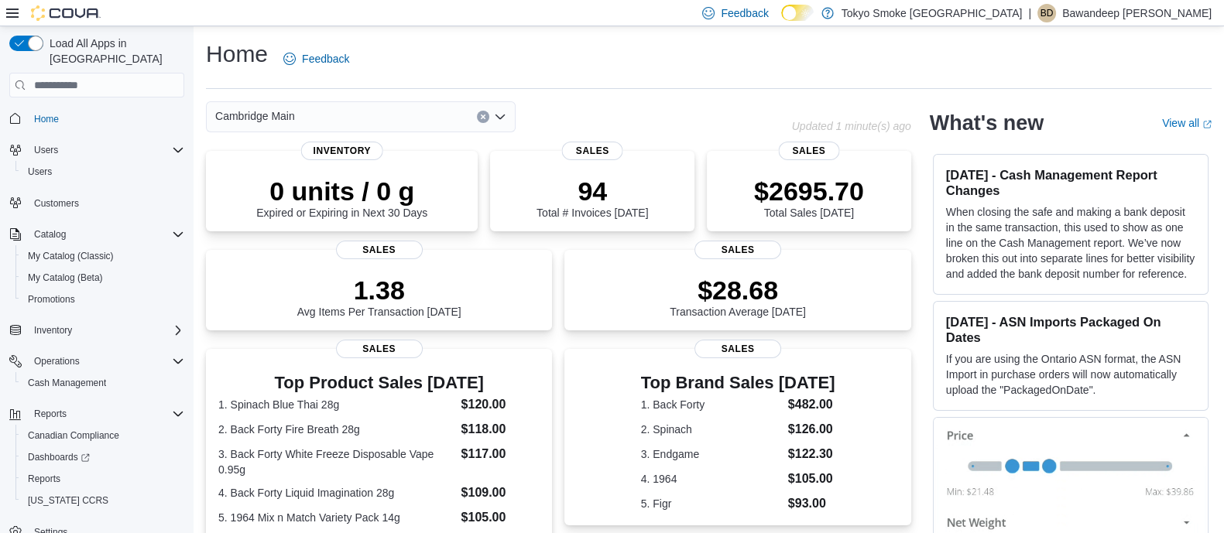
click at [572, 77] on div "Home Feedback" at bounding box center [709, 59] width 1006 height 40
